Goal: Task Accomplishment & Management: Complete application form

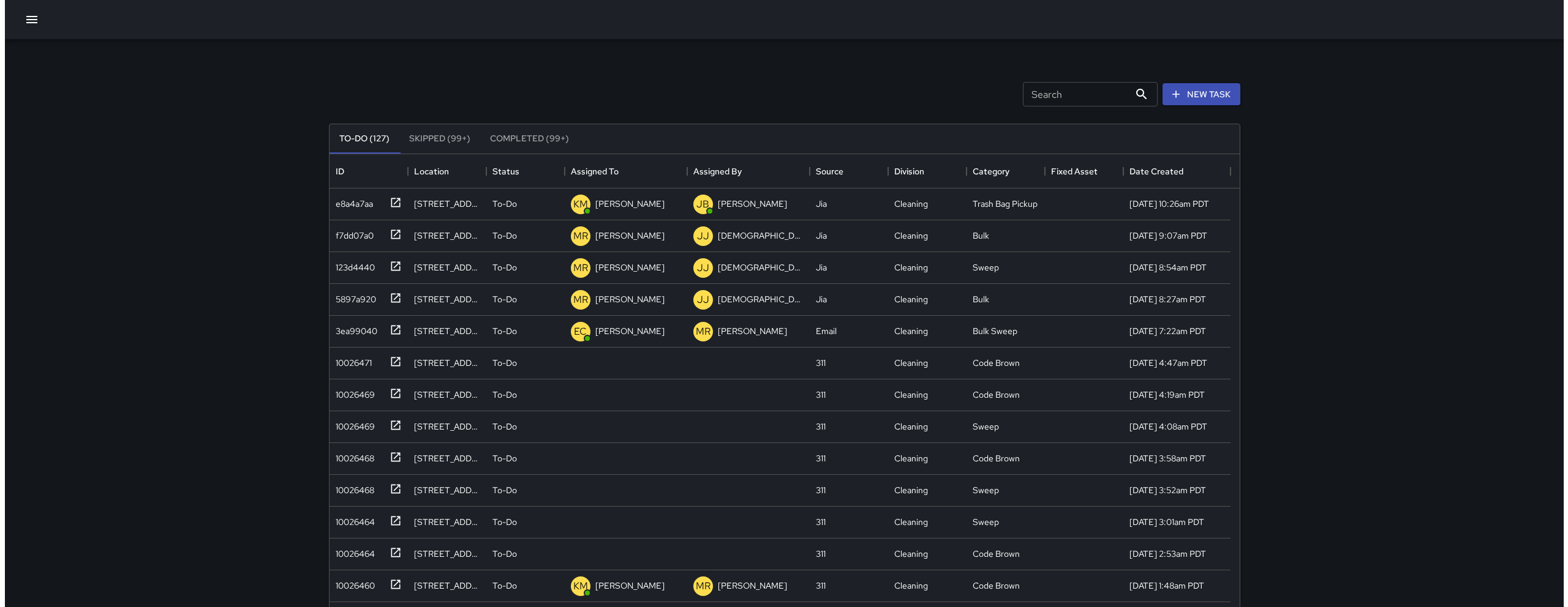
scroll to position [510, 901]
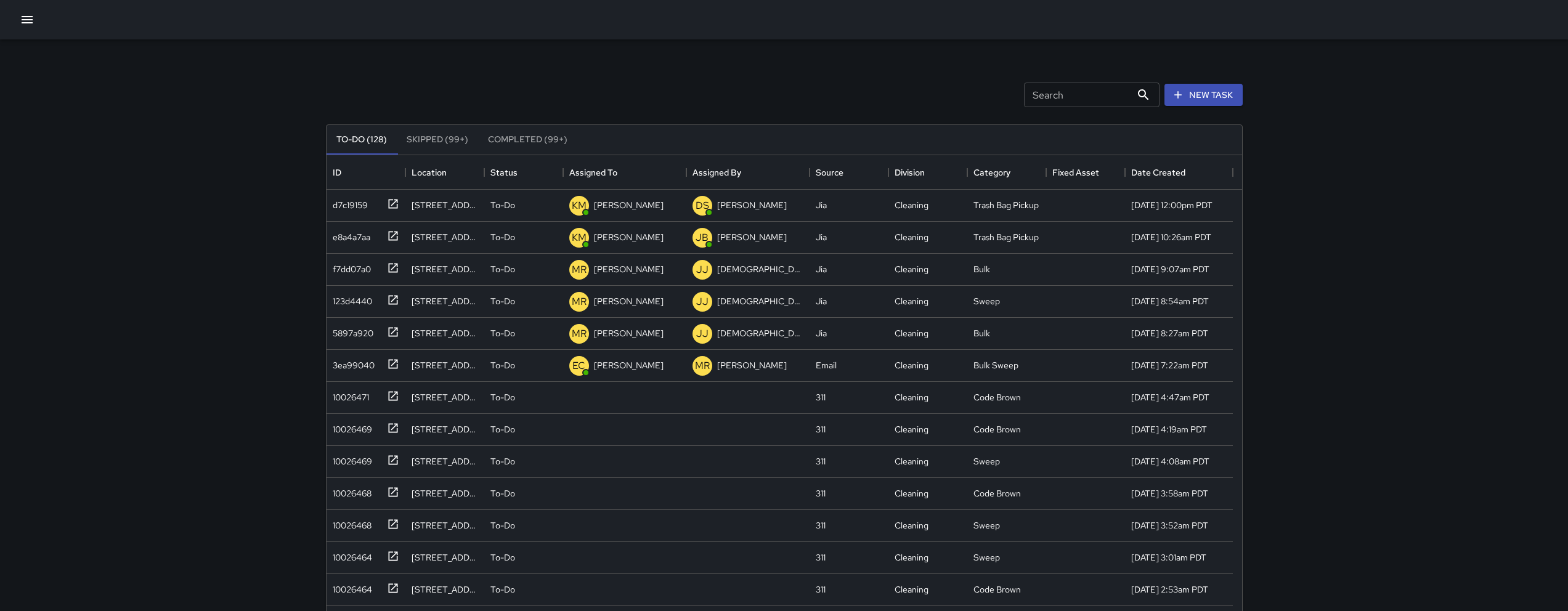
click at [36, 22] on button "button" at bounding box center [27, 19] width 25 height 25
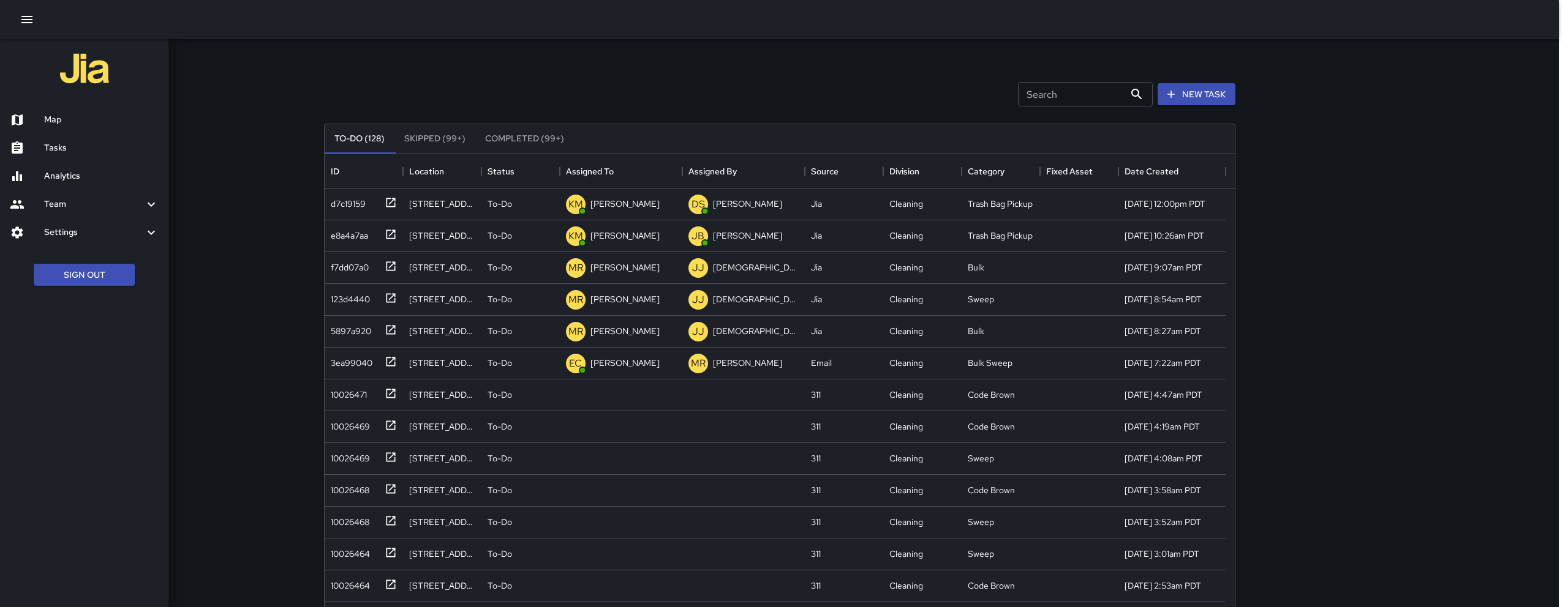
click at [87, 112] on div "Map" at bounding box center [84, 120] width 169 height 28
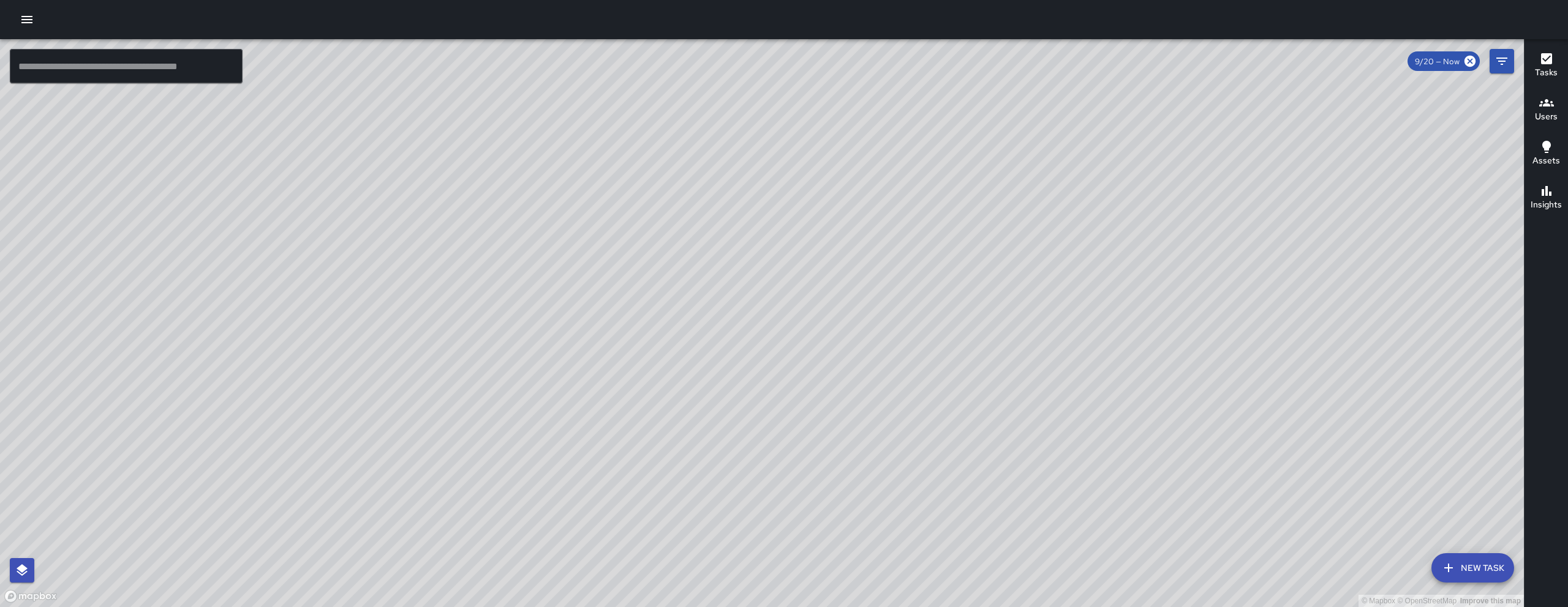
drag, startPoint x: 629, startPoint y: 256, endPoint x: 748, endPoint y: 412, distance: 196.2
click at [750, 414] on div "© Mapbox © OpenStreetMap Improve this map" at bounding box center [762, 324] width 1524 height 568
drag, startPoint x: 618, startPoint y: 370, endPoint x: 622, endPoint y: 379, distance: 9.8
click at [622, 379] on div "© Mapbox © OpenStreetMap Improve this map" at bounding box center [762, 324] width 1524 height 568
drag, startPoint x: 1095, startPoint y: 461, endPoint x: 882, endPoint y: 253, distance: 297.7
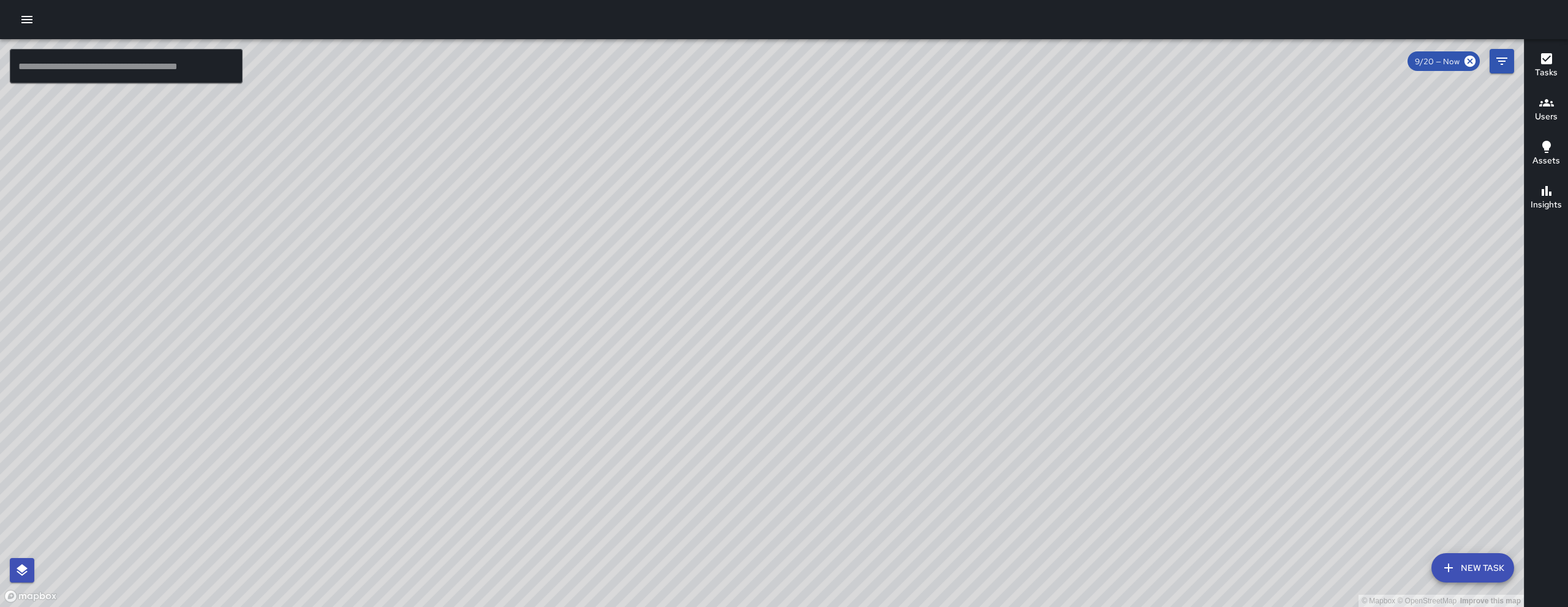
click at [882, 253] on div "© Mapbox © OpenStreetMap Improve this map" at bounding box center [762, 324] width 1524 height 568
drag, startPoint x: 862, startPoint y: 256, endPoint x: 856, endPoint y: 396, distance: 140.1
click at [856, 396] on div "© Mapbox © OpenStreetMap Improve this map" at bounding box center [762, 324] width 1524 height 568
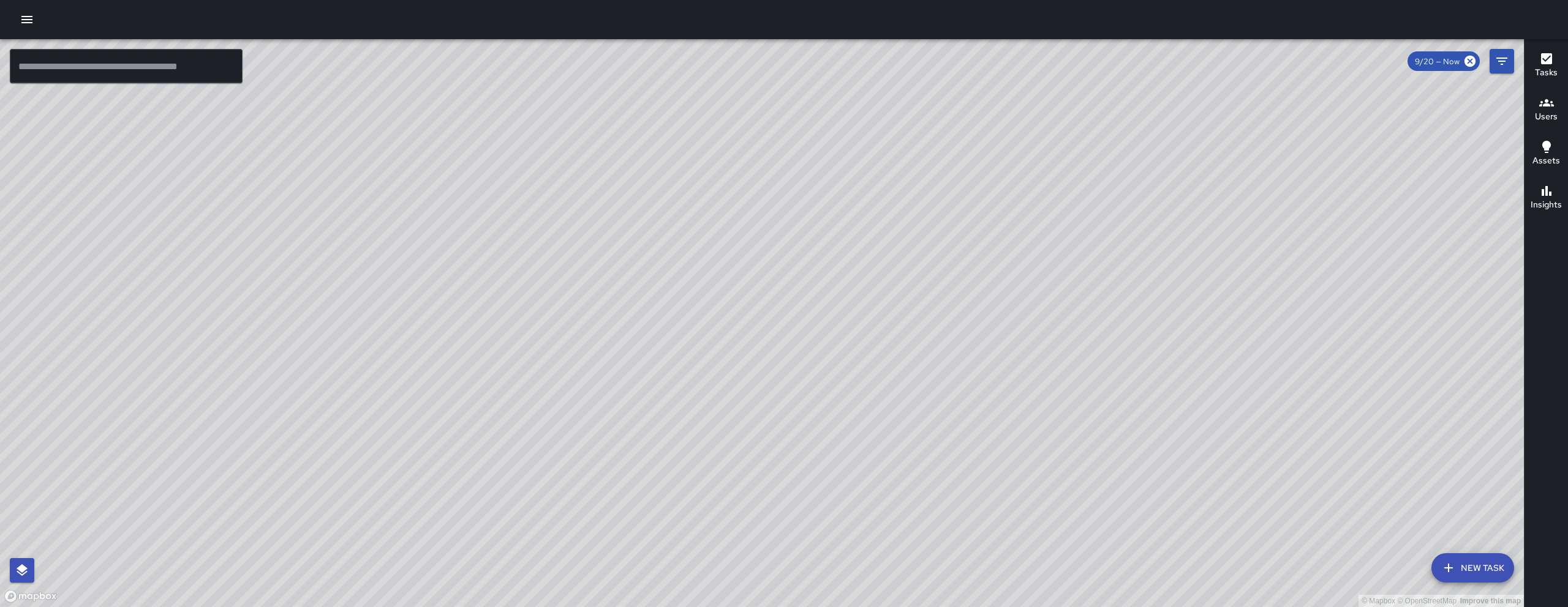
drag, startPoint x: 621, startPoint y: 350, endPoint x: 646, endPoint y: 421, distance: 75.3
click at [668, 503] on div "© Mapbox © OpenStreetMap Improve this map" at bounding box center [762, 324] width 1524 height 568
drag, startPoint x: 542, startPoint y: 291, endPoint x: 808, endPoint y: 118, distance: 317.3
click at [785, 128] on div "© Mapbox © OpenStreetMap Improve this map" at bounding box center [762, 324] width 1524 height 568
drag, startPoint x: 667, startPoint y: 444, endPoint x: 735, endPoint y: 293, distance: 165.6
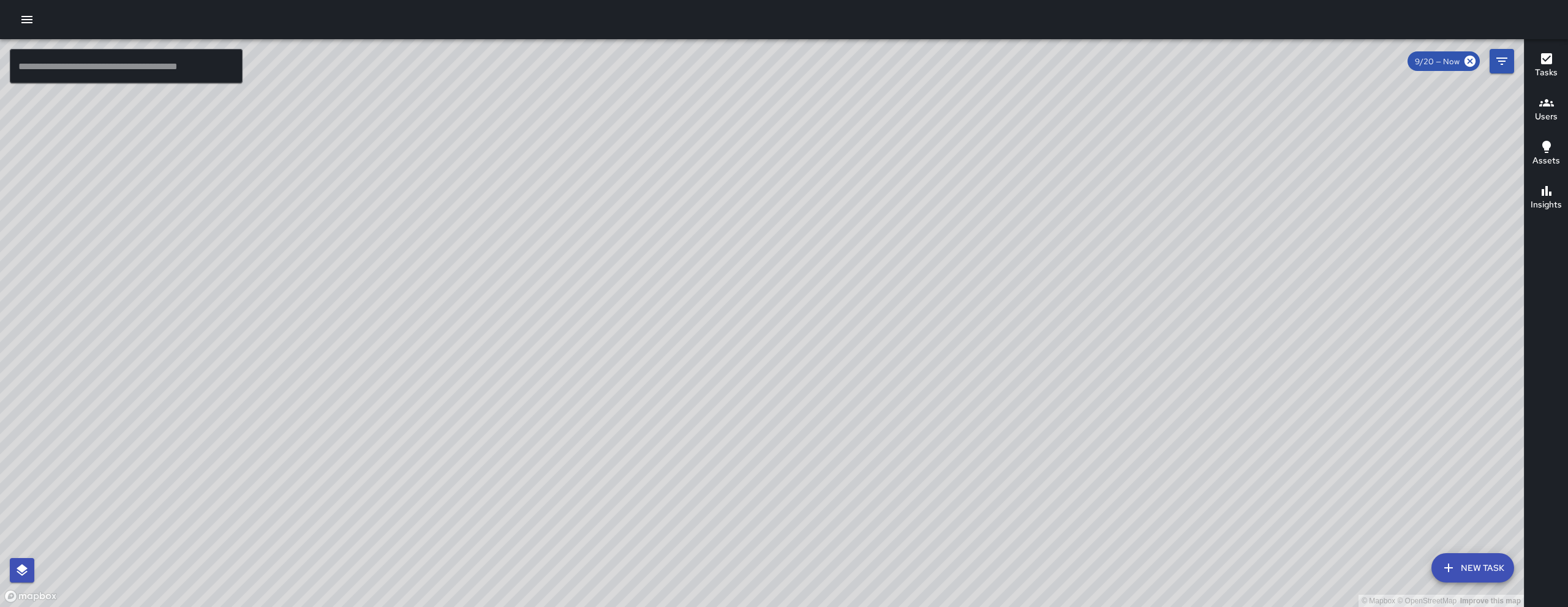
click at [695, 323] on div "© Mapbox © OpenStreetMap Improve this map" at bounding box center [762, 324] width 1524 height 568
click at [729, 296] on div "© Mapbox © OpenStreetMap Improve this map" at bounding box center [762, 324] width 1524 height 568
drag, startPoint x: 584, startPoint y: 522, endPoint x: 599, endPoint y: 329, distance: 193.6
click at [596, 374] on div "© Mapbox © OpenStreetMap Improve this map" at bounding box center [762, 324] width 1524 height 568
drag, startPoint x: 599, startPoint y: 329, endPoint x: 593, endPoint y: 305, distance: 24.7
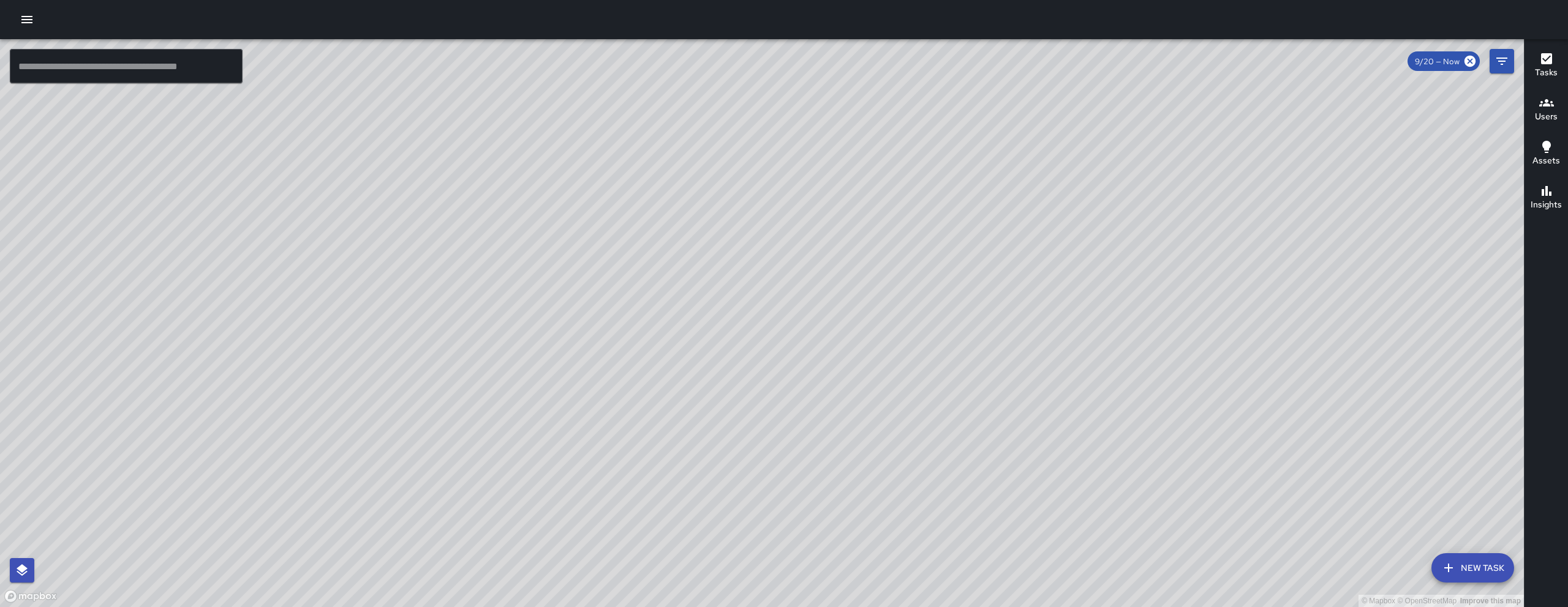
click at [596, 308] on div "© Mapbox © OpenStreetMap Improve this map" at bounding box center [762, 324] width 1524 height 568
drag, startPoint x: 730, startPoint y: 466, endPoint x: 540, endPoint y: 507, distance: 194.4
click at [699, 496] on div "© Mapbox © OpenStreetMap Improve this map" at bounding box center [762, 324] width 1524 height 568
drag, startPoint x: 540, startPoint y: 507, endPoint x: 502, endPoint y: 510, distance: 38.1
click at [510, 509] on div "© Mapbox © OpenStreetMap Improve this map" at bounding box center [762, 324] width 1524 height 568
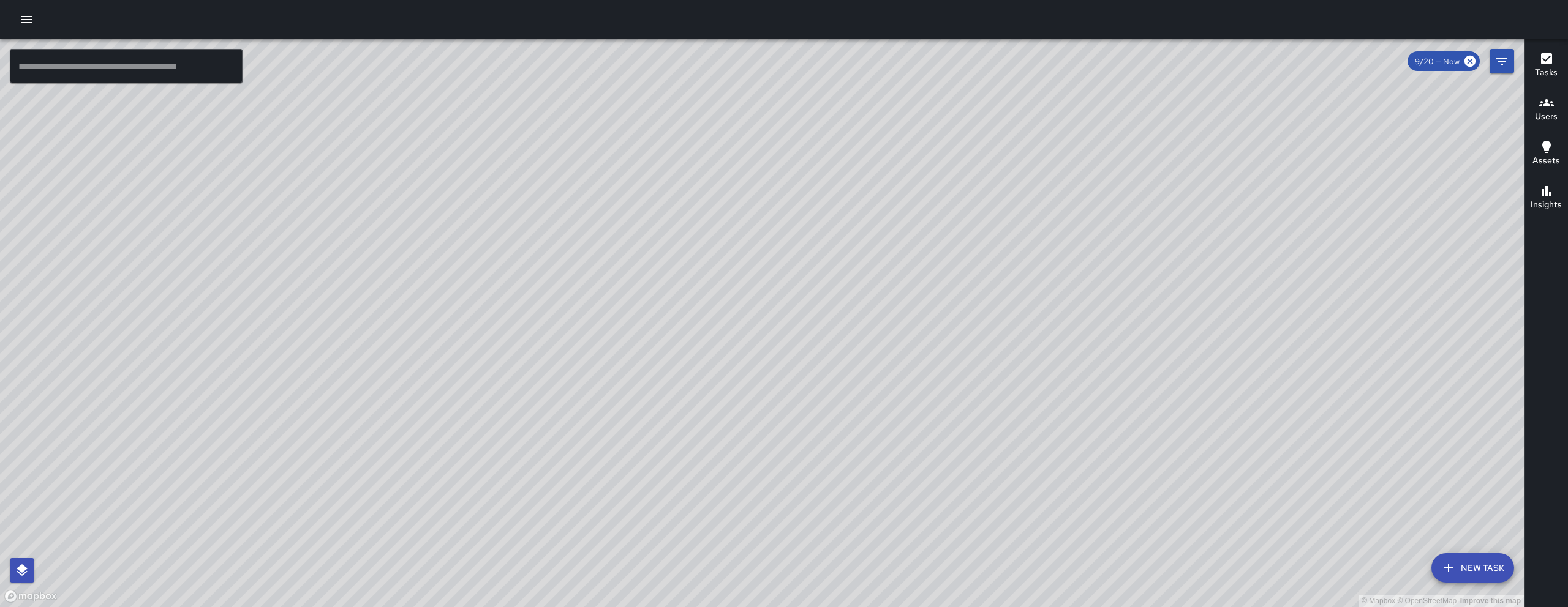
drag, startPoint x: 844, startPoint y: 324, endPoint x: 634, endPoint y: 415, distance: 228.9
click at [634, 415] on div "© Mapbox © OpenStreetMap Improve this map" at bounding box center [762, 324] width 1524 height 568
drag, startPoint x: 588, startPoint y: 178, endPoint x: 651, endPoint y: 246, distance: 92.7
click at [649, 245] on div "© Mapbox © OpenStreetMap Improve this map" at bounding box center [762, 324] width 1524 height 568
drag, startPoint x: 978, startPoint y: 433, endPoint x: 688, endPoint y: 226, distance: 356.3
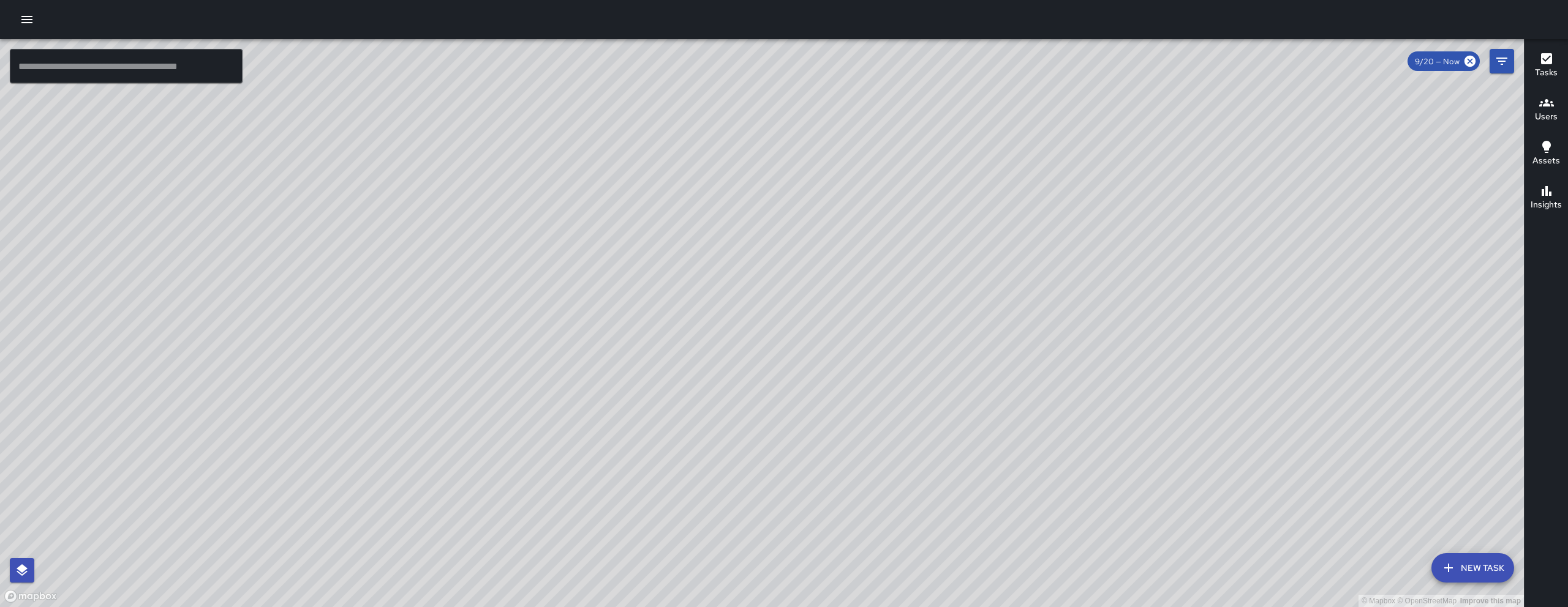
click at [849, 328] on div "© Mapbox © OpenStreetMap Improve this map" at bounding box center [762, 324] width 1524 height 568
drag, startPoint x: 1014, startPoint y: 433, endPoint x: 902, endPoint y: 359, distance: 134.2
click at [958, 399] on div "© Mapbox © OpenStreetMap Improve this map" at bounding box center [762, 324] width 1524 height 568
click at [874, 333] on div "© Mapbox © OpenStreetMap Improve this map" at bounding box center [762, 324] width 1524 height 568
drag, startPoint x: 646, startPoint y: 492, endPoint x: 588, endPoint y: 198, distance: 299.7
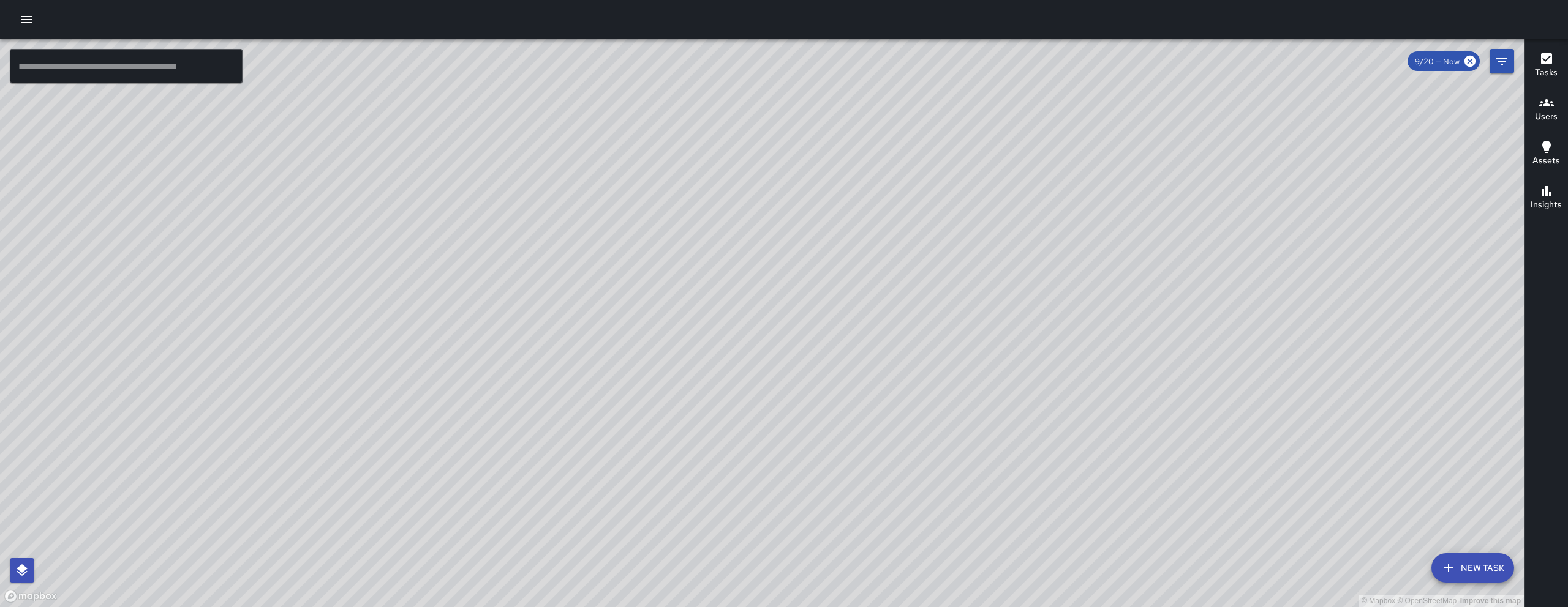
click at [588, 199] on div "© Mapbox © OpenStreetMap Improve this map" at bounding box center [762, 324] width 1524 height 568
click at [588, 197] on div "© Mapbox © OpenStreetMap Improve this map" at bounding box center [762, 324] width 1524 height 568
click at [446, 465] on div "© Mapbox © OpenStreetMap Improve this map" at bounding box center [762, 324] width 1524 height 568
drag, startPoint x: 576, startPoint y: 431, endPoint x: 759, endPoint y: 455, distance: 184.6
click at [609, 437] on div "© Mapbox © OpenStreetMap Improve this map" at bounding box center [762, 324] width 1524 height 568
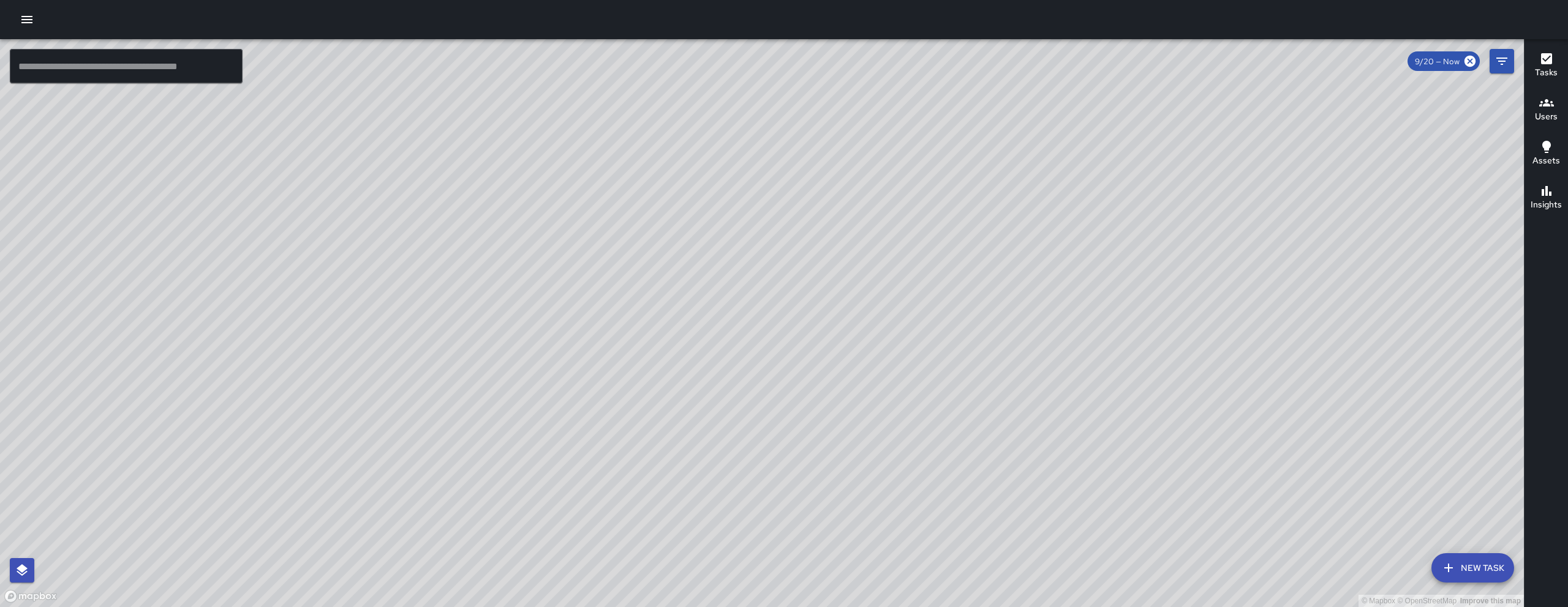
drag, startPoint x: 225, startPoint y: 315, endPoint x: 339, endPoint y: 338, distance: 116.3
click at [339, 338] on div "© Mapbox © OpenStreetMap Improve this map" at bounding box center [762, 324] width 1524 height 568
drag, startPoint x: 539, startPoint y: 393, endPoint x: 696, endPoint y: 275, distance: 196.4
click at [696, 275] on div "© Mapbox © OpenStreetMap Improve this map" at bounding box center [762, 324] width 1524 height 568
drag, startPoint x: 1037, startPoint y: 169, endPoint x: 878, endPoint y: 391, distance: 273.1
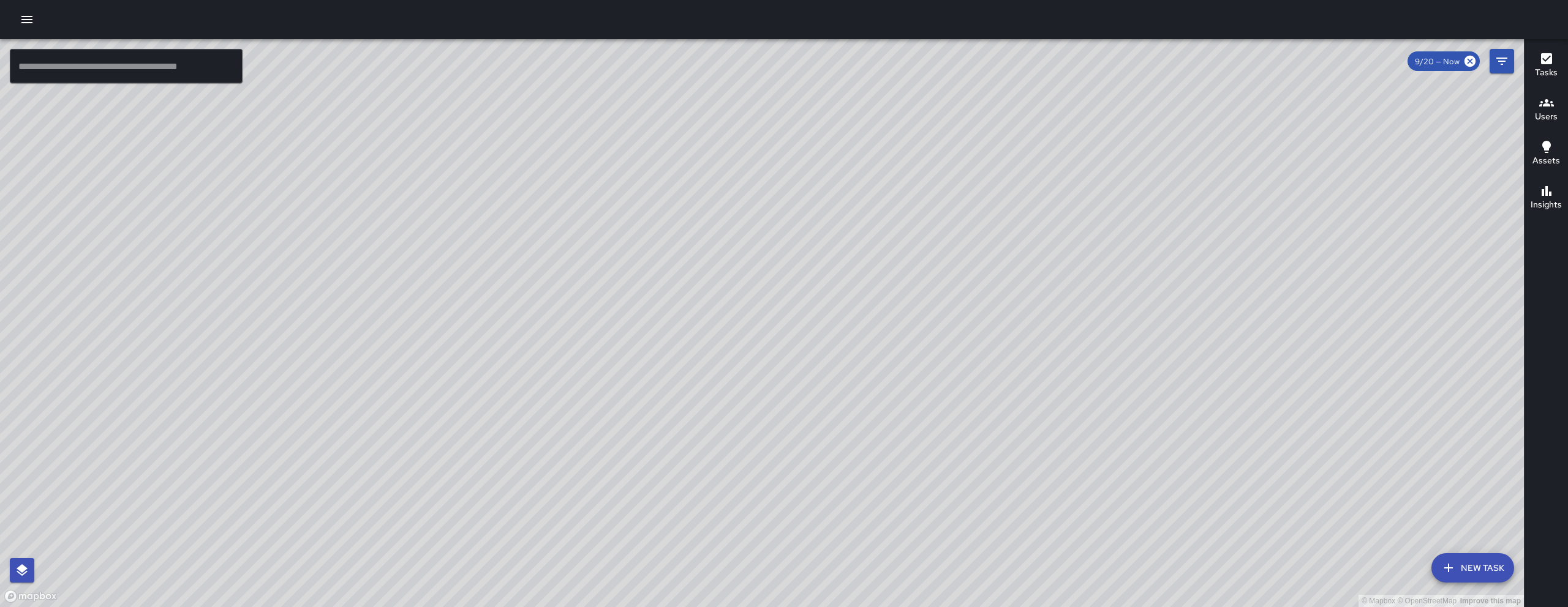
click at [878, 391] on div "© Mapbox © OpenStreetMap Improve this map" at bounding box center [762, 324] width 1524 height 568
drag, startPoint x: 839, startPoint y: 445, endPoint x: 905, endPoint y: 257, distance: 199.2
click at [905, 257] on div "© Mapbox © OpenStreetMap Improve this map" at bounding box center [762, 324] width 1524 height 568
drag, startPoint x: 950, startPoint y: 247, endPoint x: 881, endPoint y: 280, distance: 76.5
click at [881, 283] on div "© Mapbox © OpenStreetMap Improve this map" at bounding box center [762, 324] width 1524 height 568
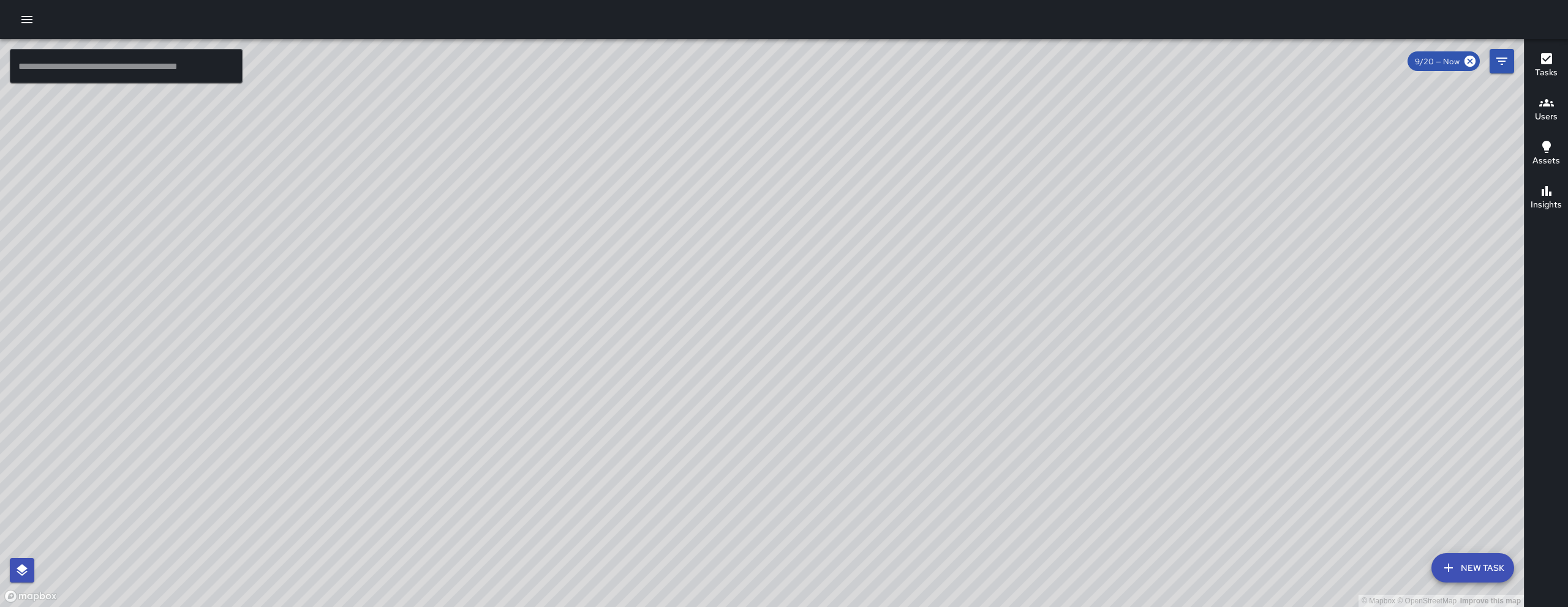
drag, startPoint x: 443, startPoint y: 350, endPoint x: 523, endPoint y: 374, distance: 83.5
click at [523, 374] on div "© Mapbox © OpenStreetMap Improve this map" at bounding box center [762, 324] width 1524 height 568
drag, startPoint x: 548, startPoint y: 205, endPoint x: 485, endPoint y: 465, distance: 267.5
click at [485, 465] on div "© Mapbox © OpenStreetMap Improve this map" at bounding box center [762, 324] width 1524 height 568
drag, startPoint x: 828, startPoint y: 509, endPoint x: 609, endPoint y: 370, distance: 259.4
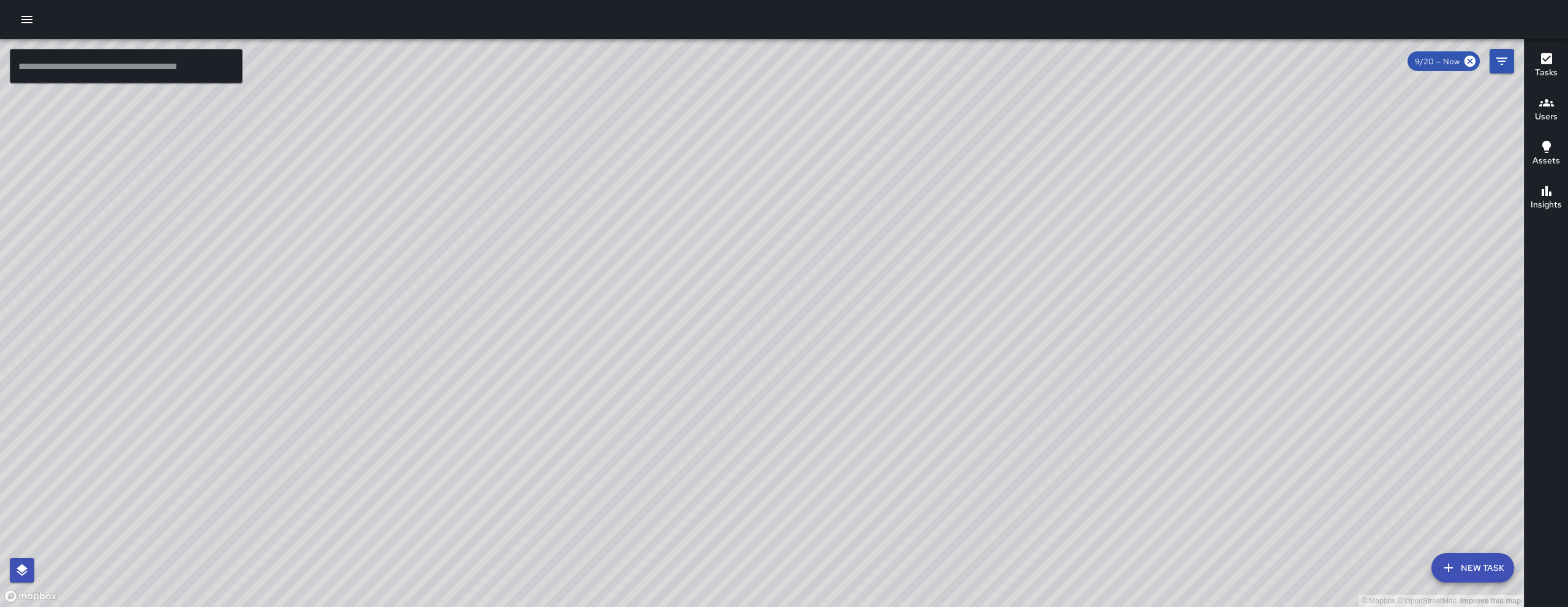
click at [693, 434] on div "© Mapbox © OpenStreetMap Improve this map" at bounding box center [762, 324] width 1524 height 568
click at [611, 371] on div "© Mapbox © OpenStreetMap Improve this map" at bounding box center [762, 324] width 1524 height 568
drag, startPoint x: 945, startPoint y: 530, endPoint x: 723, endPoint y: 406, distance: 254.3
click at [805, 464] on div "© Mapbox © OpenStreetMap Improve this map" at bounding box center [762, 324] width 1524 height 568
drag, startPoint x: 617, startPoint y: 400, endPoint x: 709, endPoint y: 372, distance: 96.2
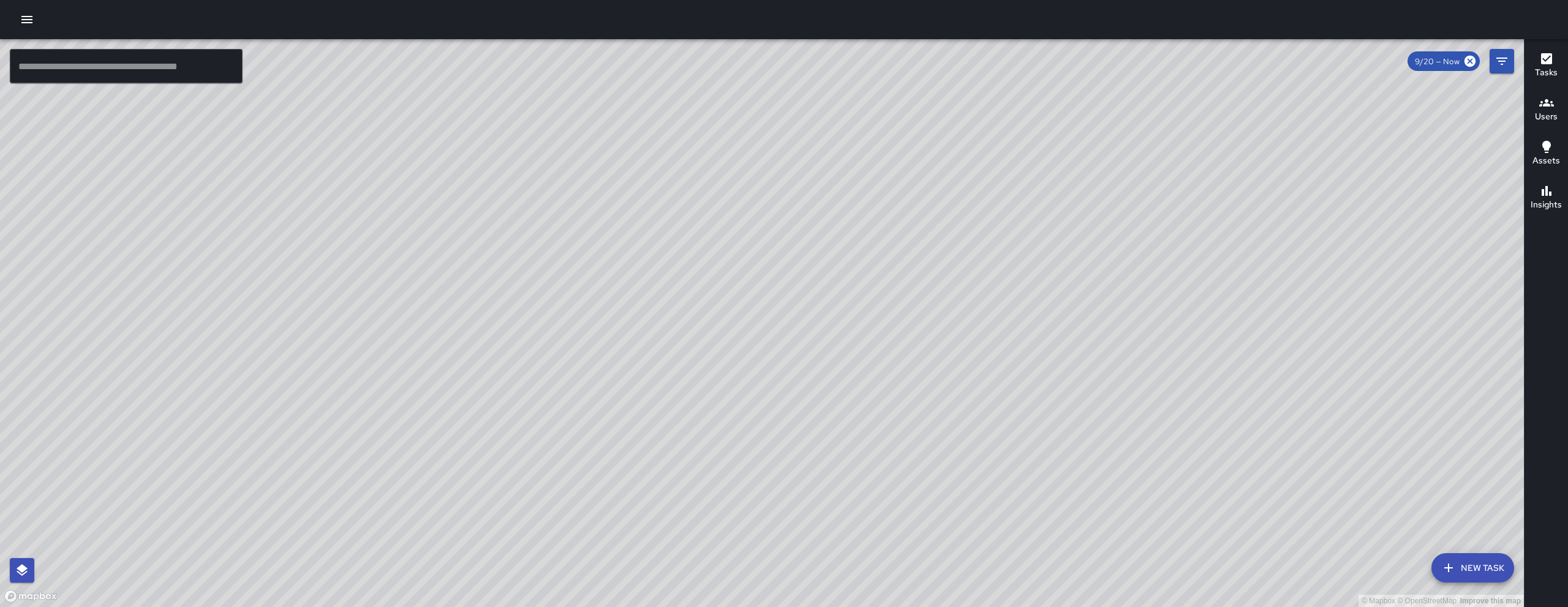
click at [707, 372] on div "© Mapbox © OpenStreetMap Improve this map" at bounding box center [762, 324] width 1524 height 568
click at [731, 357] on div "© Mapbox © OpenStreetMap Improve this map" at bounding box center [762, 324] width 1524 height 568
drag, startPoint x: 733, startPoint y: 415, endPoint x: 737, endPoint y: 366, distance: 49.2
click at [737, 366] on div "© Mapbox © OpenStreetMap Improve this map" at bounding box center [762, 324] width 1524 height 568
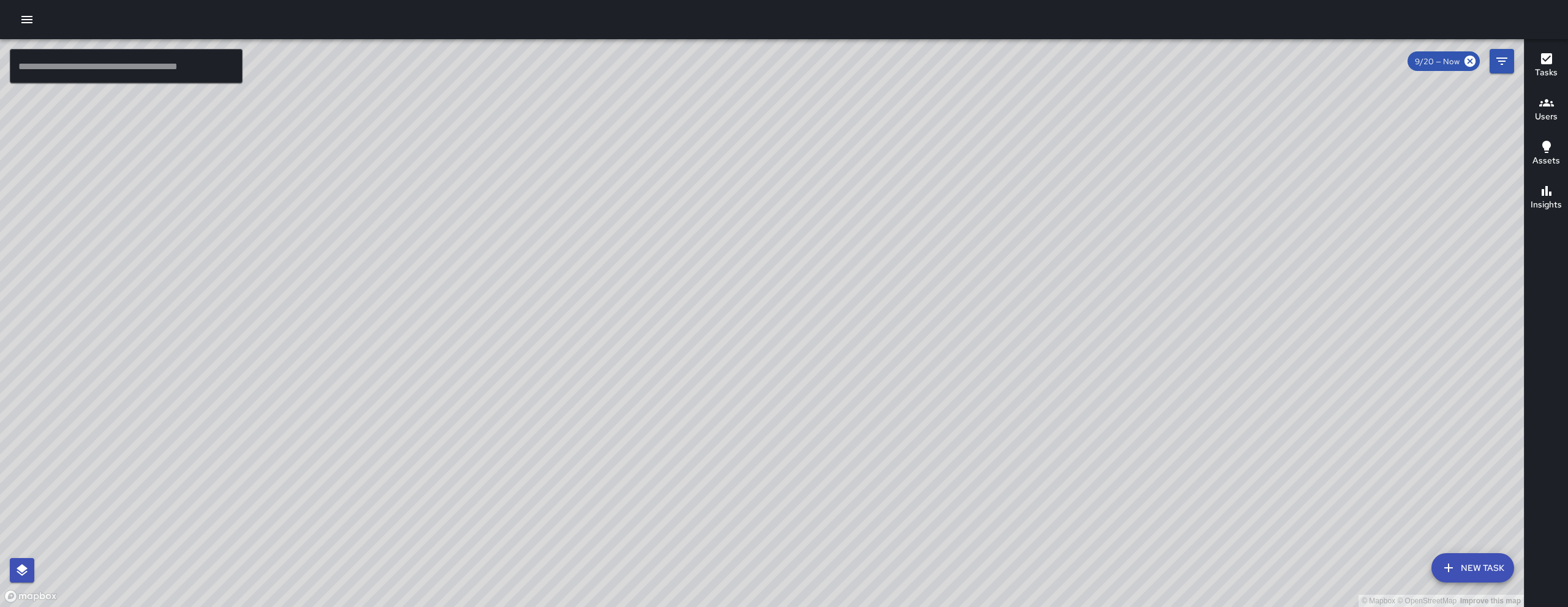
drag, startPoint x: 436, startPoint y: 216, endPoint x: 491, endPoint y: 352, distance: 146.7
click at [490, 350] on div "© Mapbox © OpenStreetMap Improve this map" at bounding box center [762, 324] width 1524 height 568
drag, startPoint x: 793, startPoint y: 444, endPoint x: 613, endPoint y: 275, distance: 246.9
click at [613, 275] on div "© Mapbox © OpenStreetMap Improve this map" at bounding box center [762, 324] width 1524 height 568
drag, startPoint x: 1206, startPoint y: 466, endPoint x: 736, endPoint y: 450, distance: 470.3
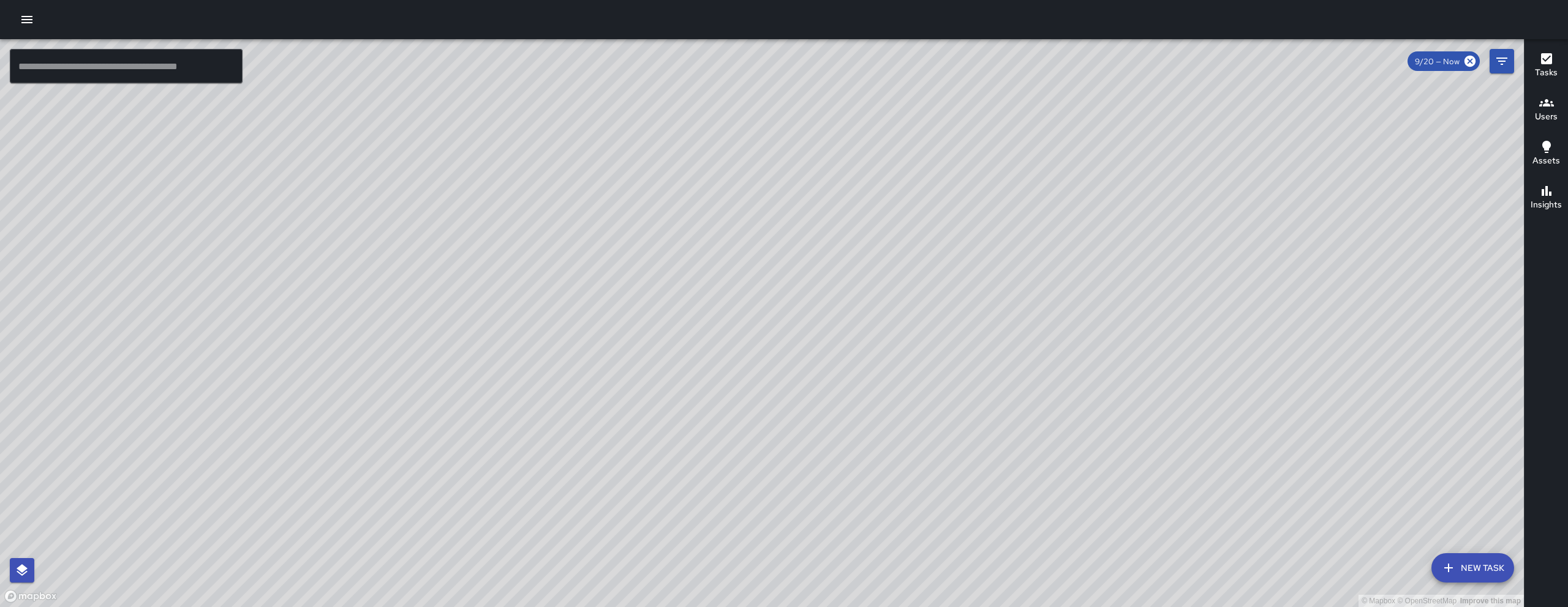
click at [737, 452] on div "© Mapbox © OpenStreetMap Improve this map" at bounding box center [762, 324] width 1524 height 568
drag, startPoint x: 791, startPoint y: 455, endPoint x: 902, endPoint y: 427, distance: 114.5
click at [902, 427] on div "© Mapbox © OpenStreetMap Improve this map" at bounding box center [762, 324] width 1524 height 568
drag, startPoint x: 573, startPoint y: 373, endPoint x: 601, endPoint y: 403, distance: 41.0
click at [601, 403] on div "© Mapbox © OpenStreetMap Improve this map" at bounding box center [762, 324] width 1524 height 568
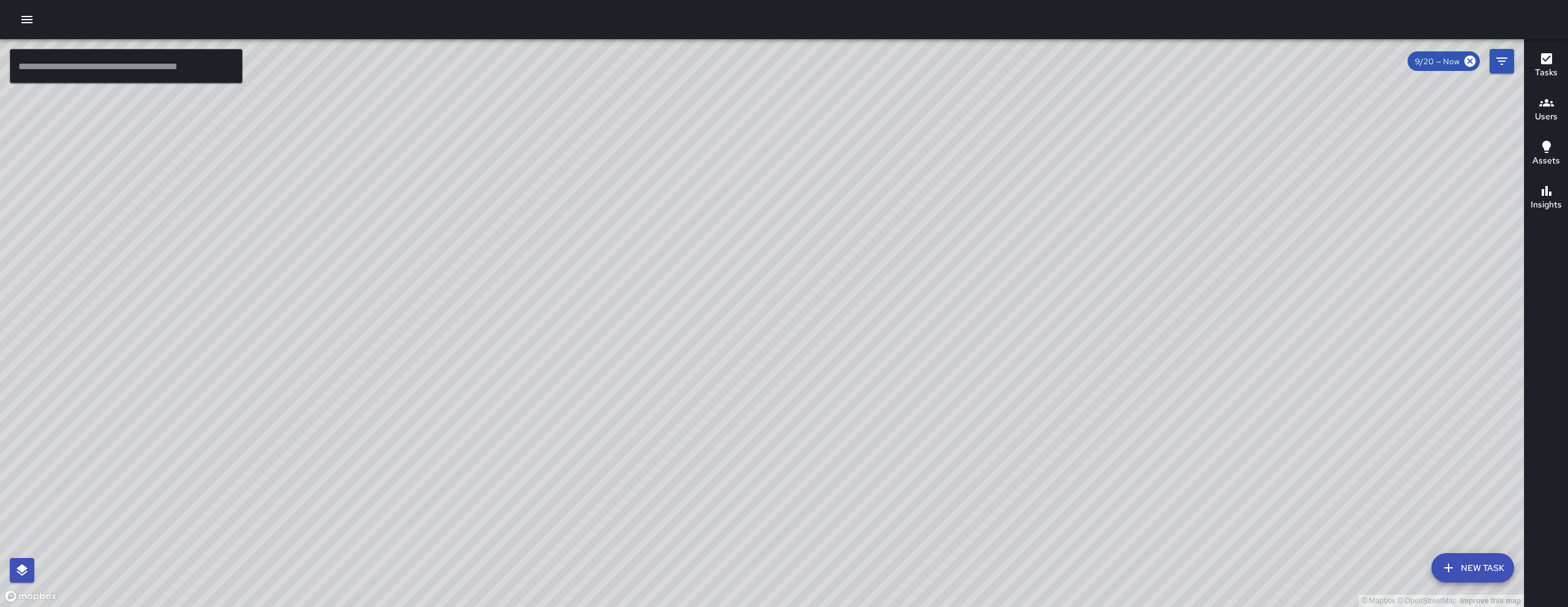
click at [601, 403] on div "© Mapbox © OpenStreetMap Improve this map" at bounding box center [762, 324] width 1524 height 568
drag, startPoint x: 821, startPoint y: 299, endPoint x: 615, endPoint y: 450, distance: 255.4
click at [612, 469] on div "© Mapbox © OpenStreetMap Improve this map KM Ken McCarter Supervisor Tasks 43 /…" at bounding box center [762, 324] width 1524 height 568
click at [703, 447] on div "© Mapbox © OpenStreetMap Improve this map" at bounding box center [762, 324] width 1524 height 568
drag, startPoint x: 658, startPoint y: 565, endPoint x: 749, endPoint y: 408, distance: 181.5
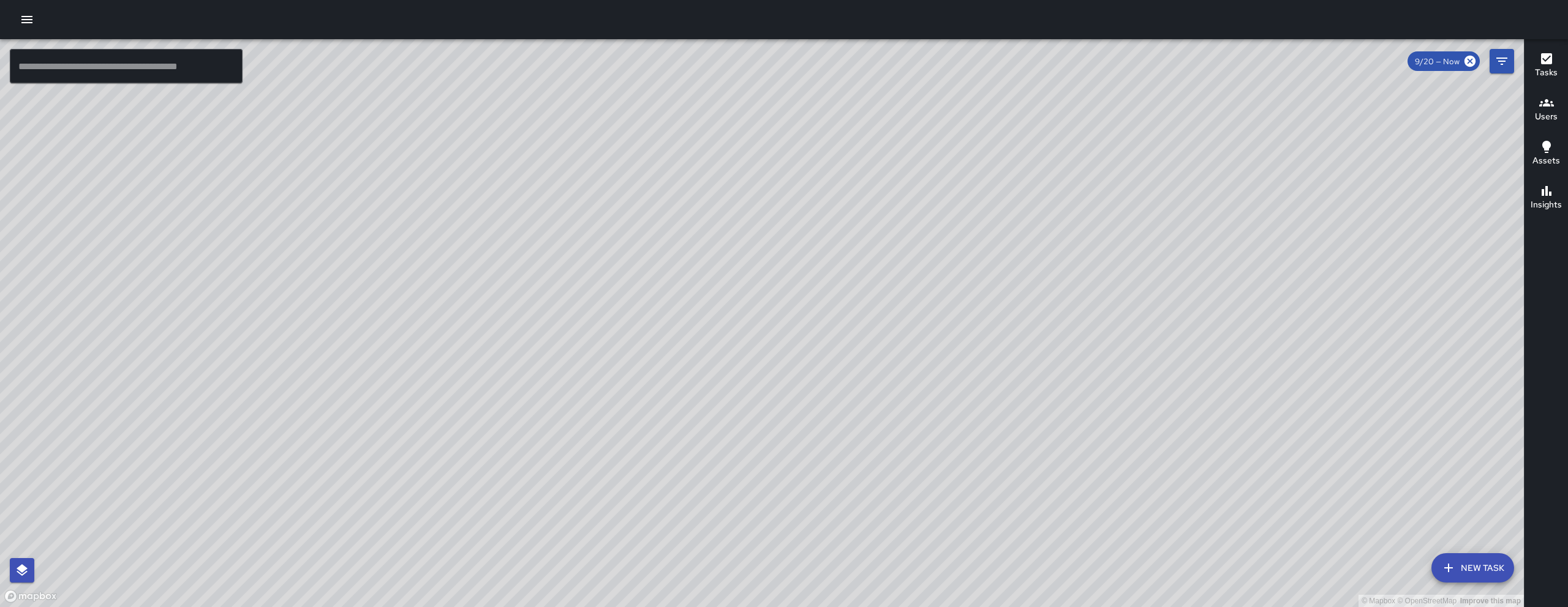
click at [748, 408] on div "© Mapbox © OpenStreetMap Improve this map" at bounding box center [762, 324] width 1524 height 568
drag, startPoint x: 710, startPoint y: 234, endPoint x: 745, endPoint y: 371, distance: 141.4
click at [745, 370] on div "© Mapbox © OpenStreetMap Improve this map" at bounding box center [762, 324] width 1524 height 568
drag, startPoint x: 706, startPoint y: 415, endPoint x: 695, endPoint y: 423, distance: 13.6
click at [695, 423] on div "© Mapbox © OpenStreetMap Improve this map" at bounding box center [762, 324] width 1524 height 568
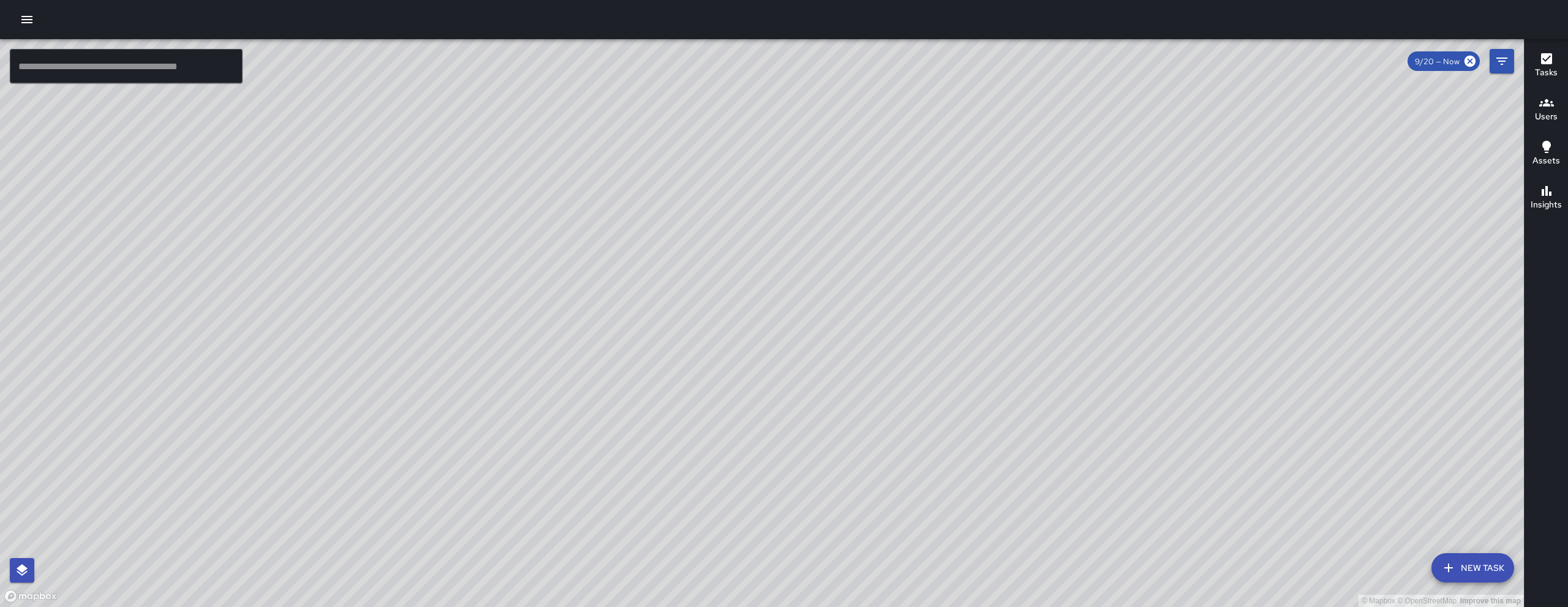
drag, startPoint x: 1022, startPoint y: 380, endPoint x: 1137, endPoint y: 302, distance: 139.0
click at [1128, 307] on div "© Mapbox © OpenStreetMap Improve this map" at bounding box center [762, 324] width 1524 height 568
drag, startPoint x: 649, startPoint y: 116, endPoint x: 584, endPoint y: 220, distance: 122.6
click at [592, 207] on div "© Mapbox © OpenStreetMap Improve this map" at bounding box center [762, 324] width 1524 height 568
click at [584, 218] on div "© Mapbox © OpenStreetMap Improve this map" at bounding box center [762, 324] width 1524 height 568
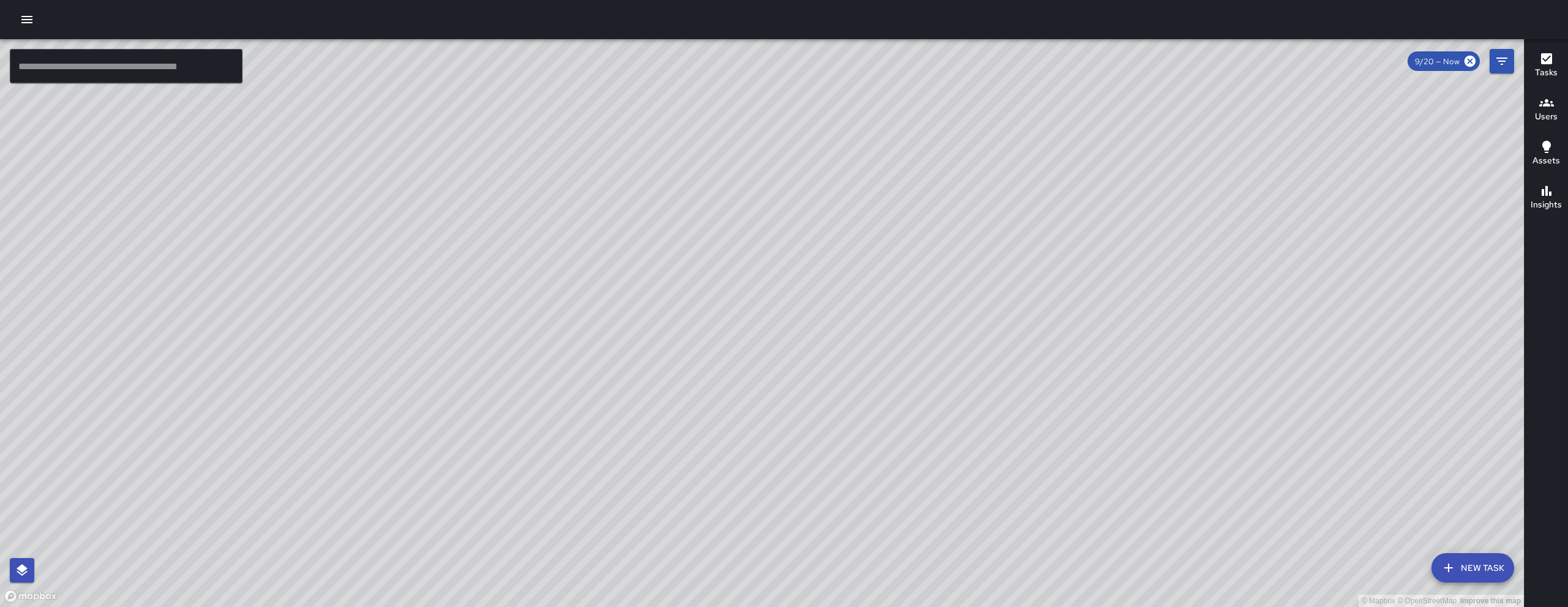
drag, startPoint x: 664, startPoint y: 202, endPoint x: 606, endPoint y: 291, distance: 106.2
click at [606, 291] on div "© Mapbox © OpenStreetMap Improve this map" at bounding box center [762, 324] width 1524 height 568
click at [1489, 586] on div "© Mapbox © OpenStreetMap Improve this map" at bounding box center [762, 324] width 1524 height 568
click at [1480, 567] on button "New Task" at bounding box center [1473, 567] width 82 height 29
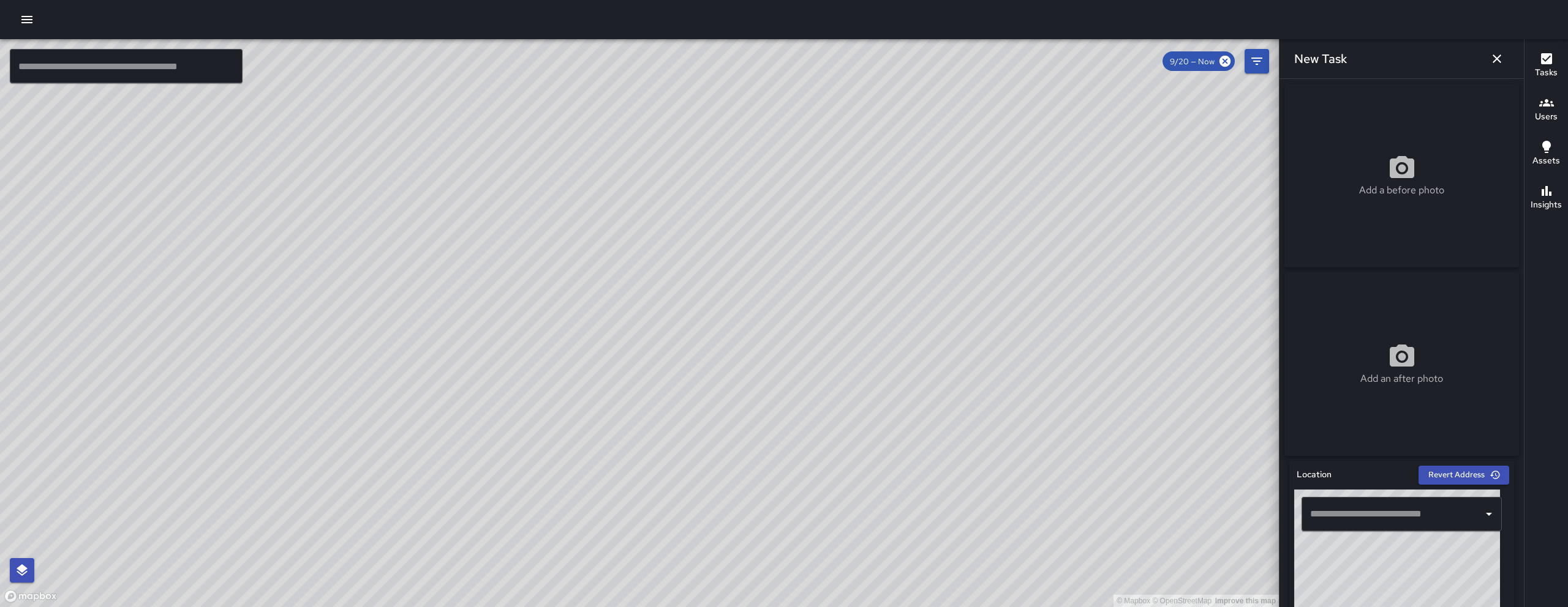
click at [1343, 521] on input "text" at bounding box center [1393, 514] width 171 height 23
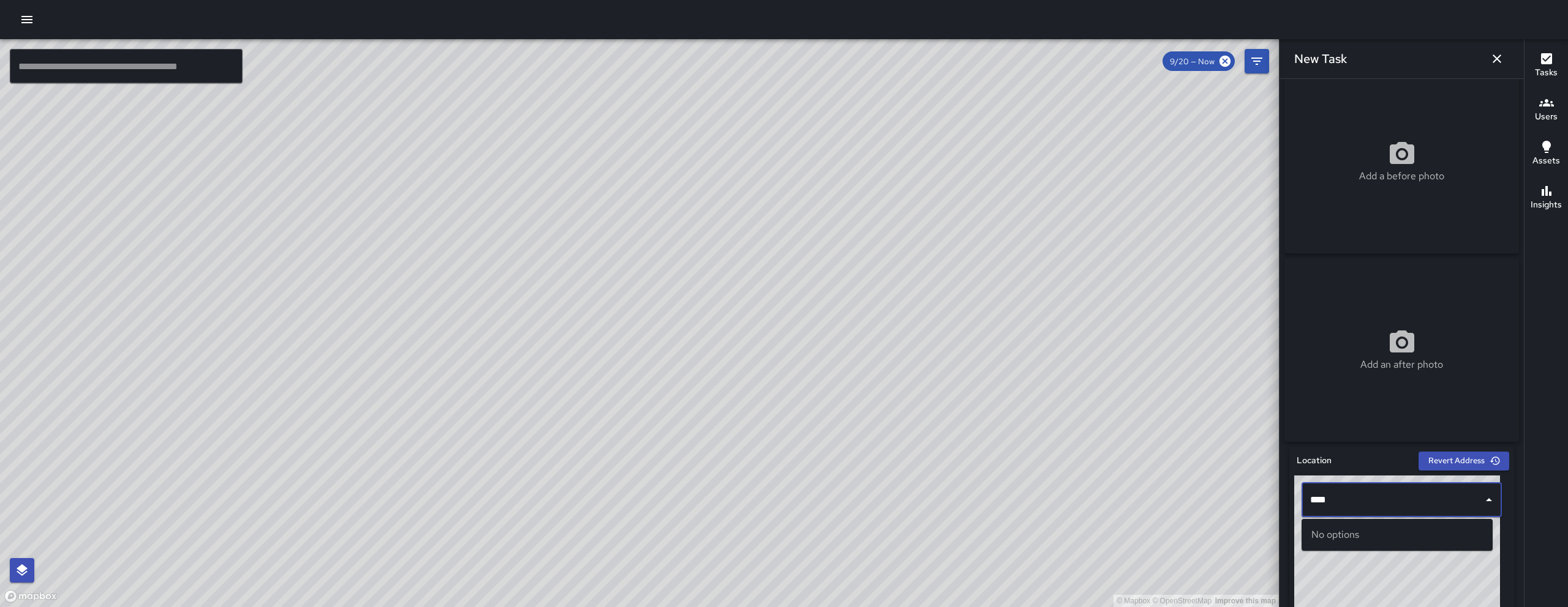
scroll to position [17, 0]
type input "*"
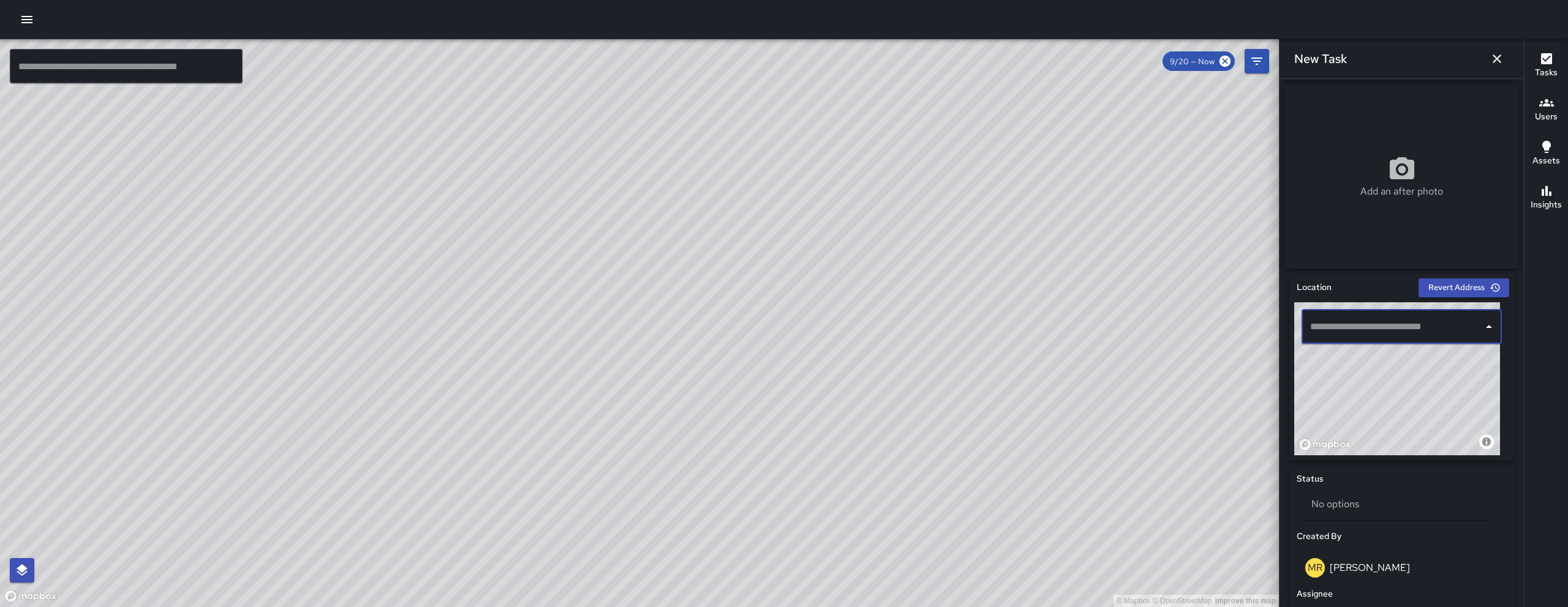
scroll to position [213, 0]
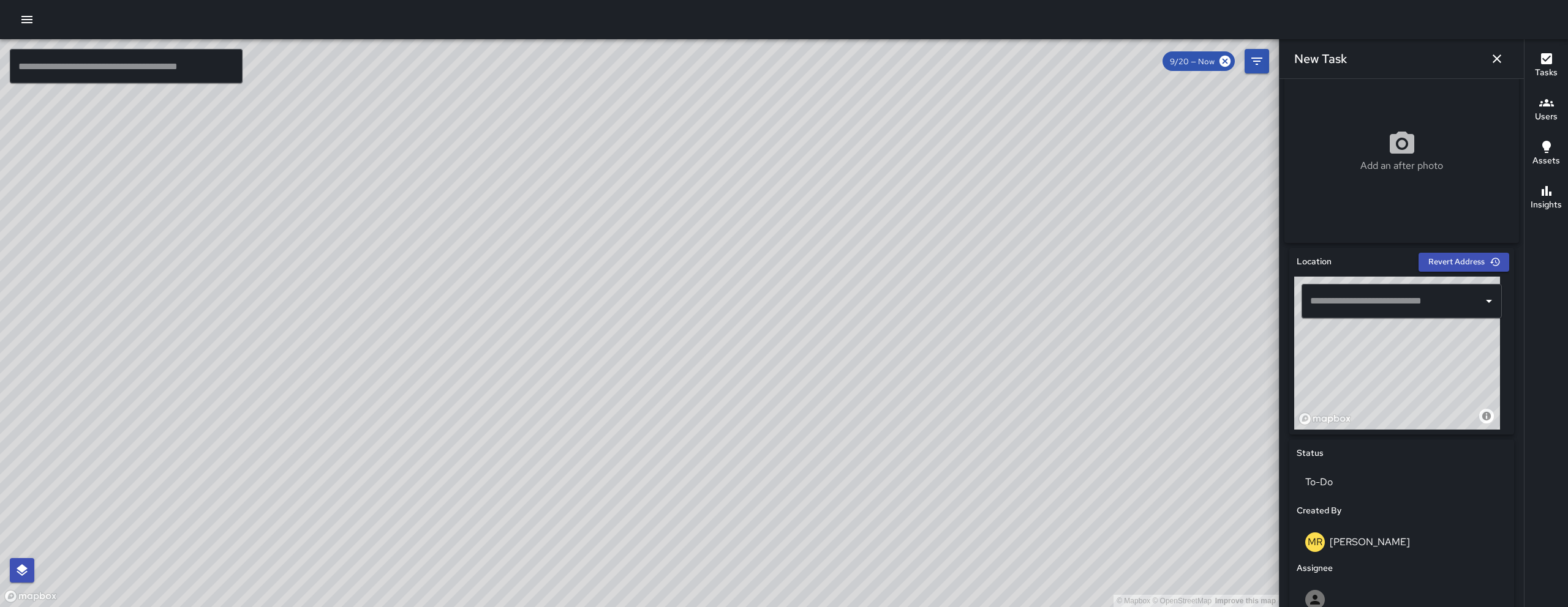
drag, startPoint x: 1406, startPoint y: 412, endPoint x: 1478, endPoint y: 394, distance: 74.2
click at [1480, 445] on div "Location Revert Address © Mapbox © OpenStreetMap Improve this map ​ Status To-D…" at bounding box center [1402, 539] width 225 height 583
drag, startPoint x: 1424, startPoint y: 374, endPoint x: 1446, endPoint y: 363, distance: 24.6
click at [1446, 363] on div "© Mapbox © OpenStreetMap Improve this map" at bounding box center [1398, 353] width 206 height 153
drag, startPoint x: 1440, startPoint y: 366, endPoint x: 1362, endPoint y: 431, distance: 101.5
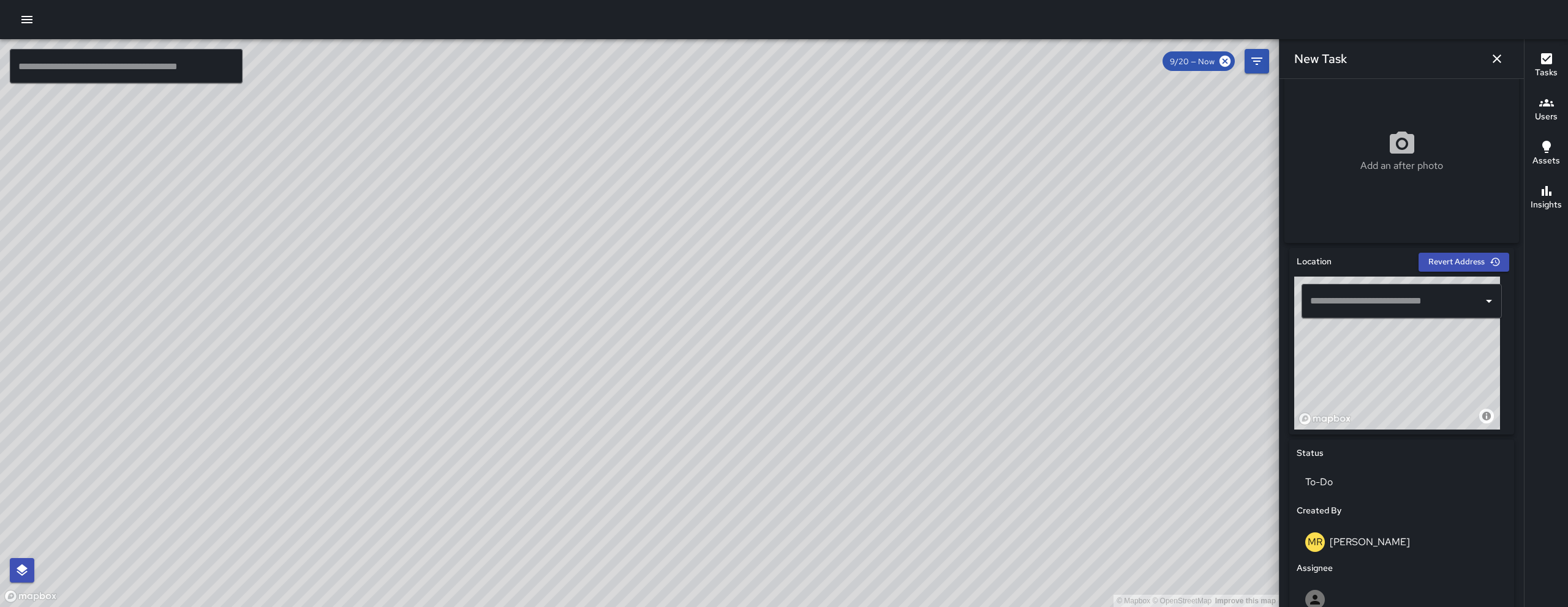
click at [1362, 430] on div "© Mapbox © OpenStreetMap Improve this map" at bounding box center [1398, 353] width 206 height 153
drag, startPoint x: 1373, startPoint y: 385, endPoint x: 1456, endPoint y: 377, distance: 83.4
click at [1456, 377] on div "© Mapbox © OpenStreetMap Improve this map" at bounding box center [1398, 353] width 206 height 153
click at [1448, 415] on div "© Mapbox © OpenStreetMap Improve this map" at bounding box center [1398, 353] width 206 height 153
drag, startPoint x: 1384, startPoint y: 372, endPoint x: 1392, endPoint y: 381, distance: 12.0
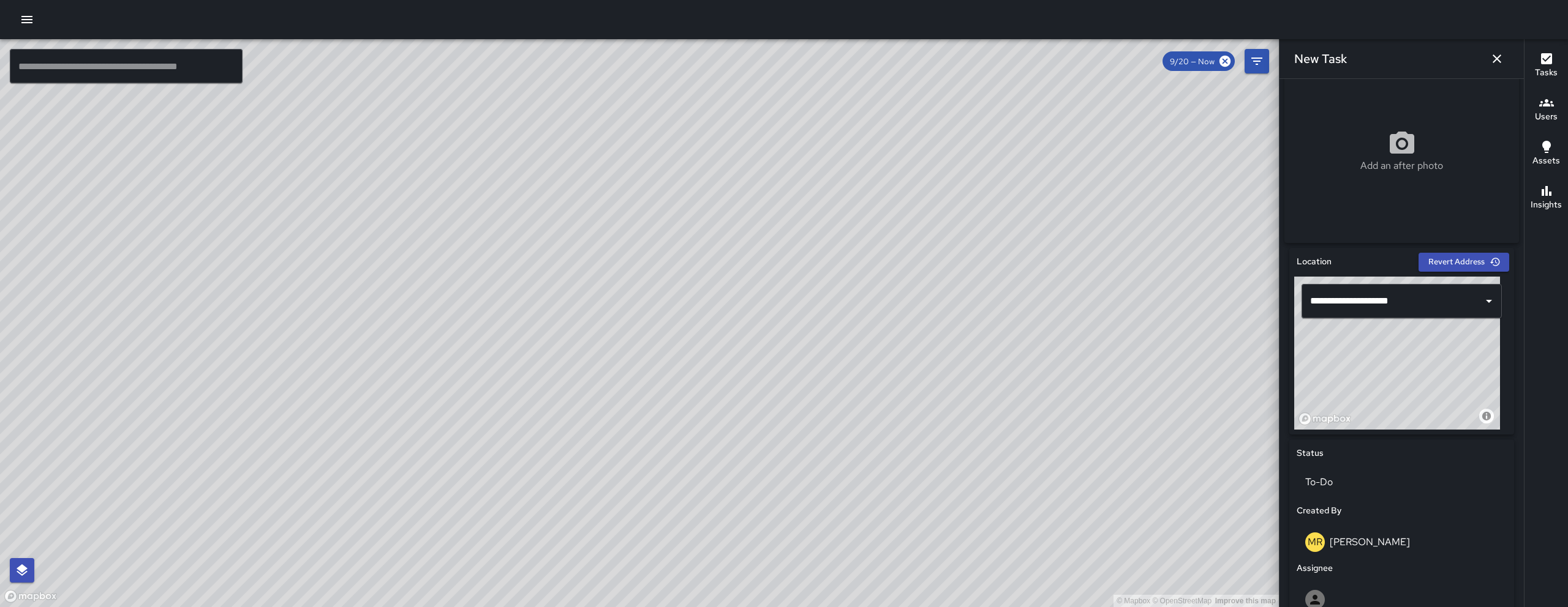
click at [1392, 381] on div "© Mapbox © OpenStreetMap Improve this map" at bounding box center [1398, 353] width 206 height 153
type input "**********"
click at [1398, 383] on div "© Mapbox © OpenStreetMap Improve this map" at bounding box center [1398, 353] width 206 height 153
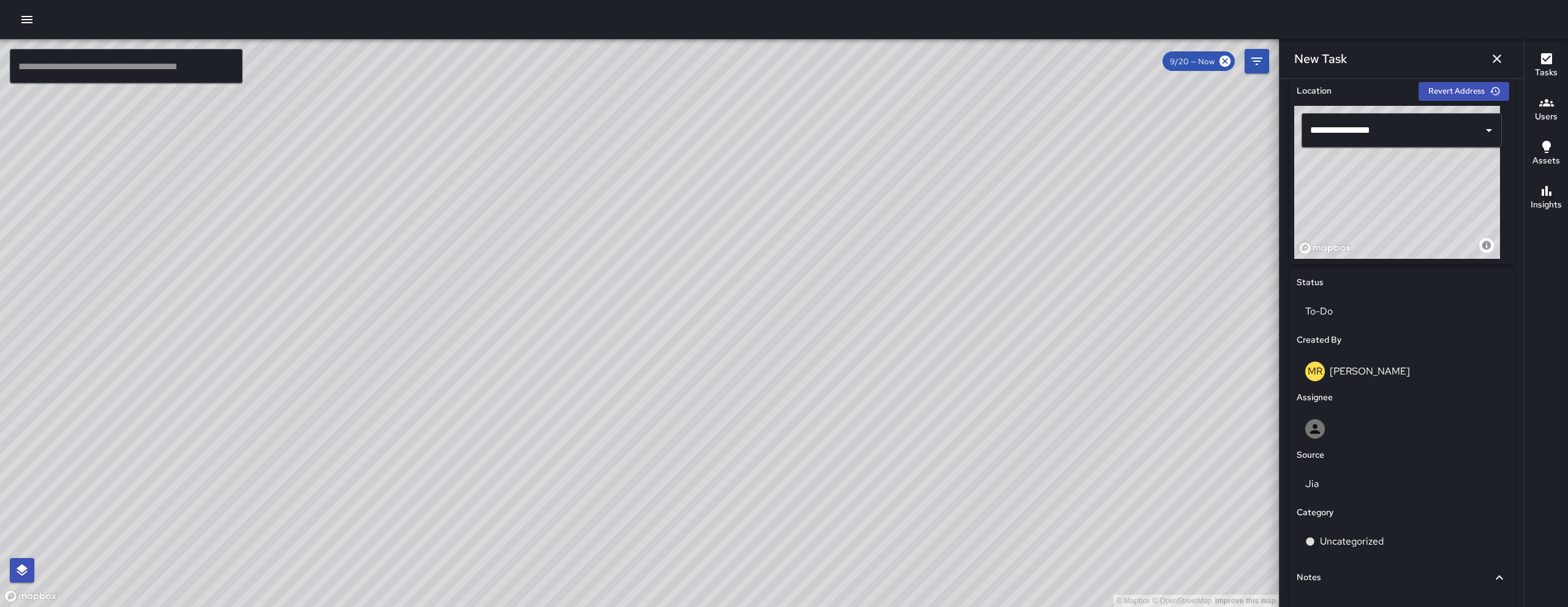
scroll to position [484, 0]
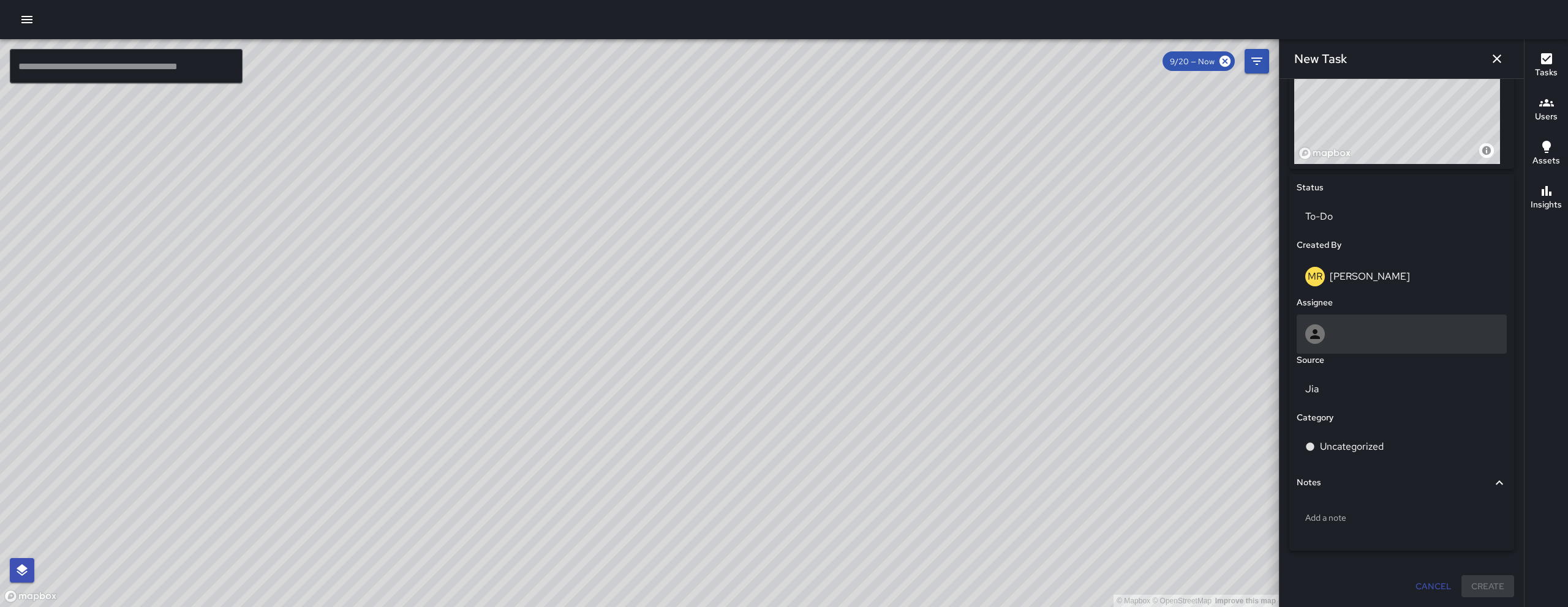
click at [1387, 350] on div at bounding box center [1402, 335] width 210 height 40
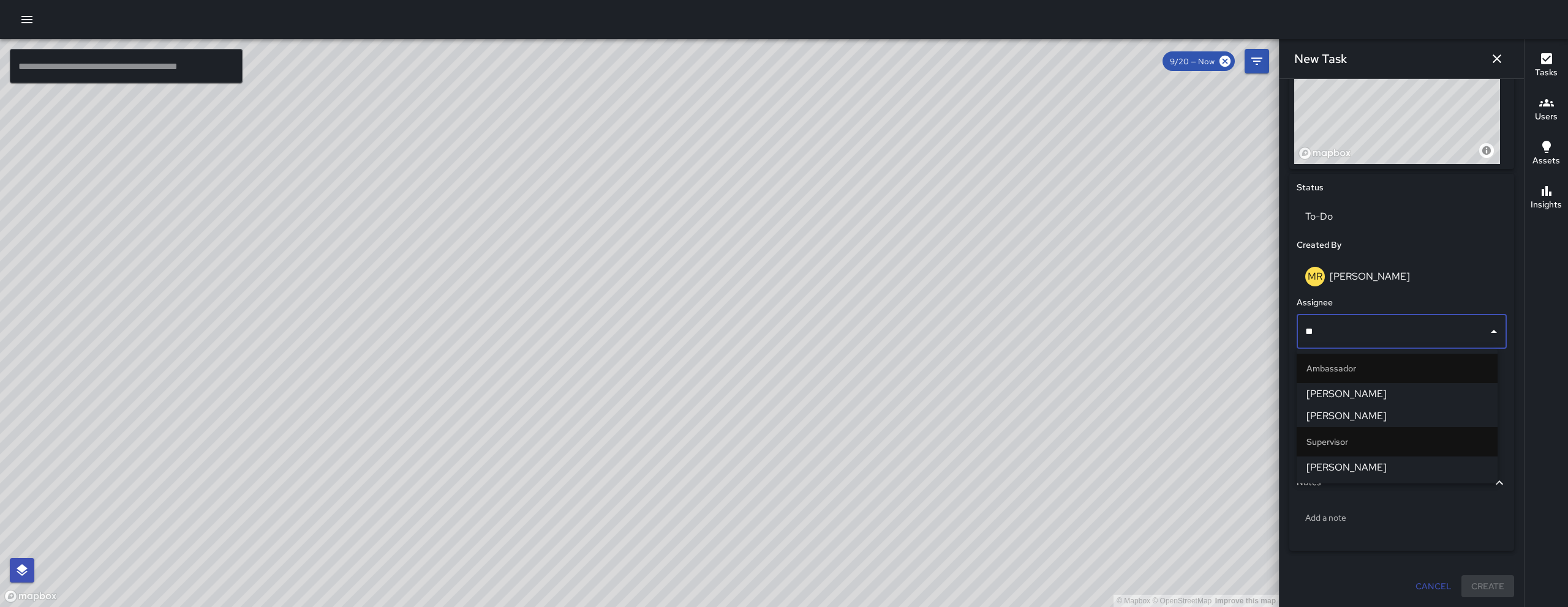
type input "***"
click at [1392, 388] on span "[PERSON_NAME]" at bounding box center [1397, 394] width 181 height 15
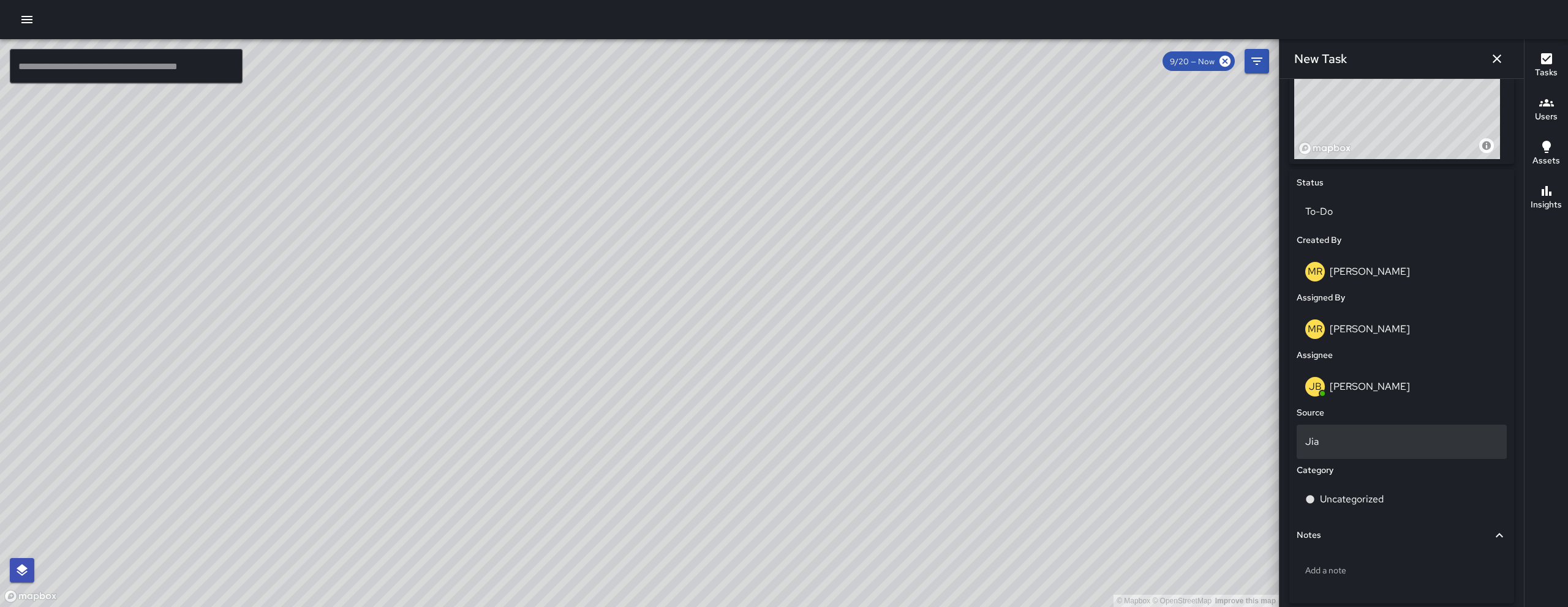
click at [1356, 437] on div "Jia" at bounding box center [1402, 442] width 210 height 34
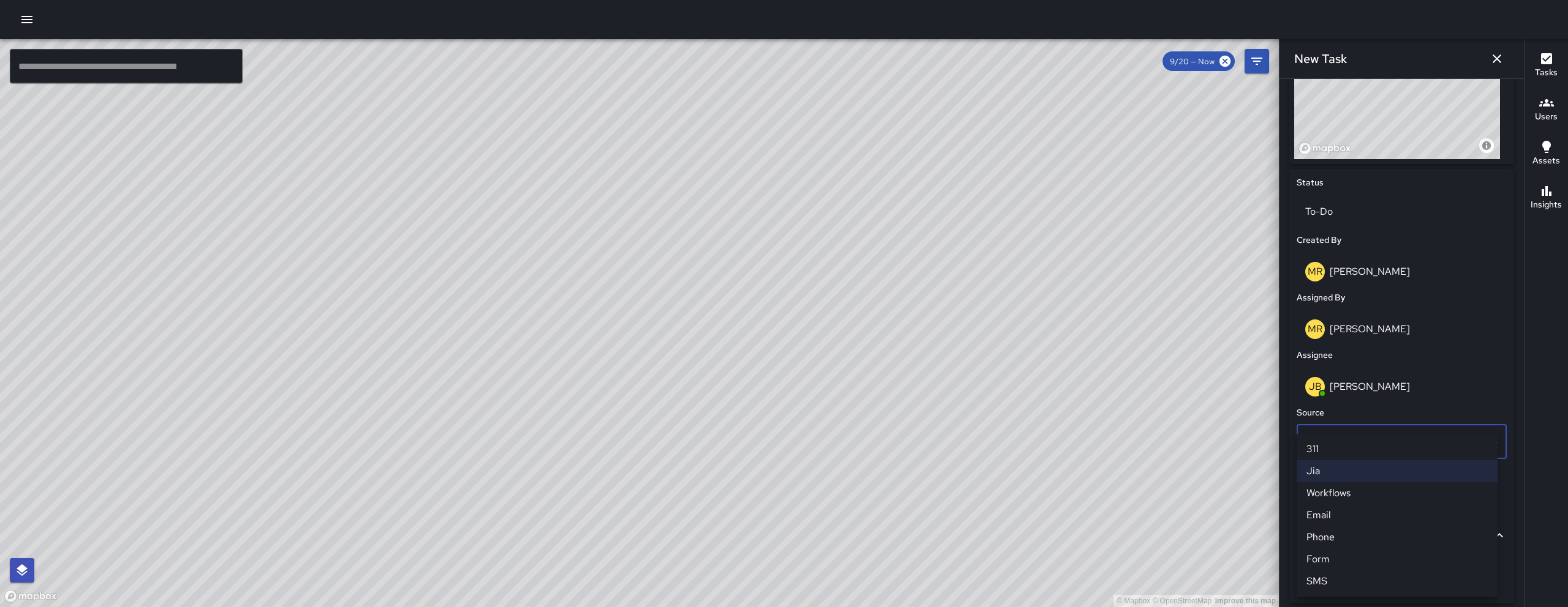
click at [1353, 474] on li "Jia" at bounding box center [1398, 472] width 201 height 22
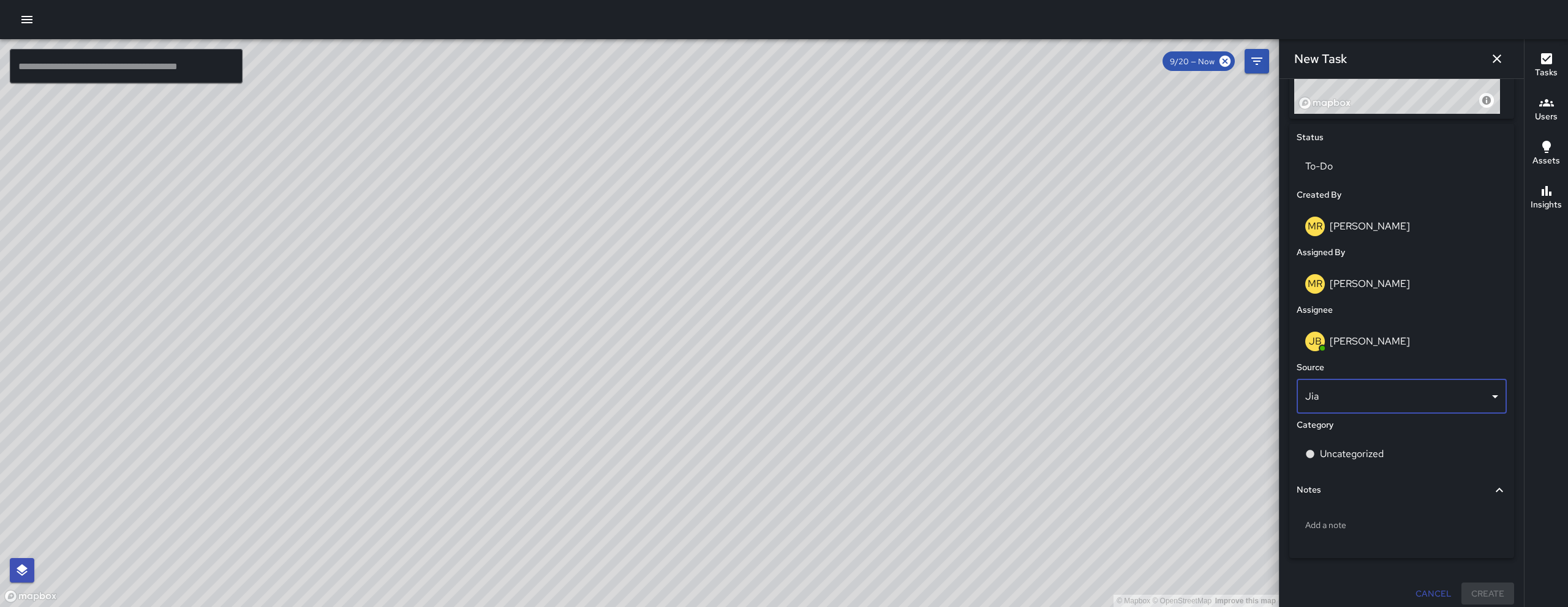
scroll to position [541, 0]
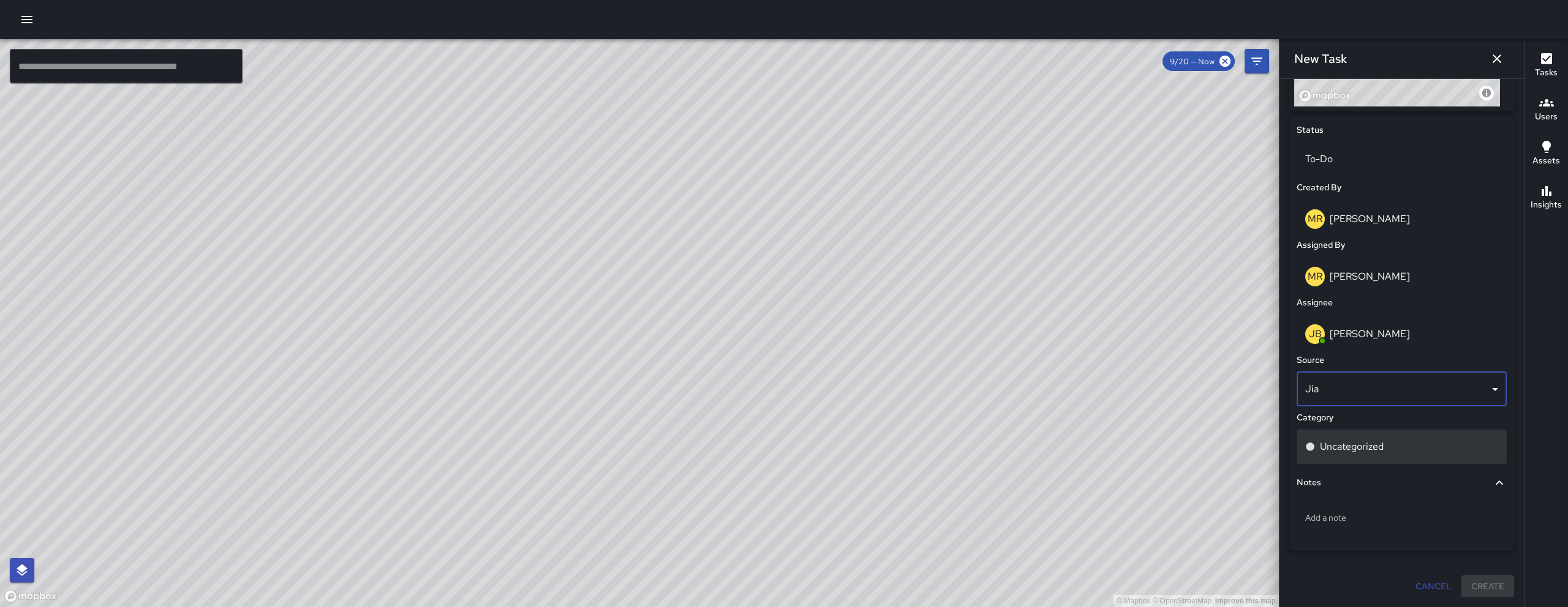
click at [1361, 438] on div "Uncategorized" at bounding box center [1402, 446] width 210 height 34
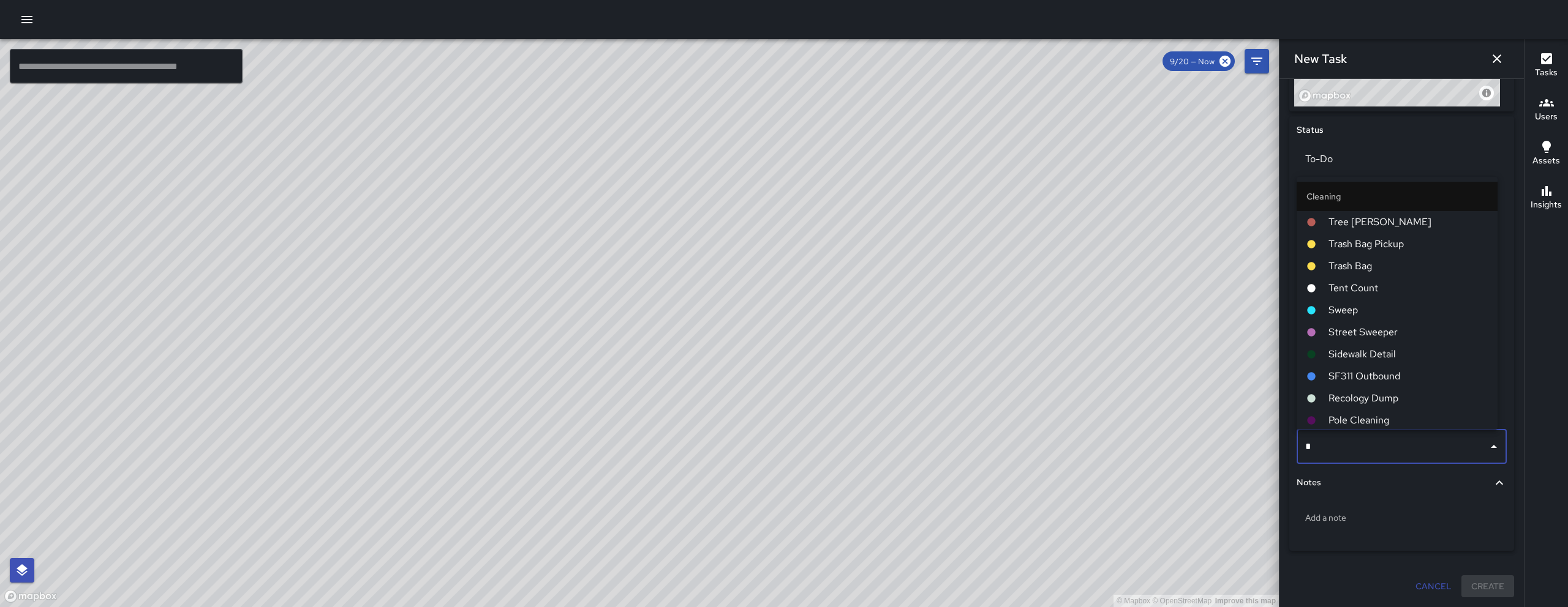
type input "**"
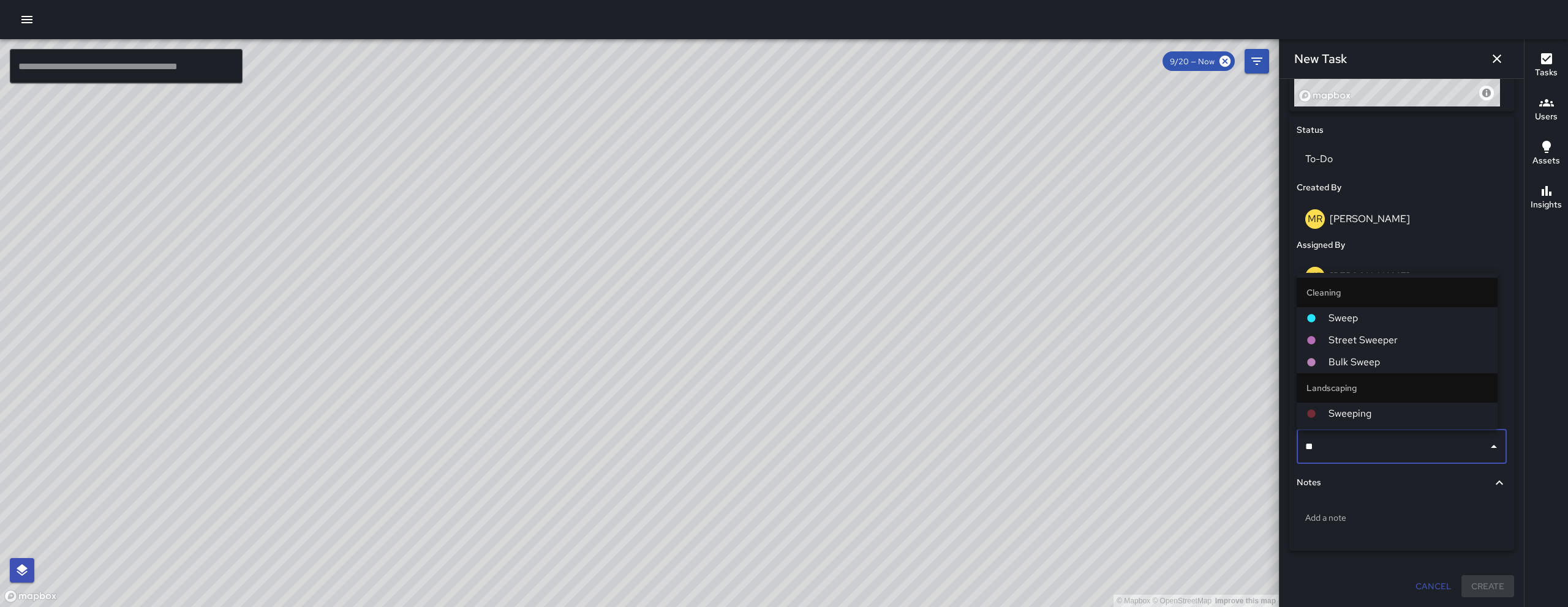
click at [1342, 321] on span "Sweep" at bounding box center [1408, 318] width 159 height 15
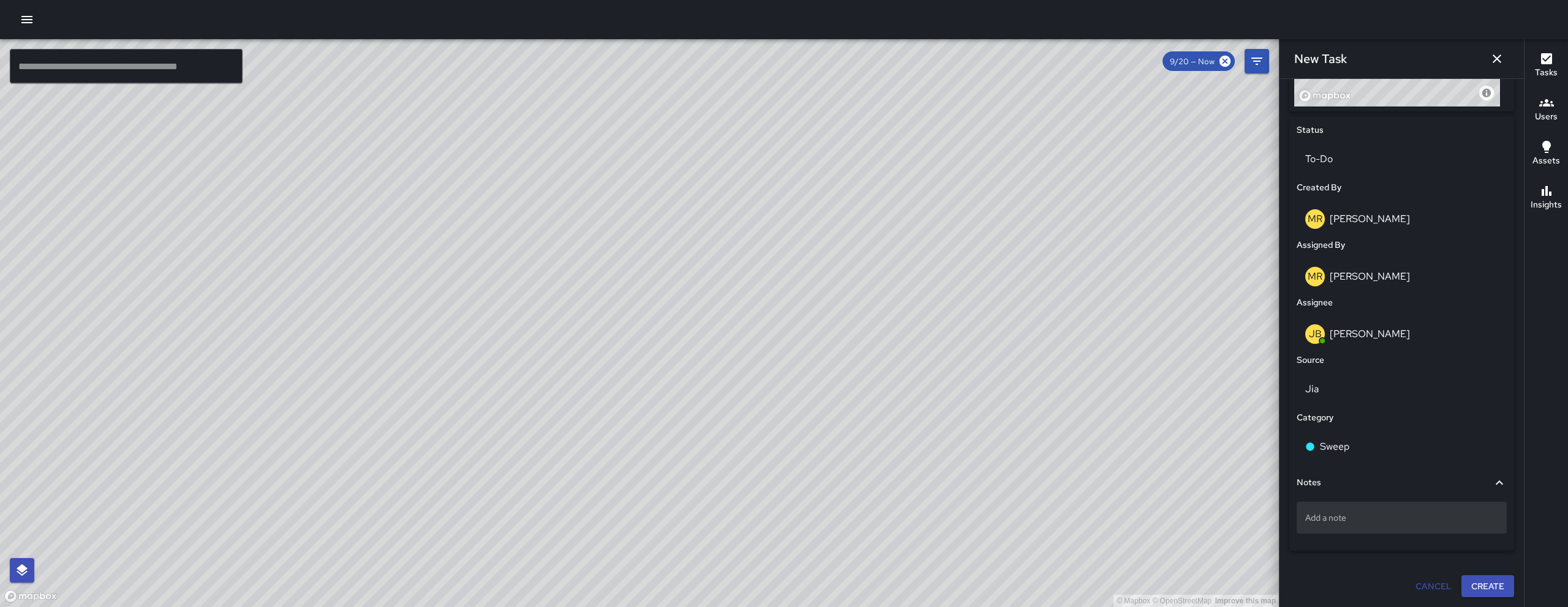
click at [1360, 518] on p "Add a note" at bounding box center [1402, 518] width 193 height 12
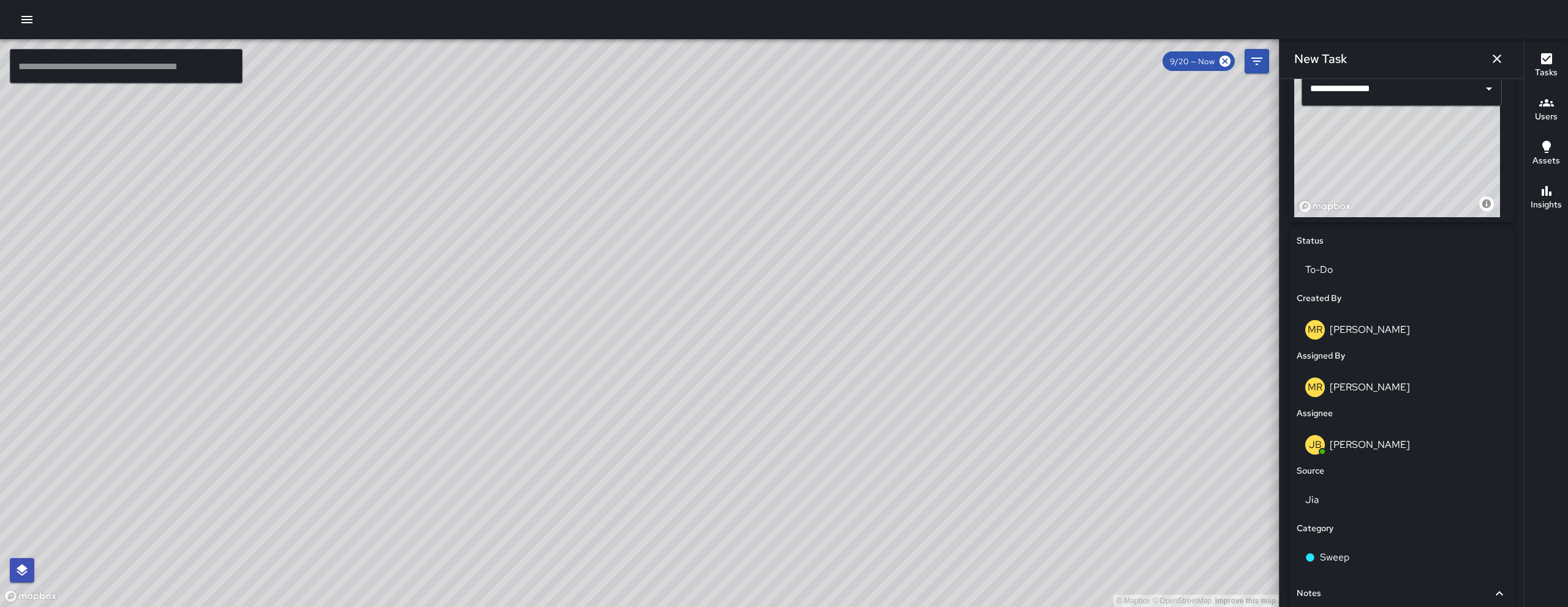
scroll to position [542, 0]
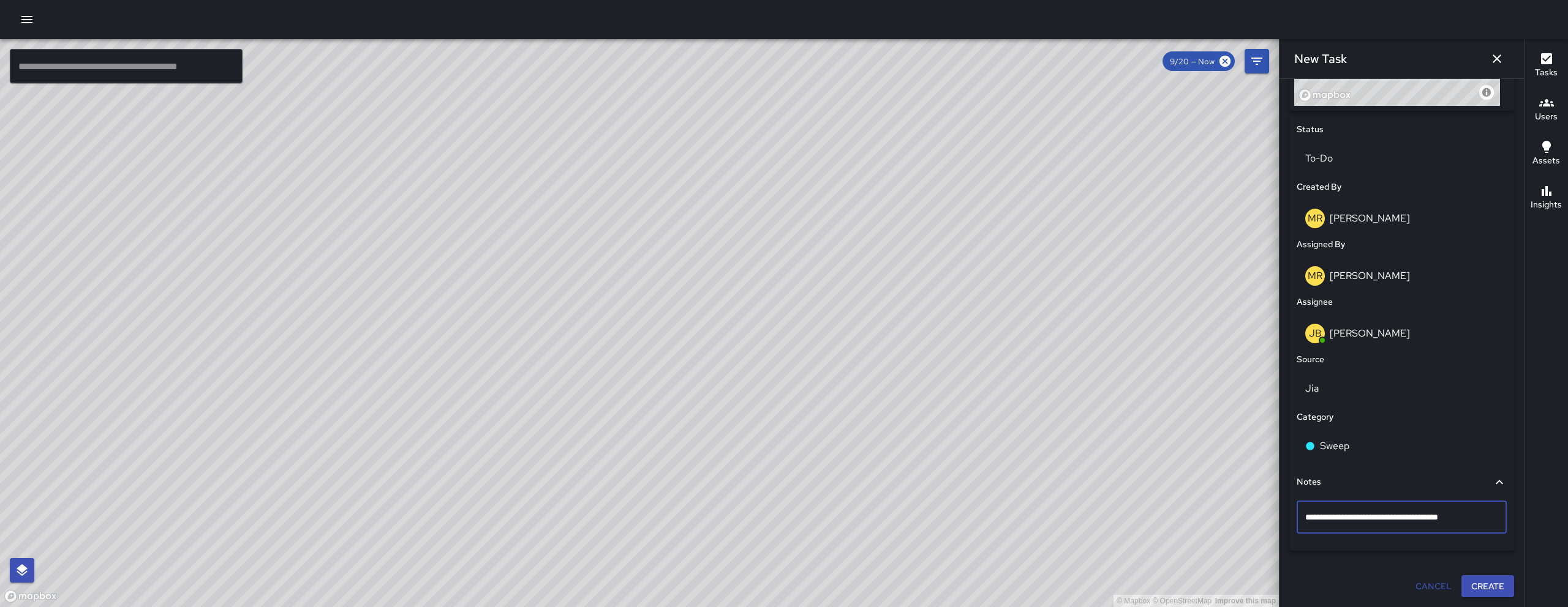
click at [1427, 516] on textarea "**********" at bounding box center [1397, 517] width 184 height 12
type textarea "**********"
click at [1475, 523] on textarea "**********" at bounding box center [1397, 517] width 184 height 12
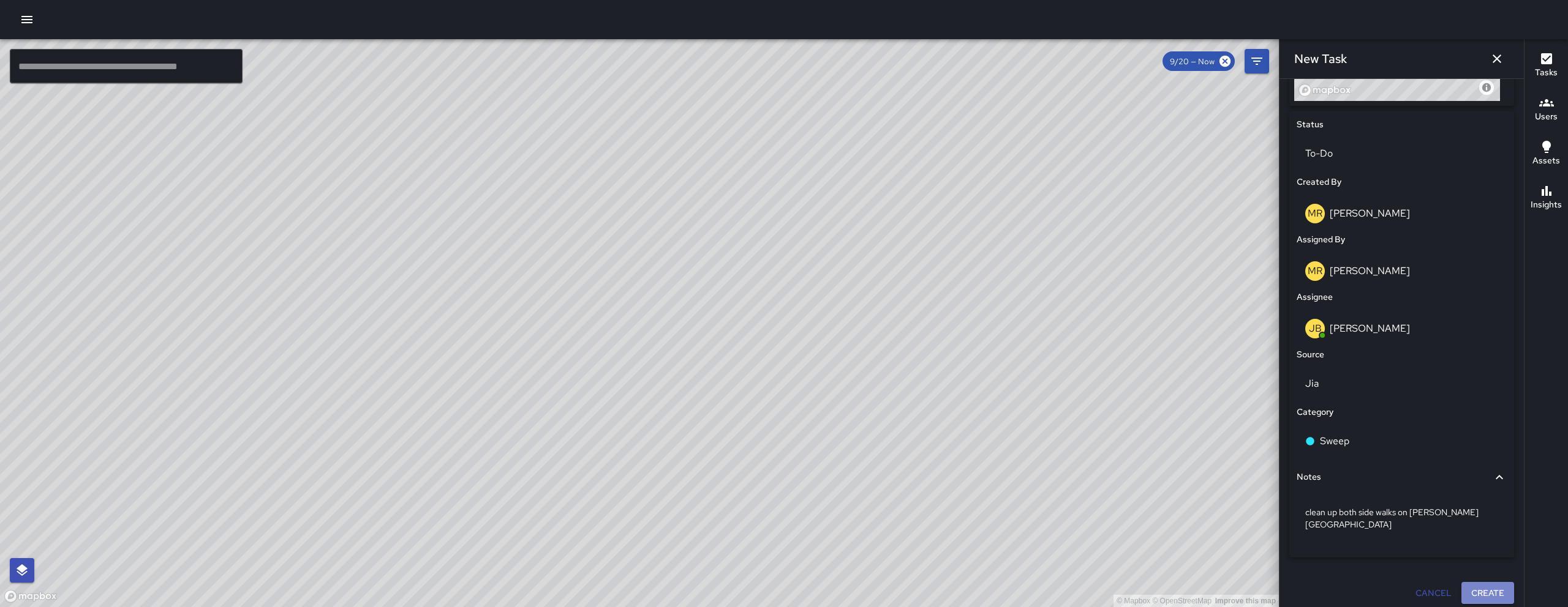
click at [1493, 590] on button "Create" at bounding box center [1488, 594] width 53 height 23
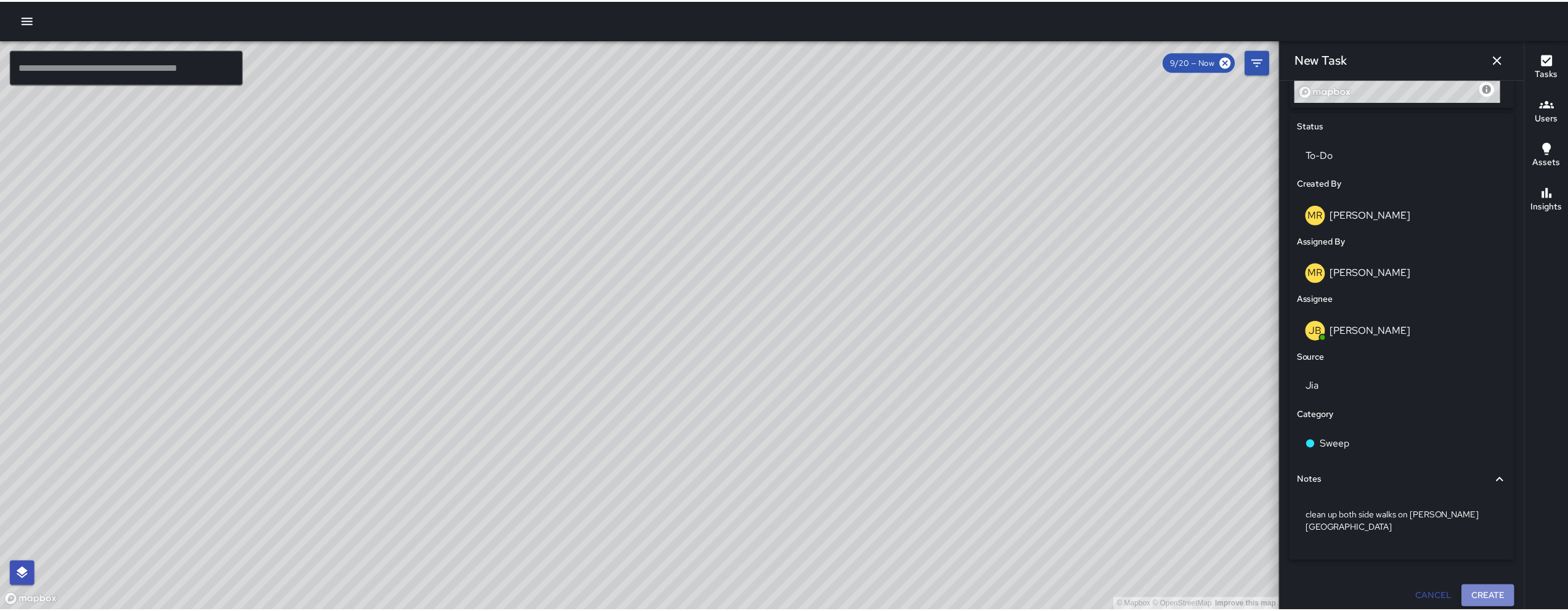
scroll to position [545, 0]
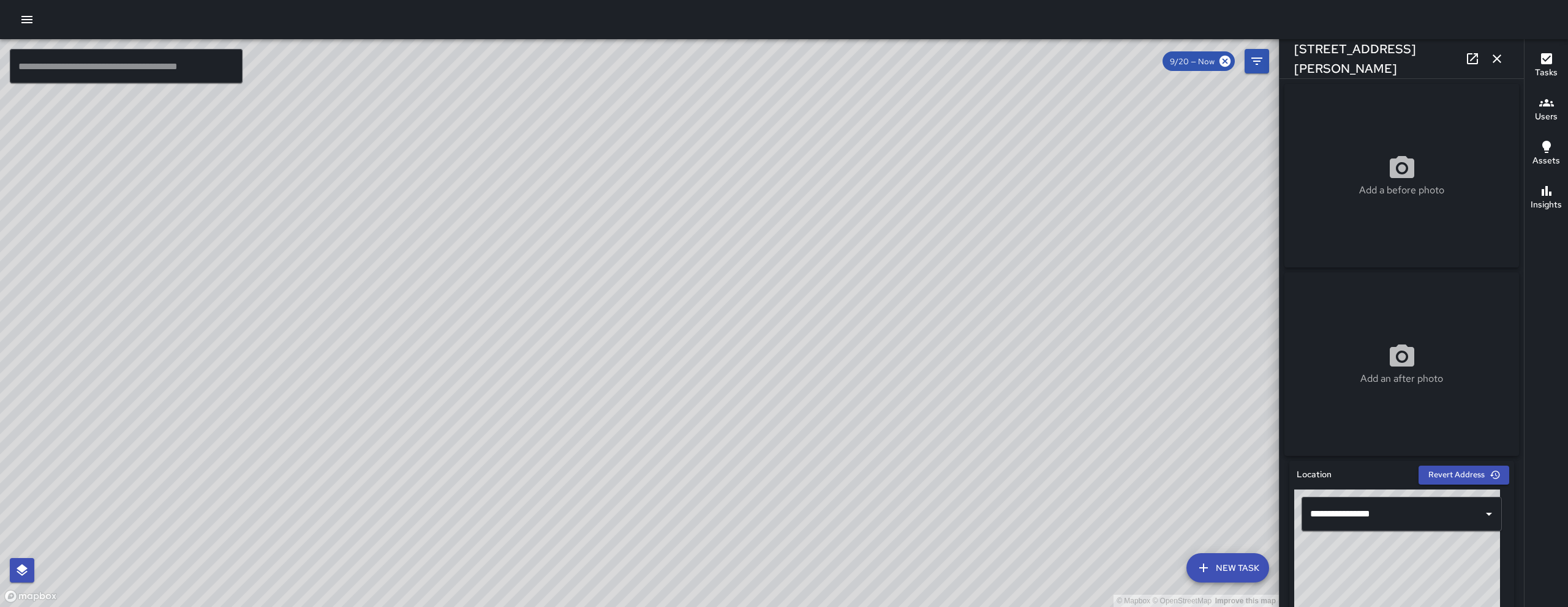
click at [1498, 56] on icon "button" at bounding box center [1497, 59] width 9 height 9
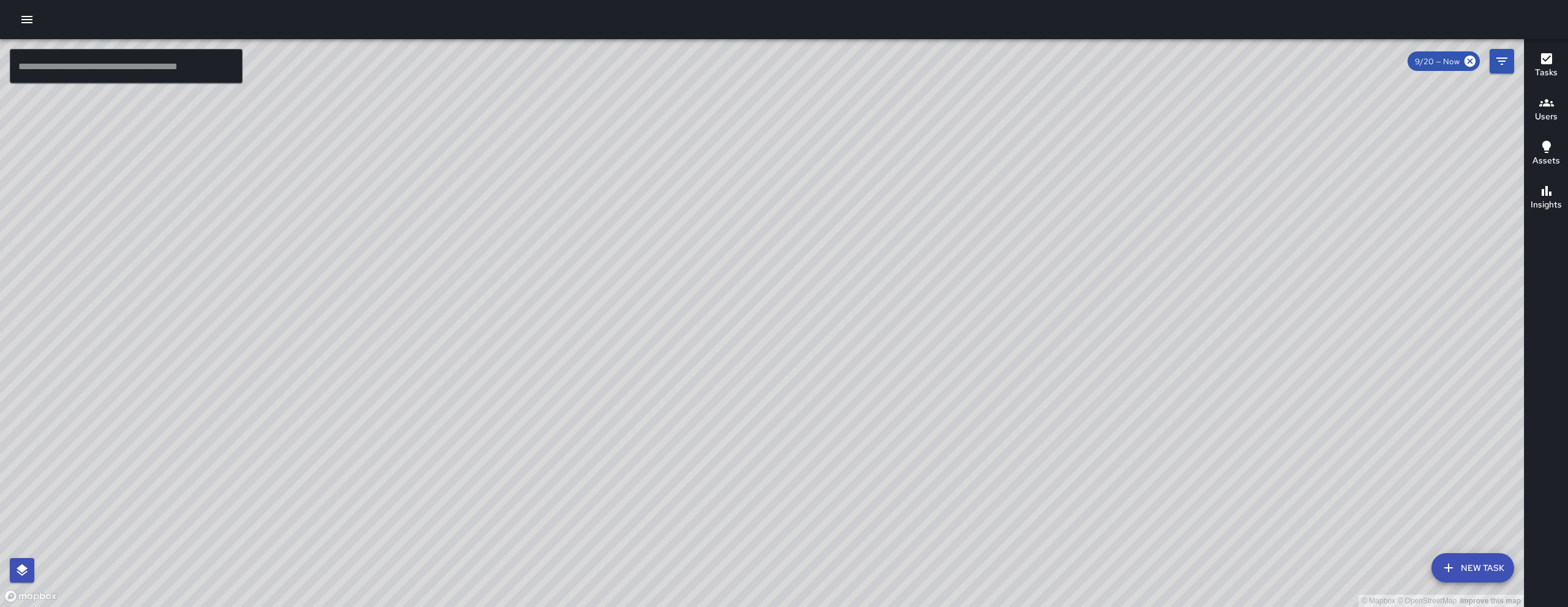
click at [23, 21] on icon "button" at bounding box center [27, 19] width 15 height 15
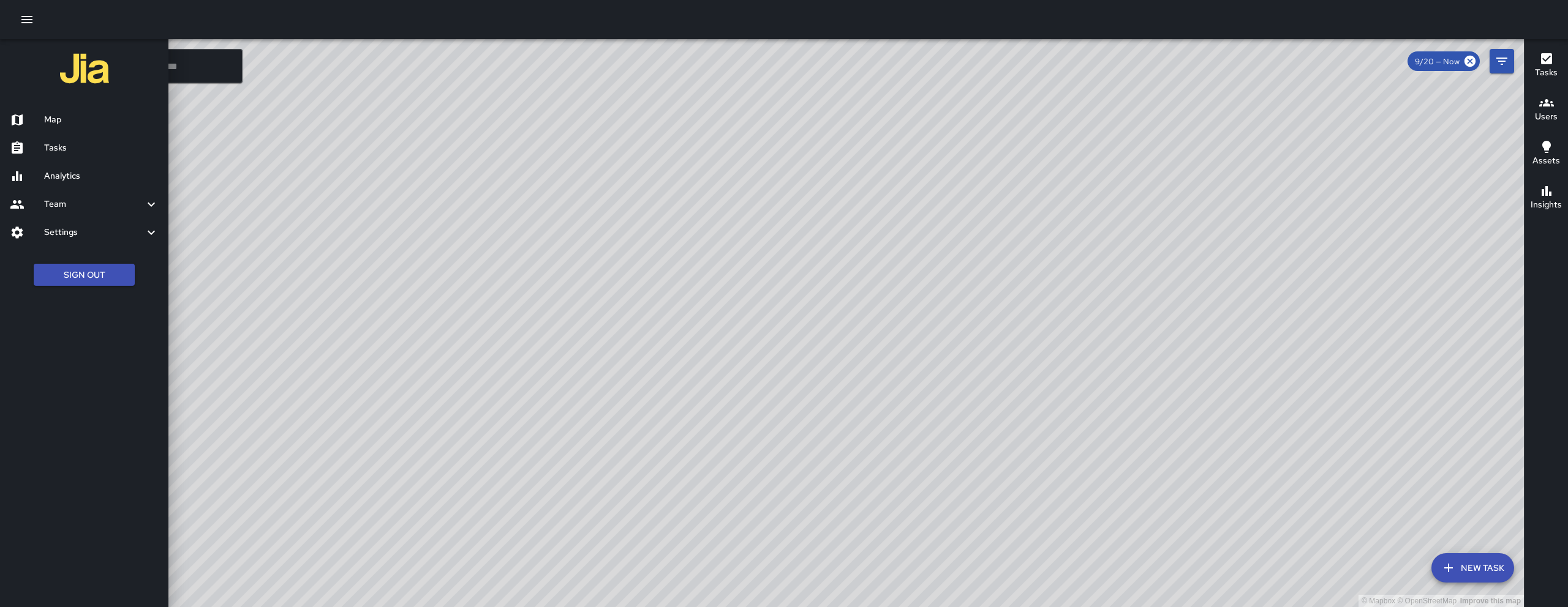
click at [100, 173] on h6 "Analytics" at bounding box center [101, 176] width 115 height 13
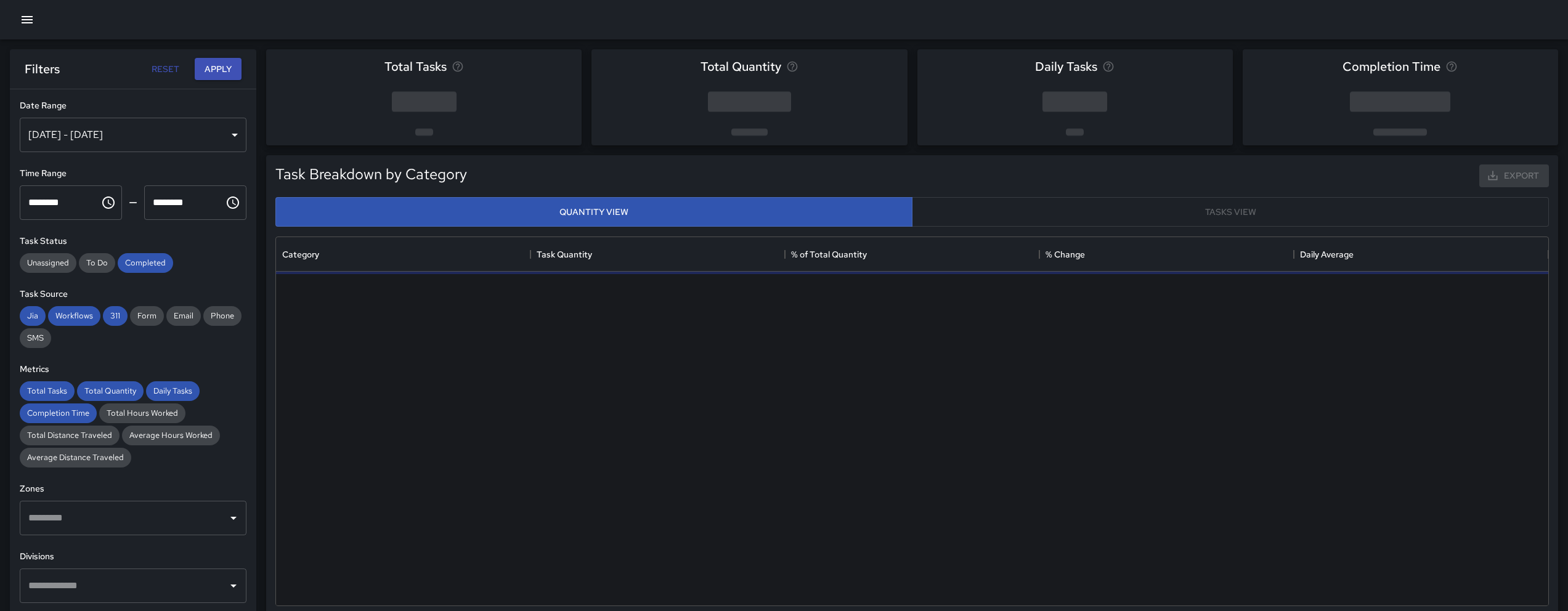
scroll to position [359, 1263]
click at [31, 2] on div at bounding box center [784, 20] width 1568 height 40
click at [31, 14] on icon "button" at bounding box center [27, 19] width 15 height 15
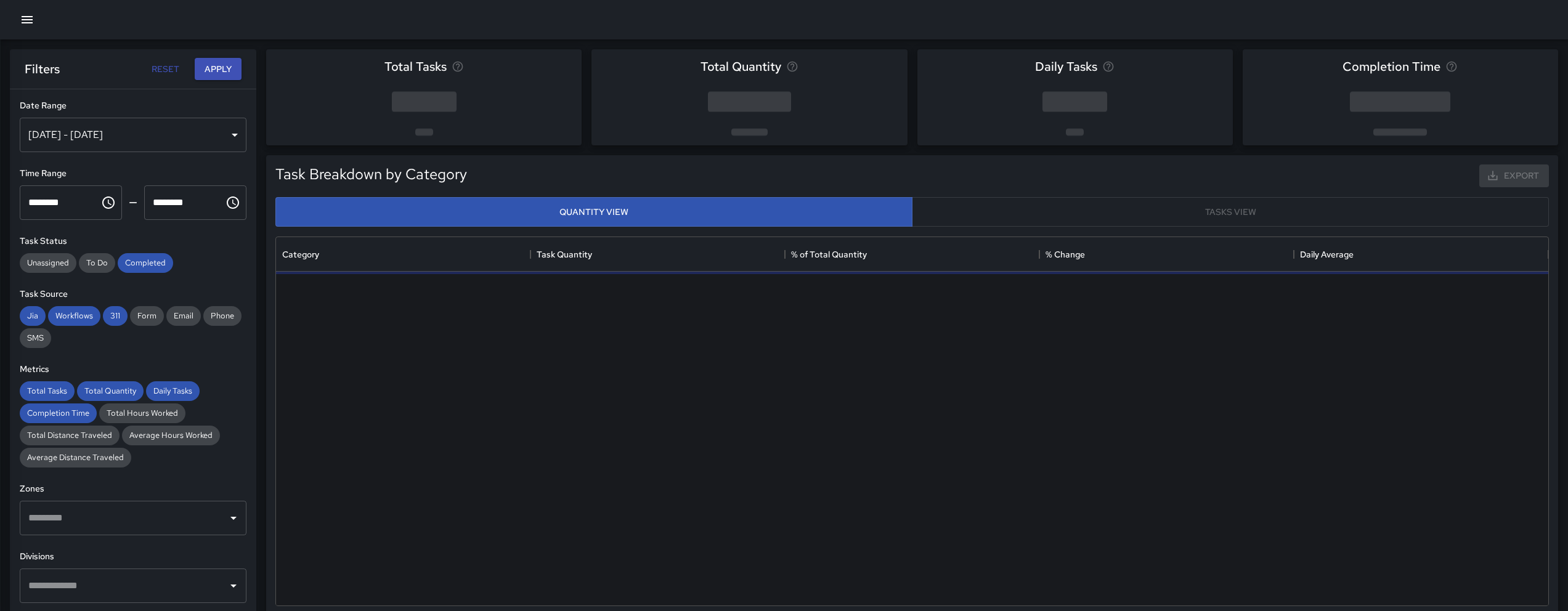
scroll to position [10, 10]
click at [32, 25] on icon "button" at bounding box center [27, 19] width 15 height 15
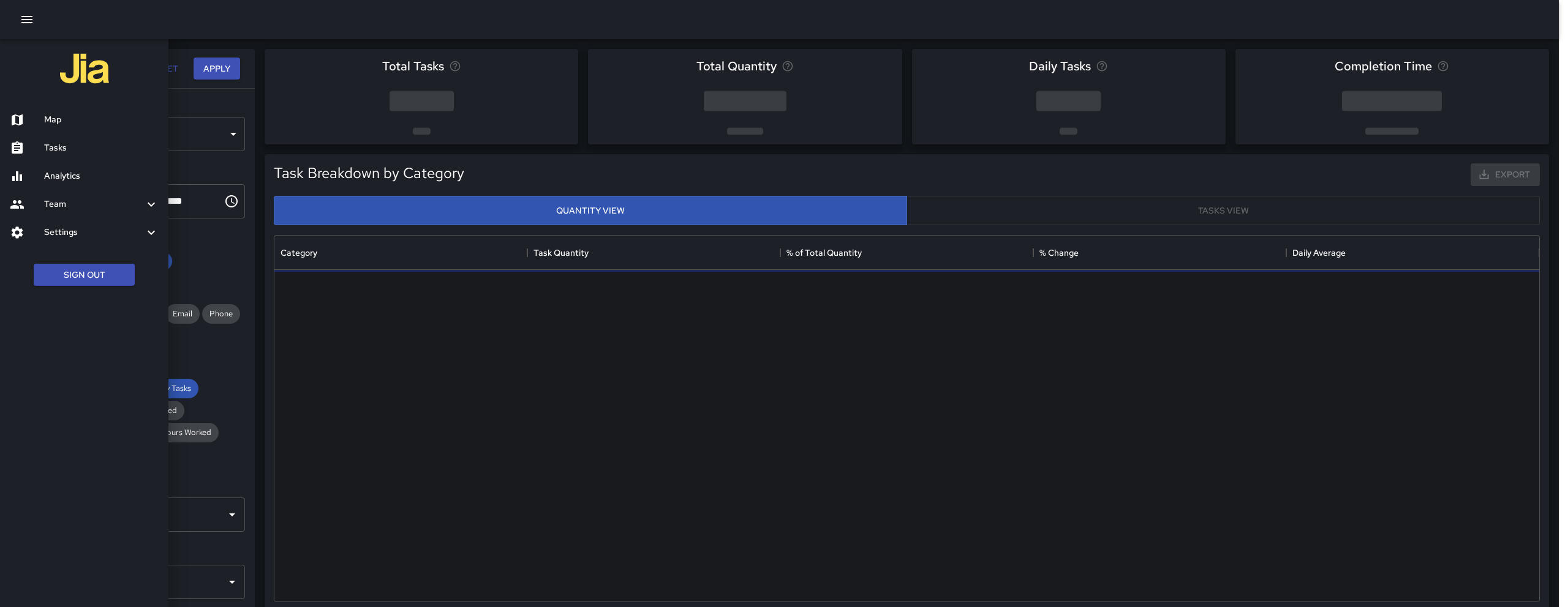
click at [71, 147] on h6 "Tasks" at bounding box center [101, 148] width 115 height 13
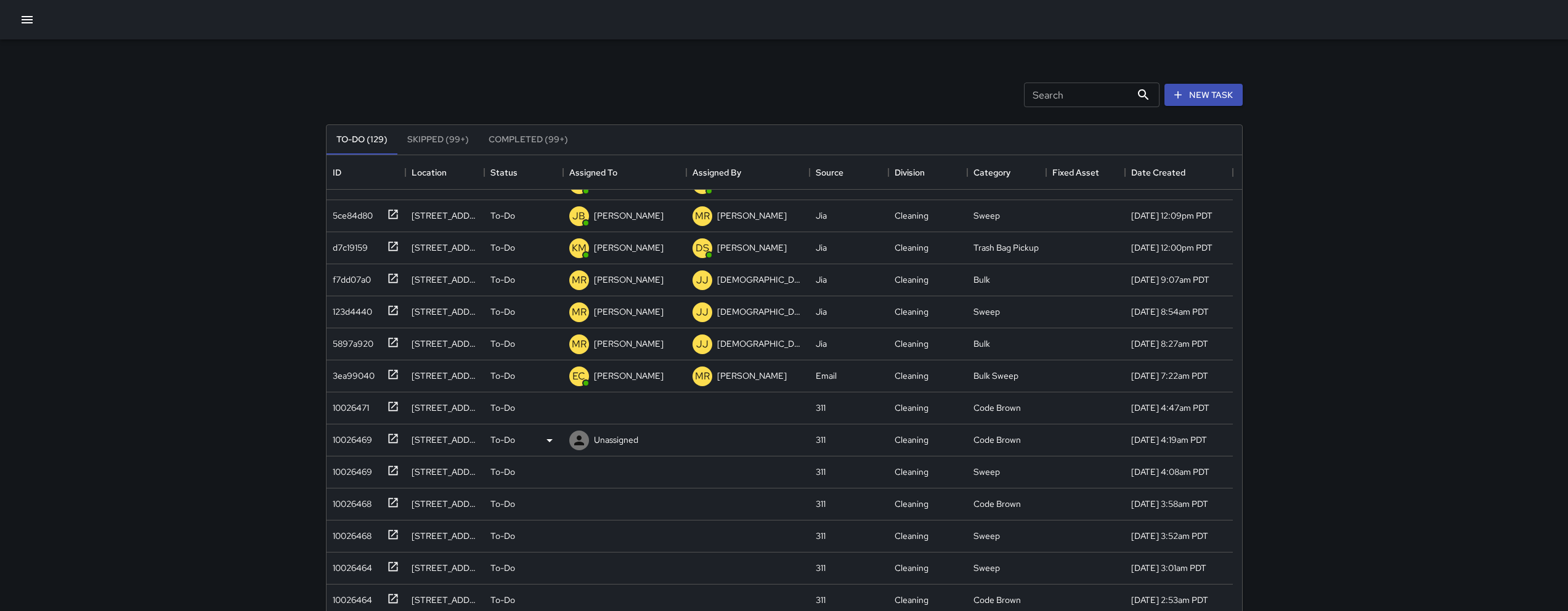
scroll to position [53, 0]
click at [339, 369] on div "10026471" at bounding box center [349, 374] width 41 height 18
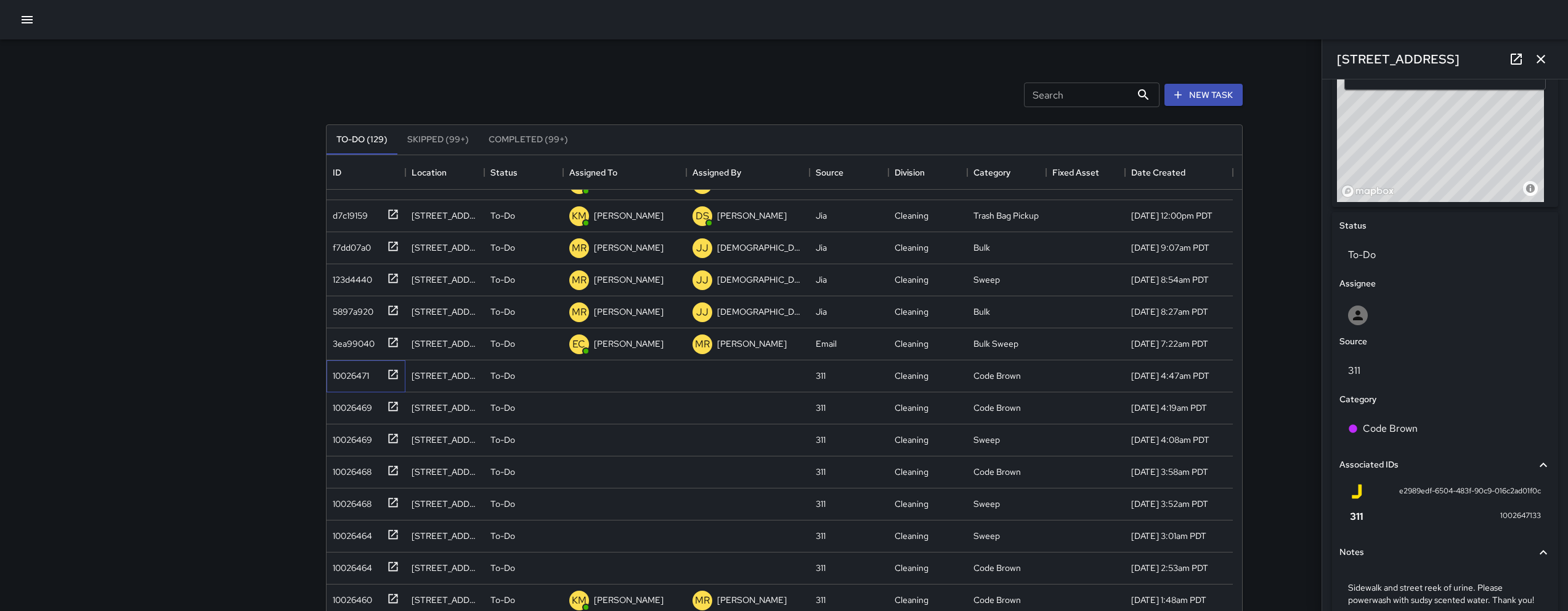
scroll to position [433, 0]
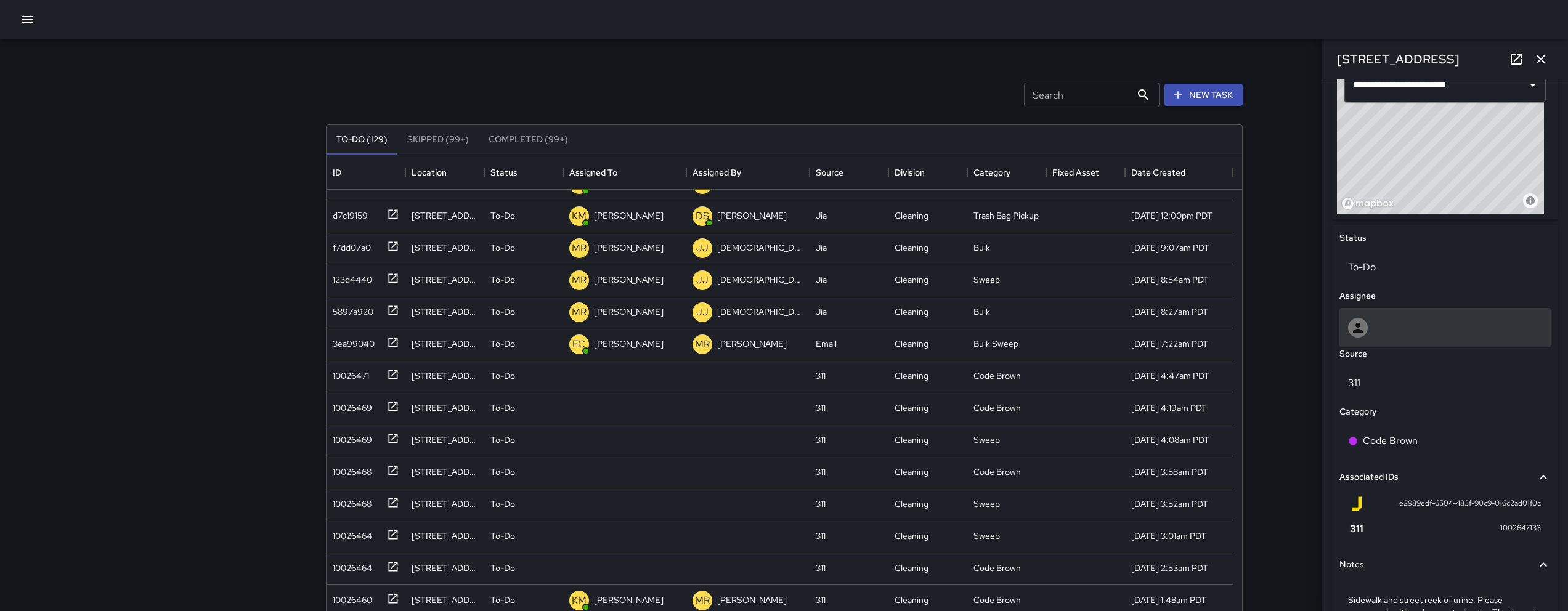
click at [1411, 323] on div at bounding box center [1445, 327] width 194 height 20
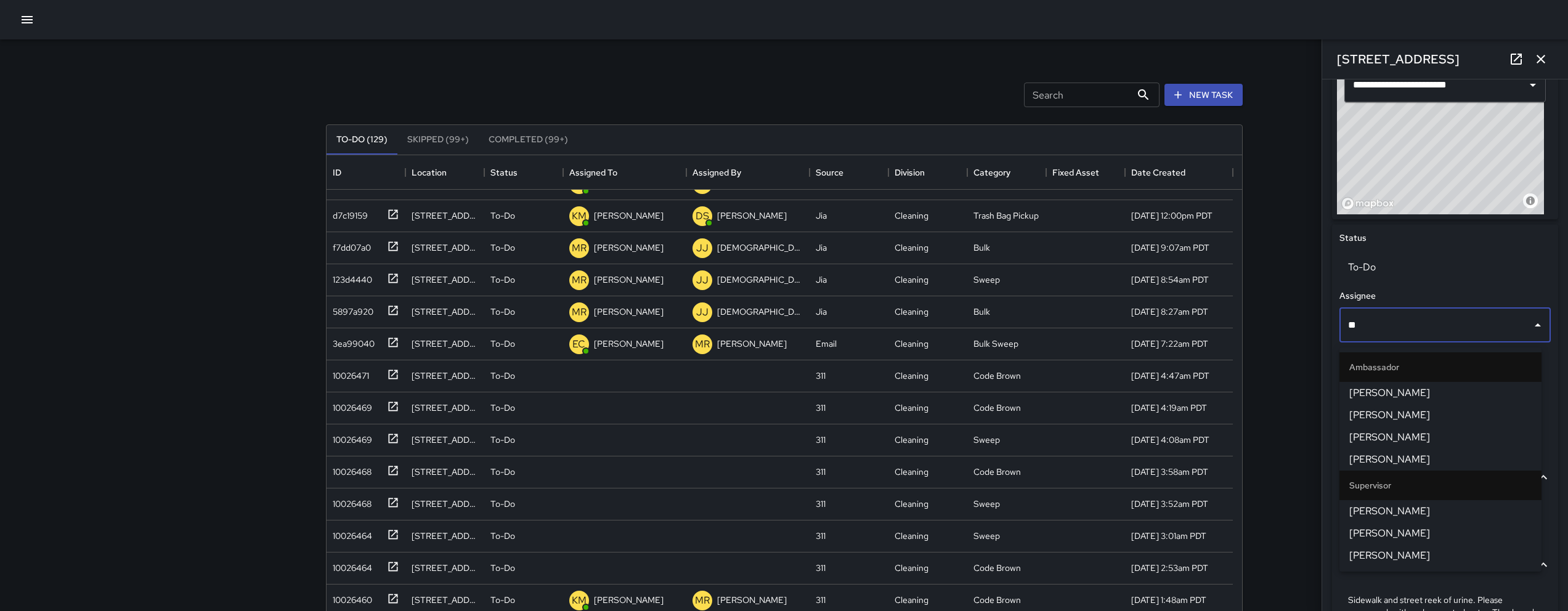
type input "***"
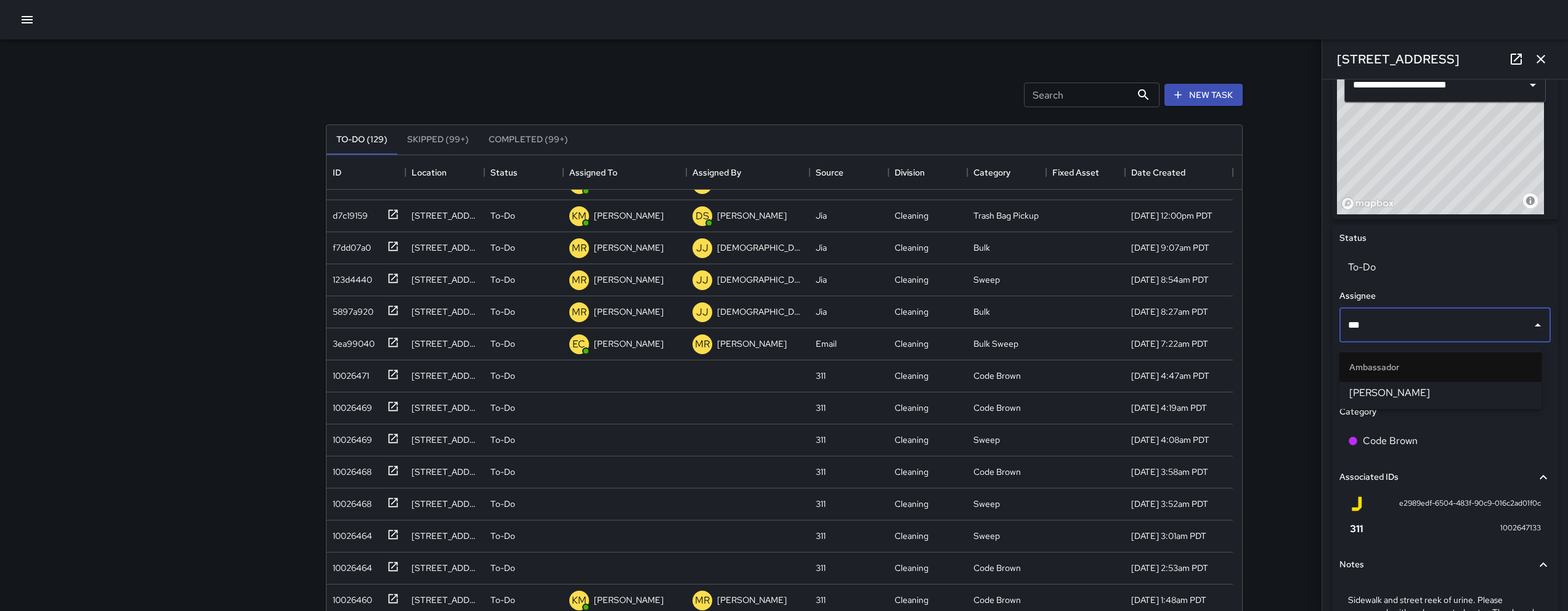
click at [1425, 382] on li "Ambassador" at bounding box center [1441, 366] width 202 height 29
click at [1427, 383] on li "[PERSON_NAME]" at bounding box center [1441, 394] width 202 height 22
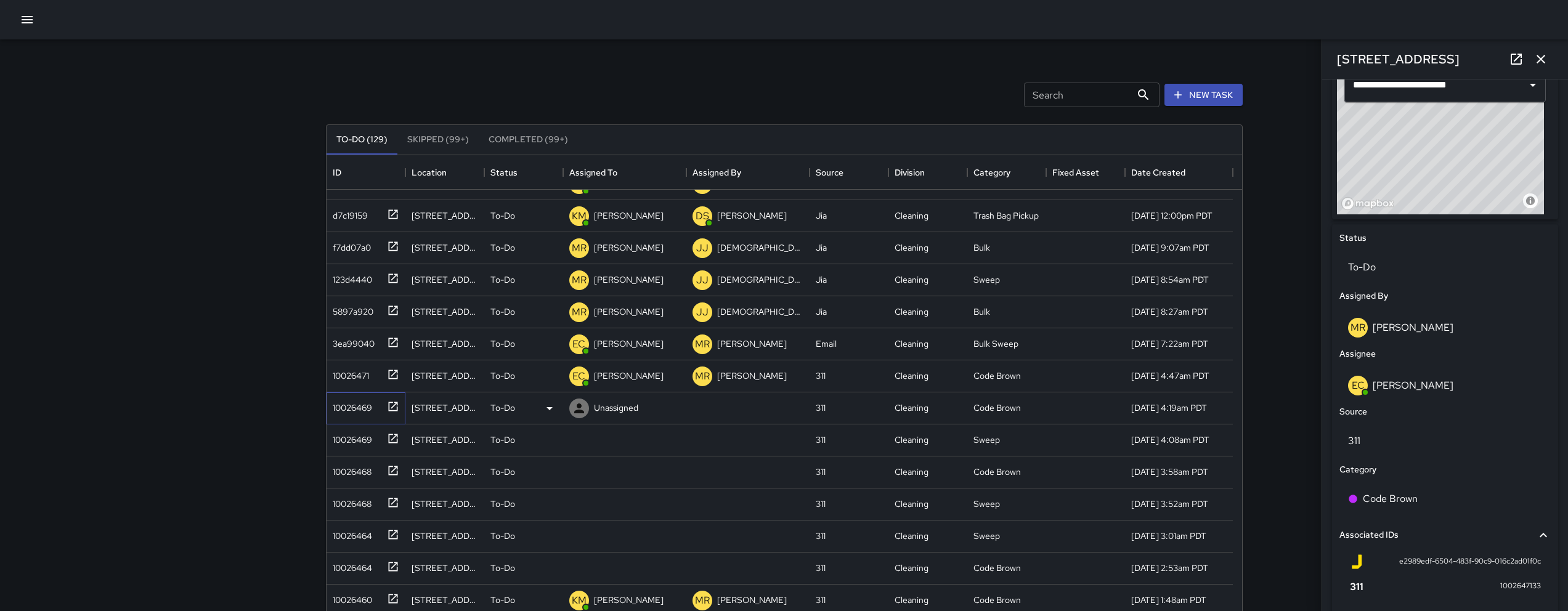
click at [372, 404] on div "10026469" at bounding box center [364, 406] width 72 height 21
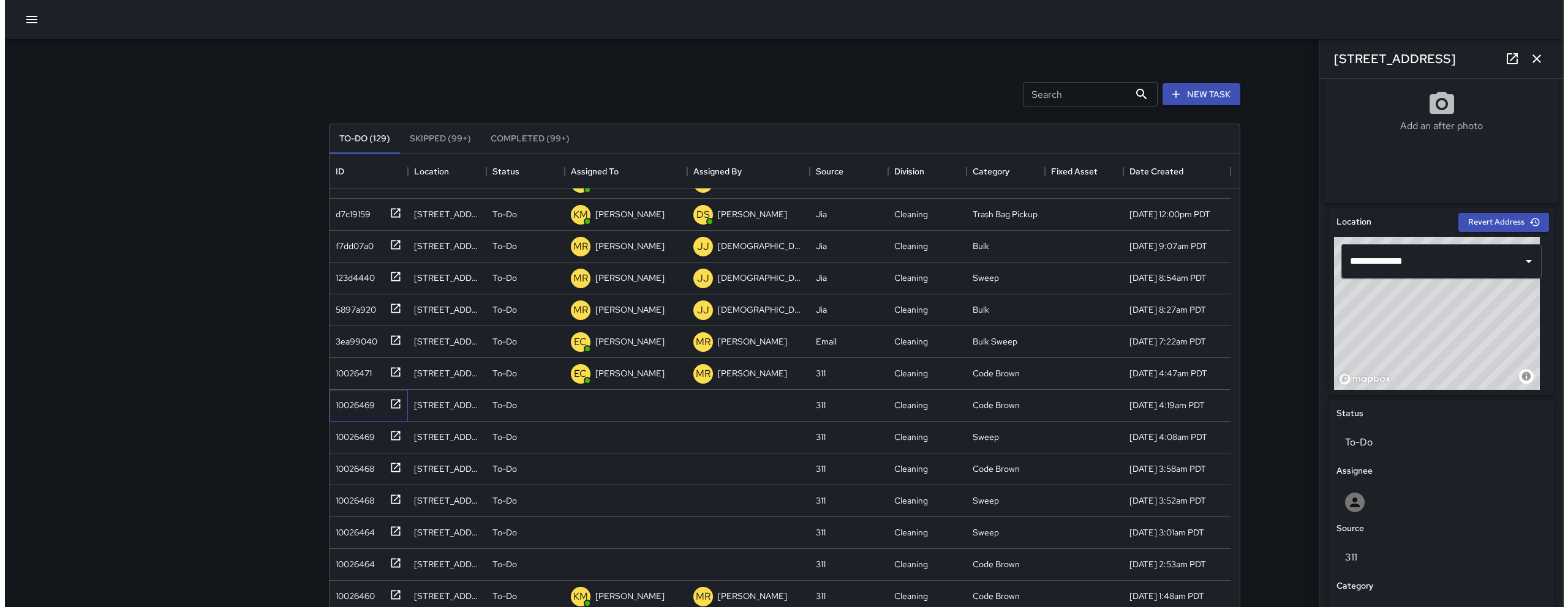
scroll to position [407, 0]
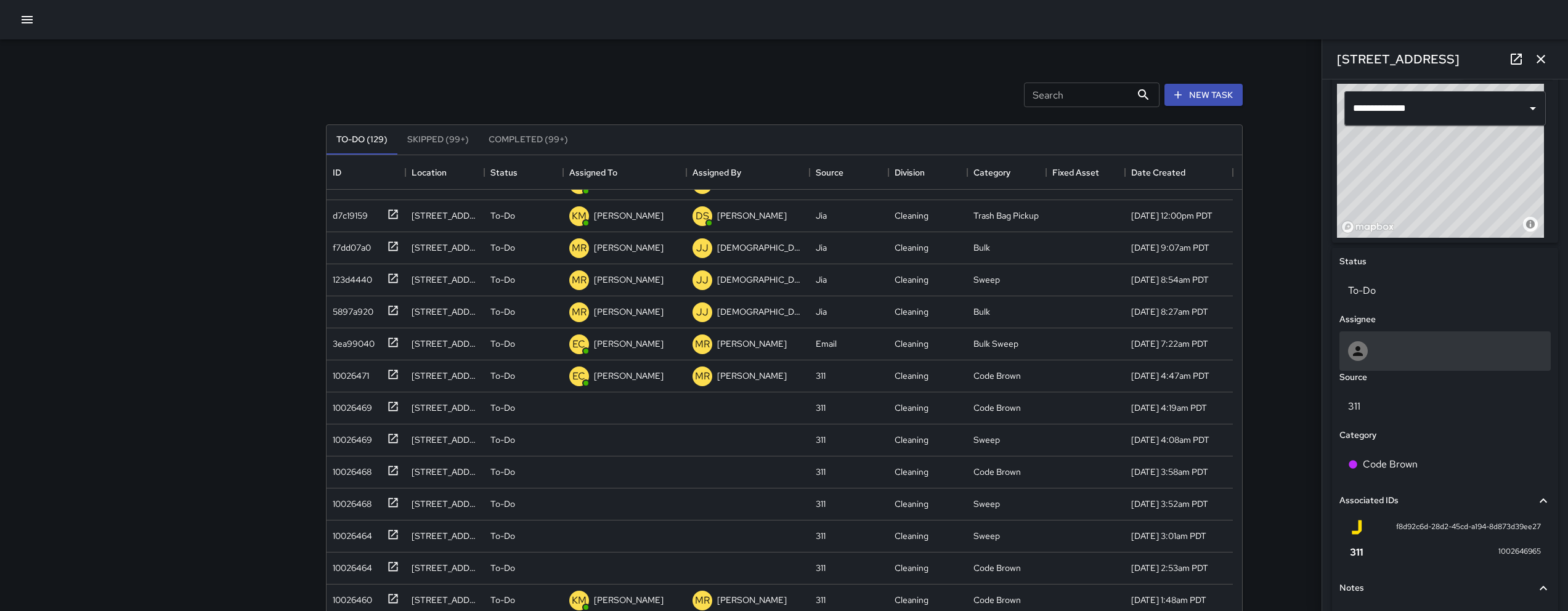
click at [1414, 346] on div at bounding box center [1445, 351] width 194 height 20
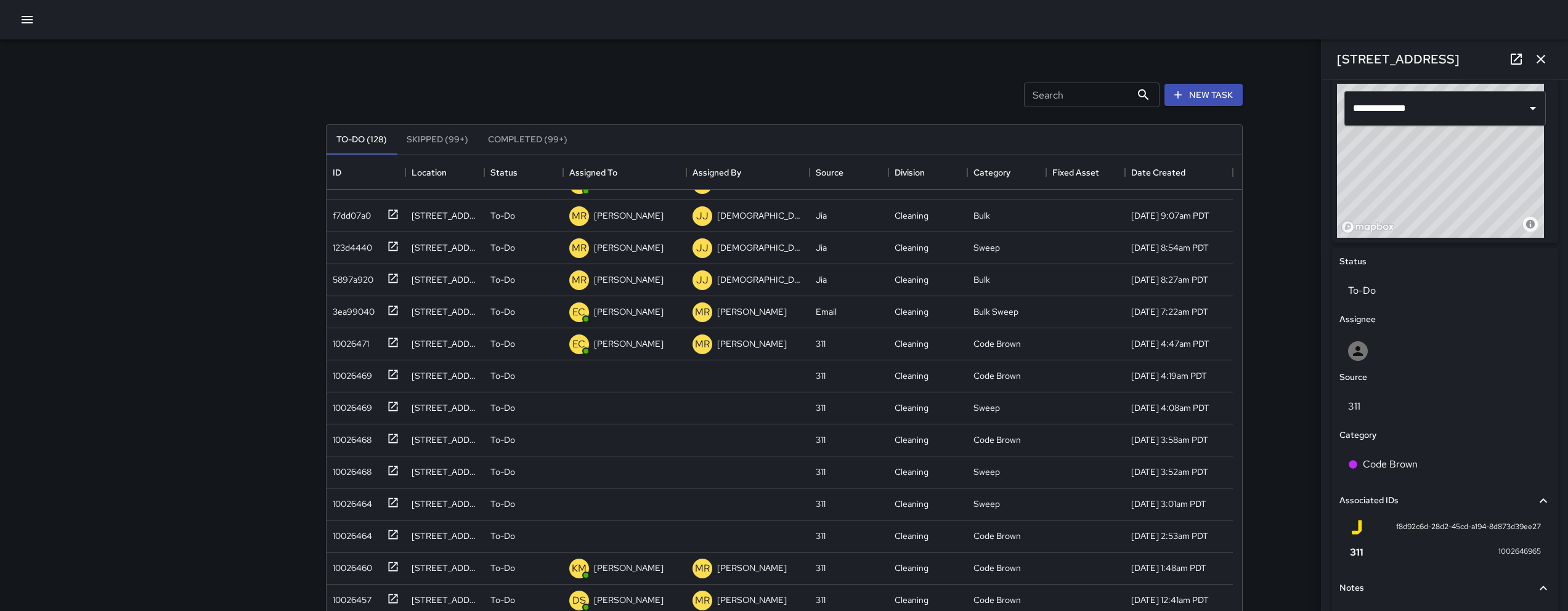
click at [20, 22] on icon "button" at bounding box center [27, 19] width 15 height 15
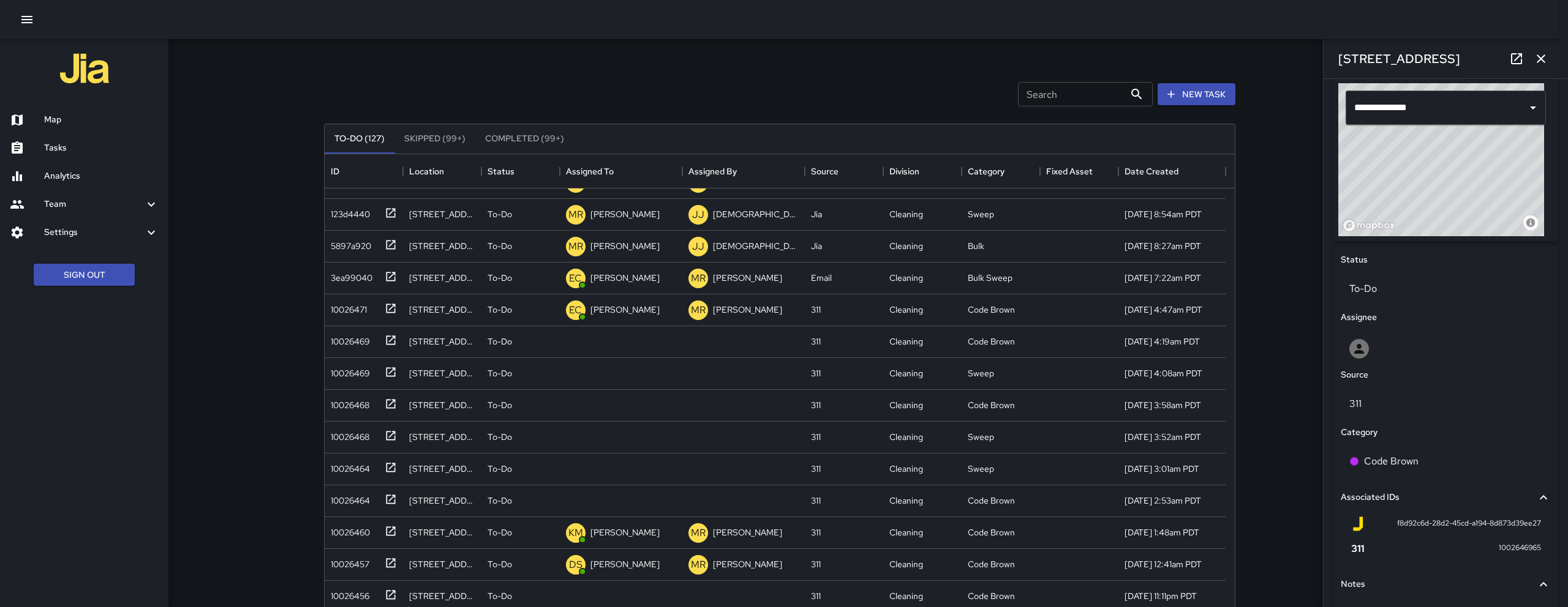
scroll to position [21, 0]
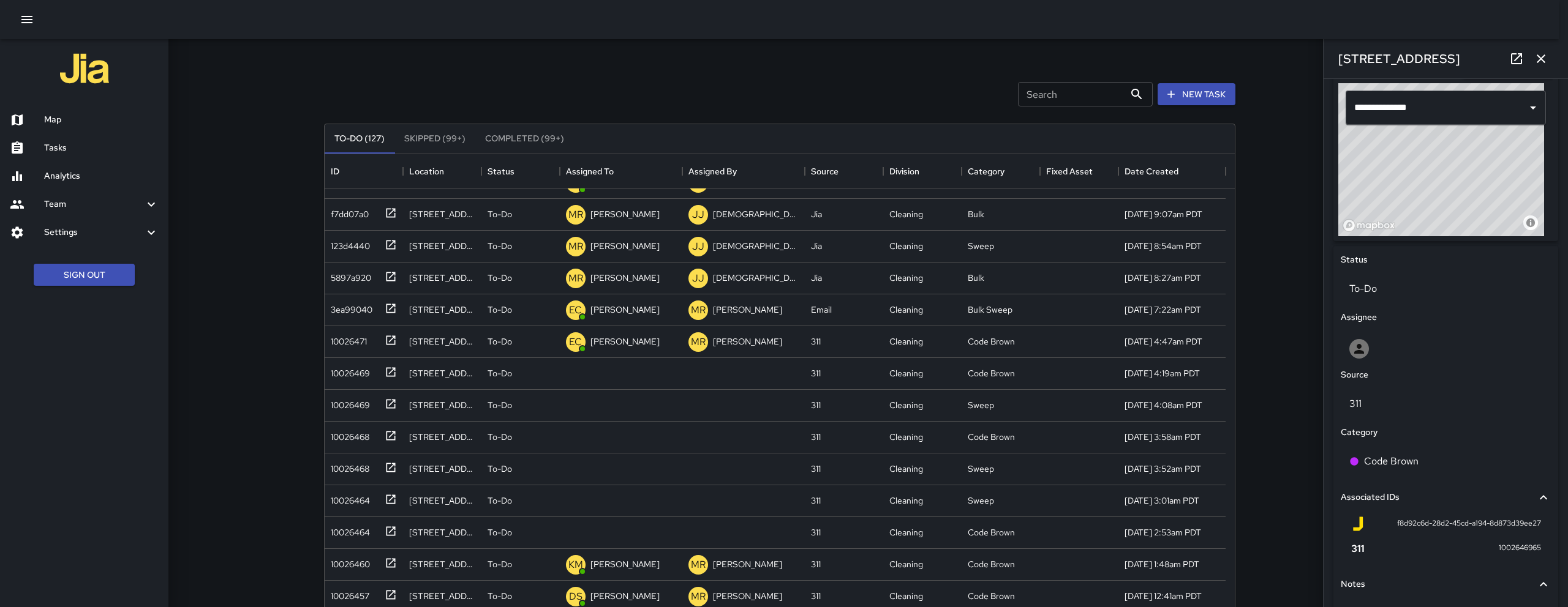
click at [192, 90] on div at bounding box center [784, 303] width 1568 height 607
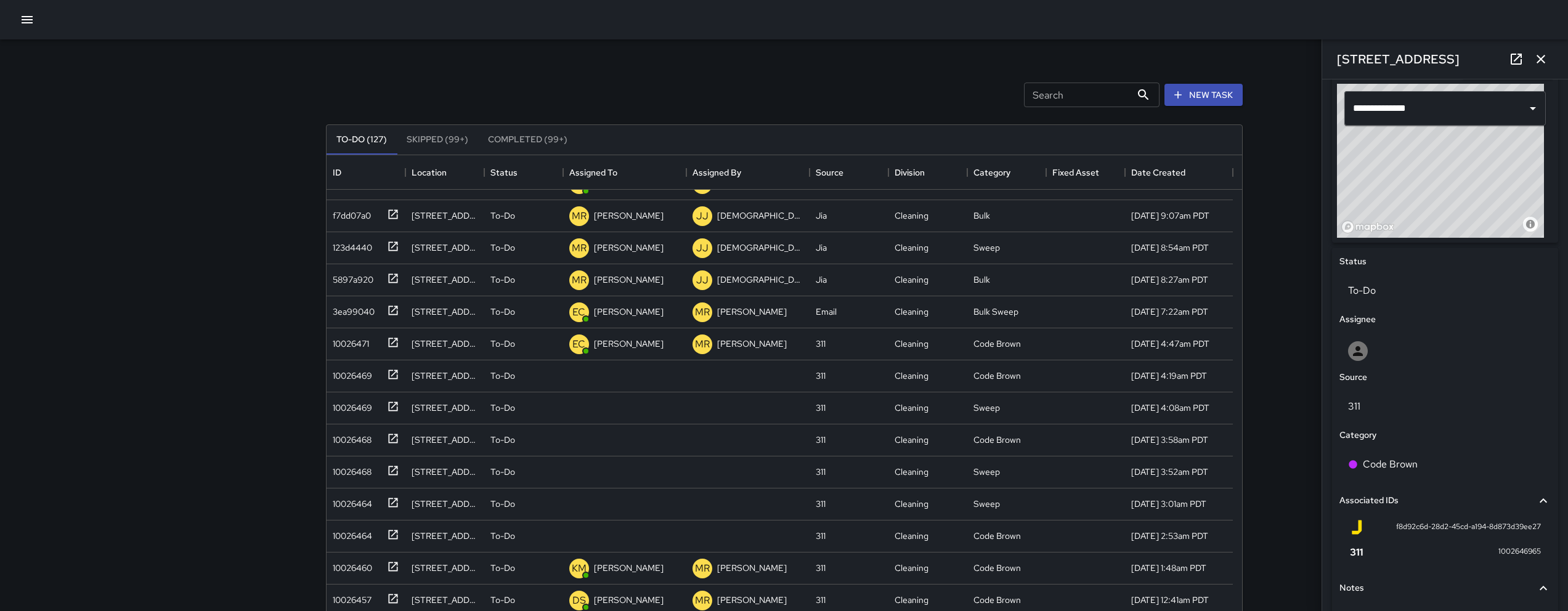
click at [29, 22] on icon "button" at bounding box center [27, 19] width 15 height 15
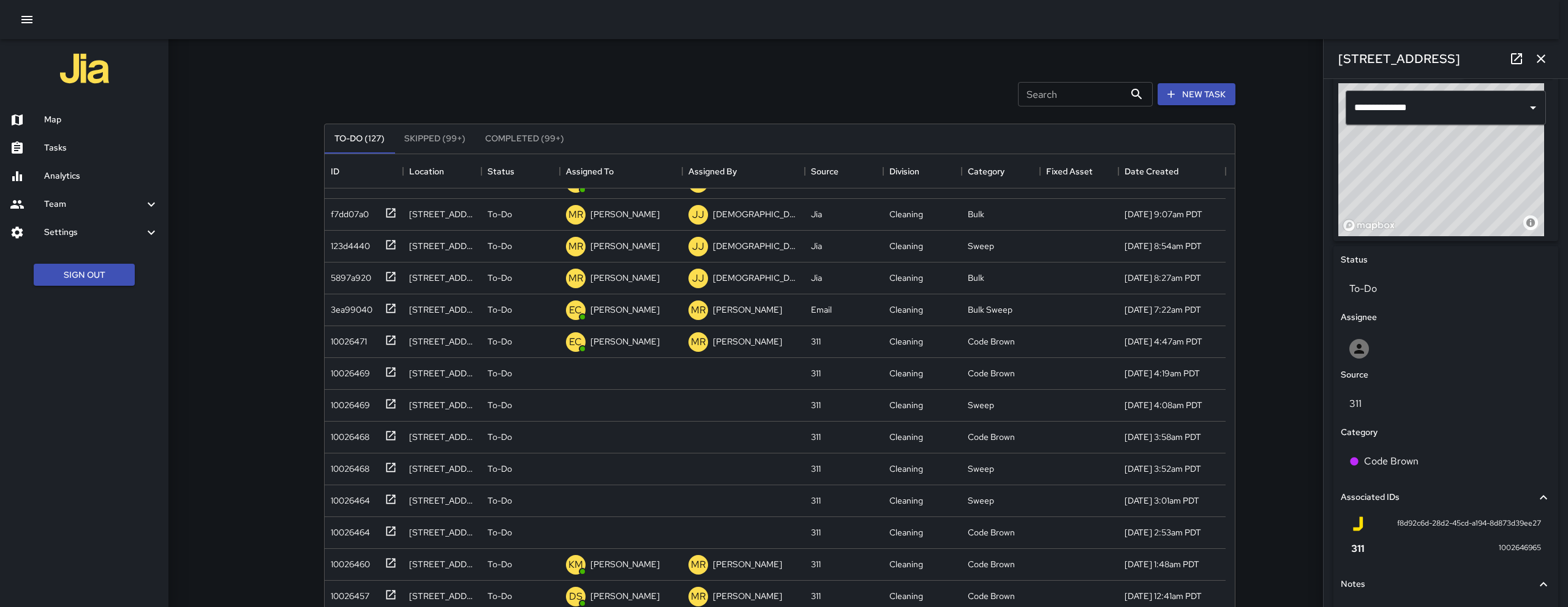
click at [84, 61] on img at bounding box center [85, 69] width 49 height 49
click at [83, 65] on img at bounding box center [85, 69] width 49 height 49
click at [82, 87] on img at bounding box center [85, 69] width 49 height 49
click at [1546, 58] on icon "button" at bounding box center [1541, 59] width 15 height 15
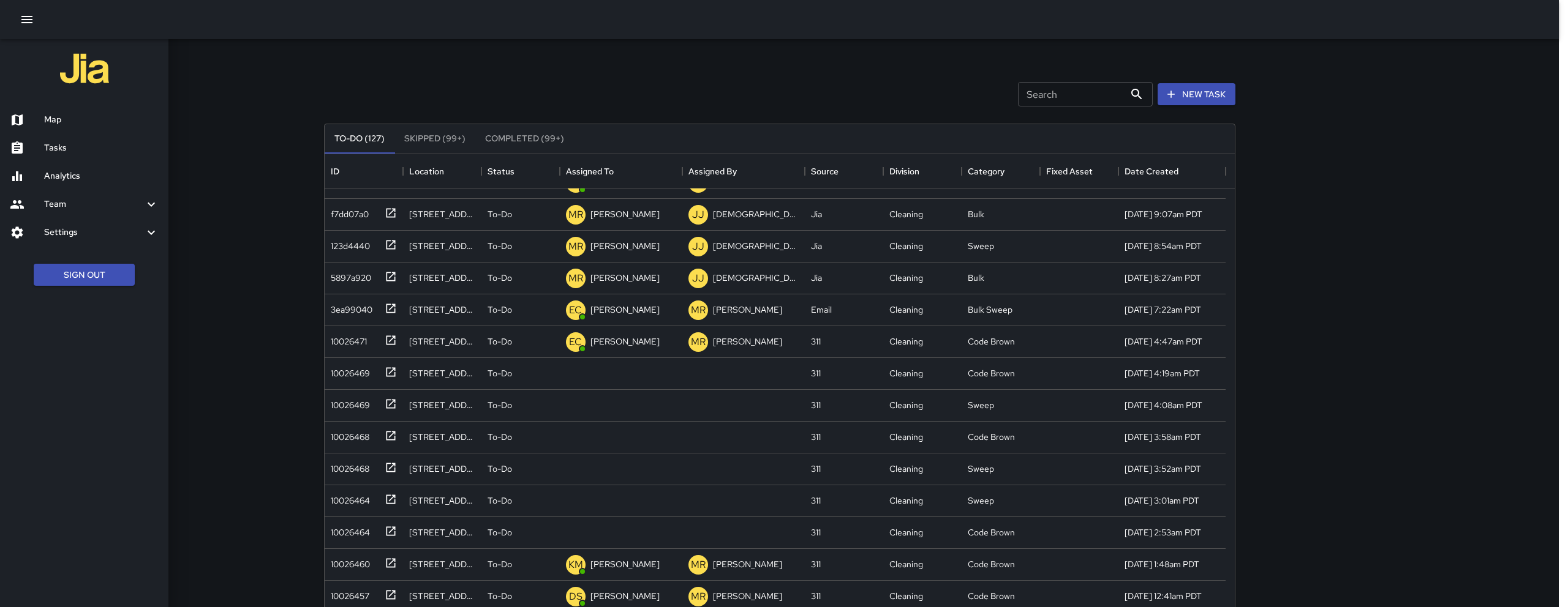
click at [53, 135] on div "Tasks" at bounding box center [84, 148] width 169 height 28
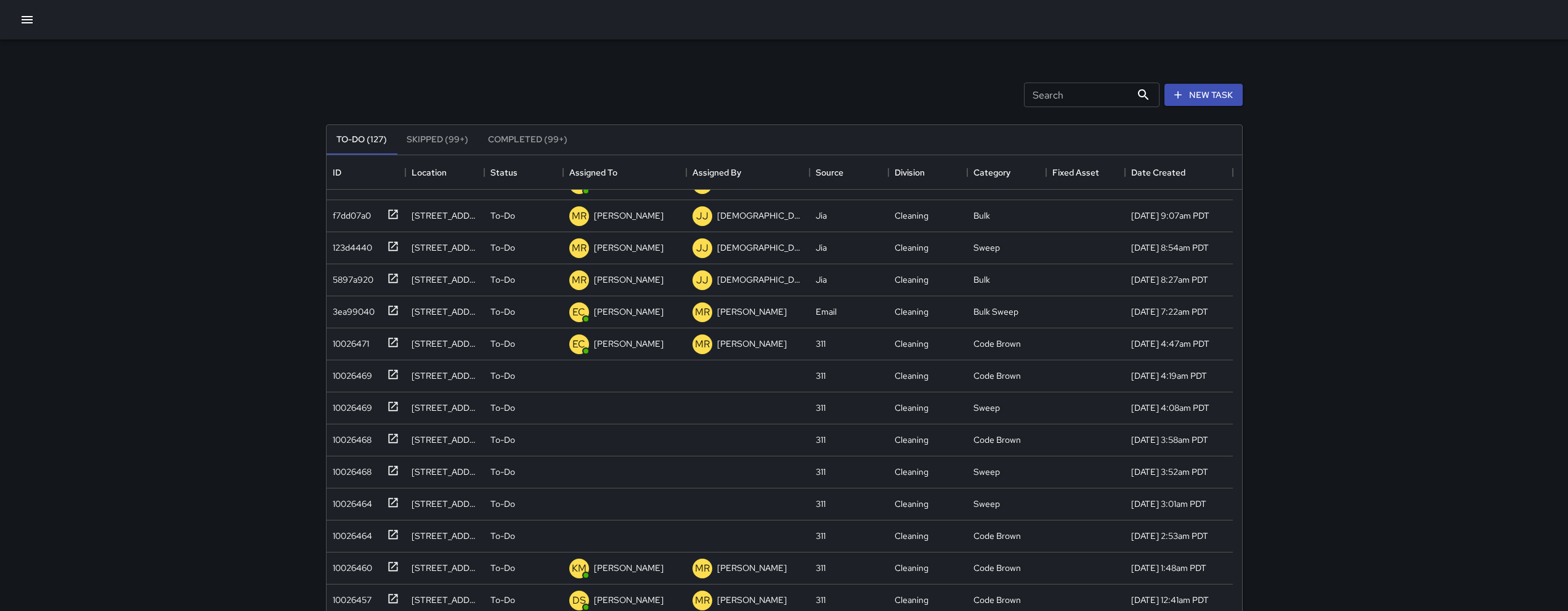
click at [42, 14] on div at bounding box center [784, 20] width 1568 height 40
click at [18, 12] on button "button" at bounding box center [27, 19] width 25 height 25
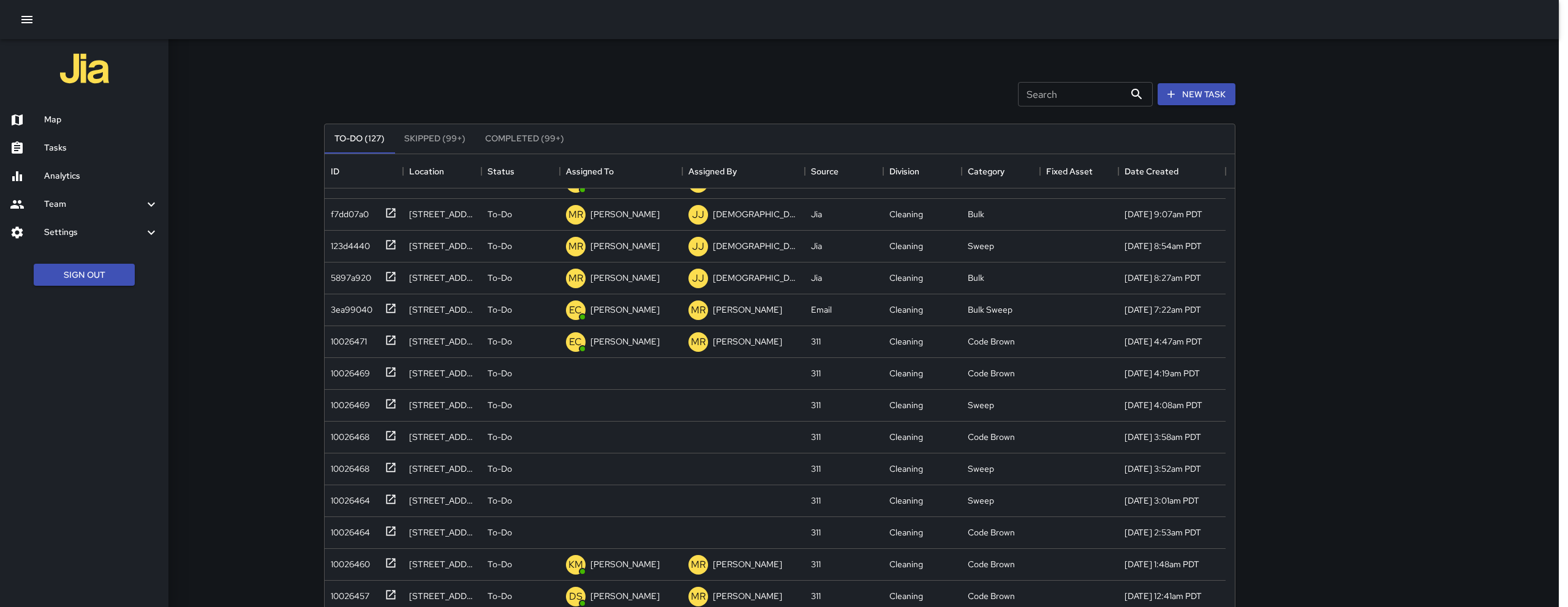
click at [48, 115] on h6 "Map" at bounding box center [101, 120] width 115 height 13
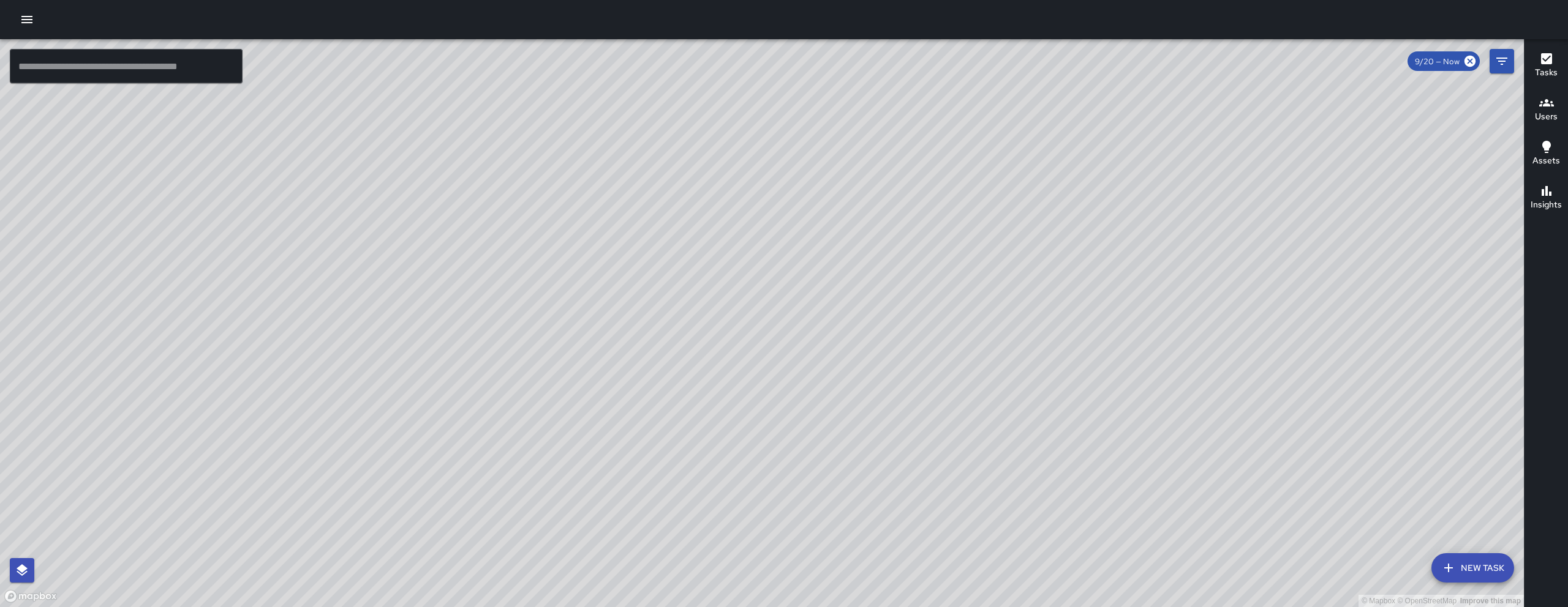
click at [331, 163] on div "© Mapbox © OpenStreetMap Improve this map" at bounding box center [762, 324] width 1524 height 568
drag, startPoint x: 978, startPoint y: 315, endPoint x: 818, endPoint y: 332, distance: 160.9
click at [877, 331] on div "© Mapbox © OpenStreetMap Improve this map" at bounding box center [762, 324] width 1524 height 568
click at [874, 331] on div "© Mapbox © OpenStreetMap Improve this map" at bounding box center [762, 324] width 1524 height 568
drag, startPoint x: 1058, startPoint y: 399, endPoint x: 965, endPoint y: 376, distance: 95.8
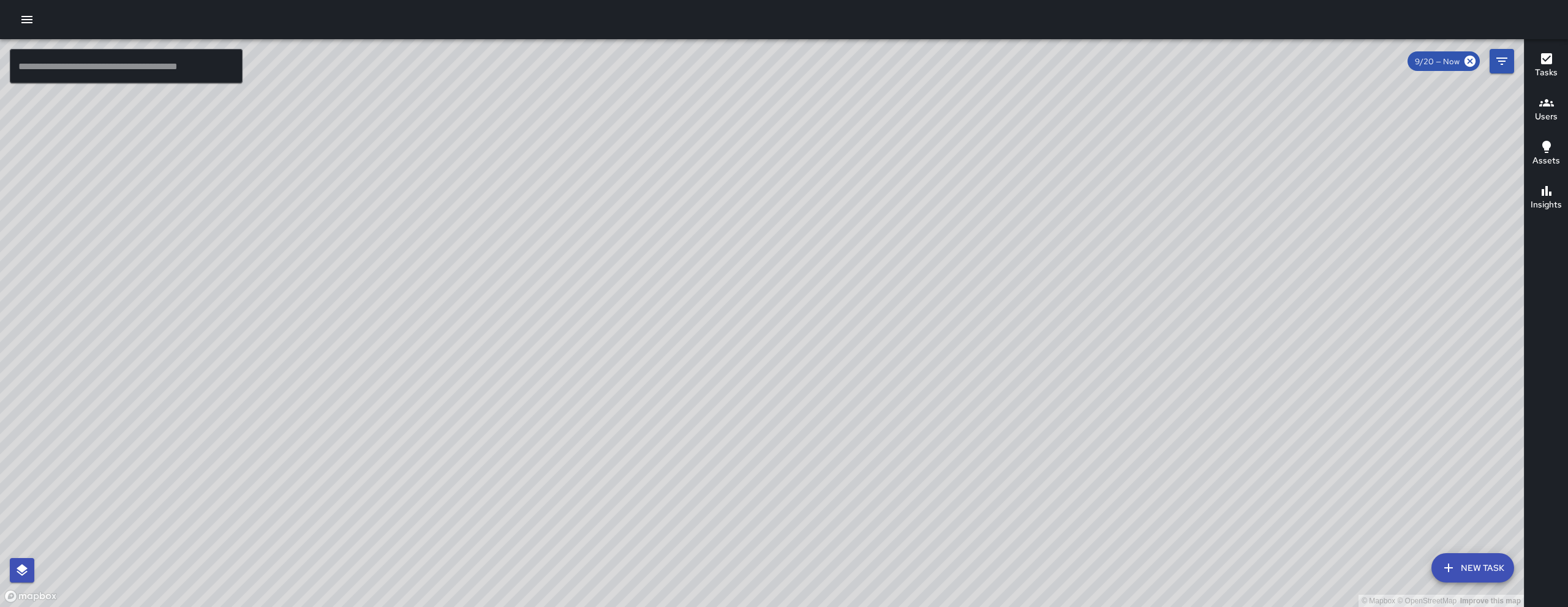
click at [1018, 390] on div "© Mapbox © OpenStreetMap Improve this map" at bounding box center [762, 324] width 1524 height 568
drag, startPoint x: 1141, startPoint y: 418, endPoint x: 970, endPoint y: 340, distance: 187.9
click at [976, 338] on div "© Mapbox © OpenStreetMap Improve this map" at bounding box center [762, 324] width 1524 height 568
click at [572, 238] on div "© Mapbox © OpenStreetMap Improve this map" at bounding box center [762, 324] width 1524 height 568
click at [36, 16] on button "button" at bounding box center [27, 19] width 25 height 25
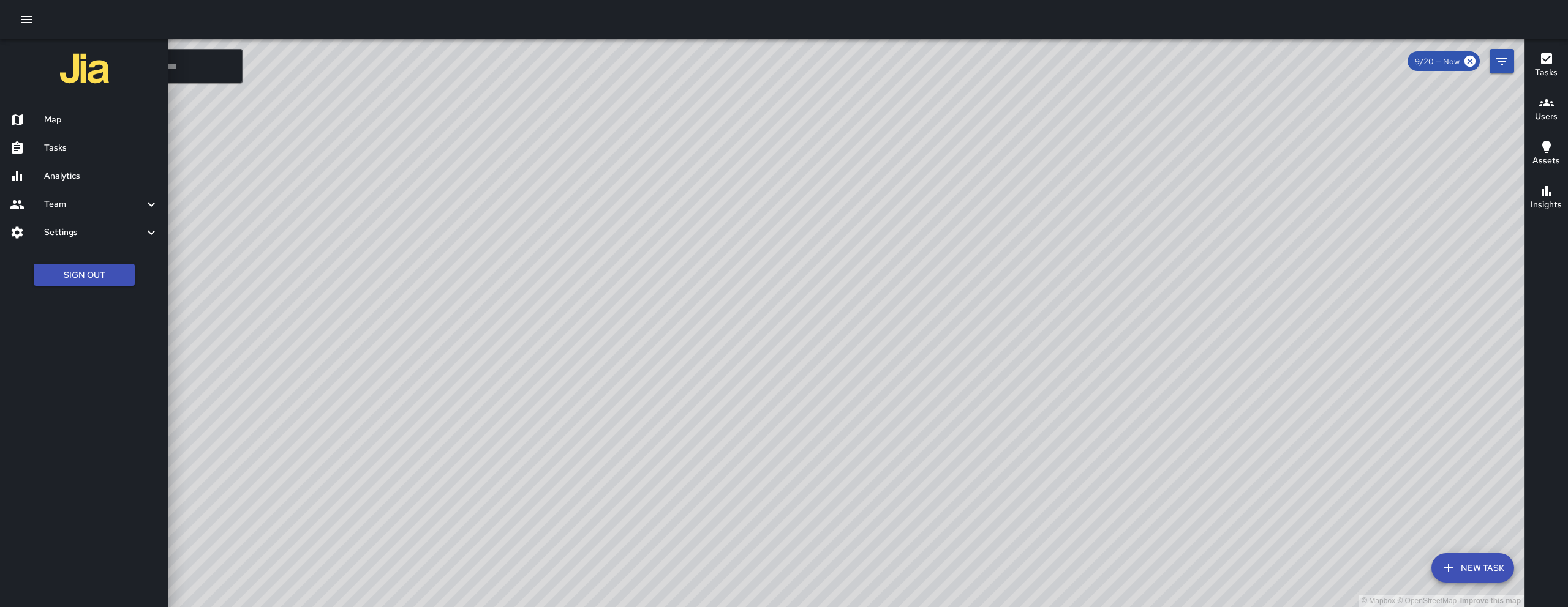
click at [93, 152] on h6 "Tasks" at bounding box center [101, 148] width 115 height 13
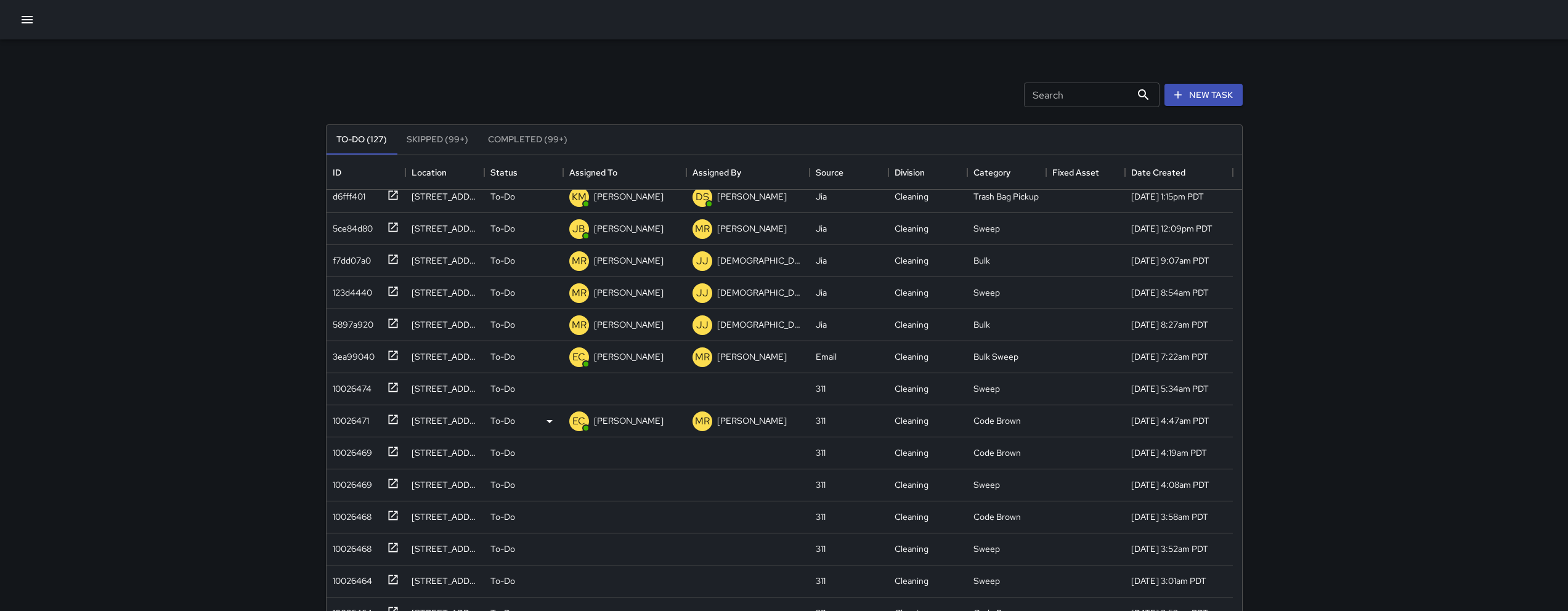
scroll to position [16, 0]
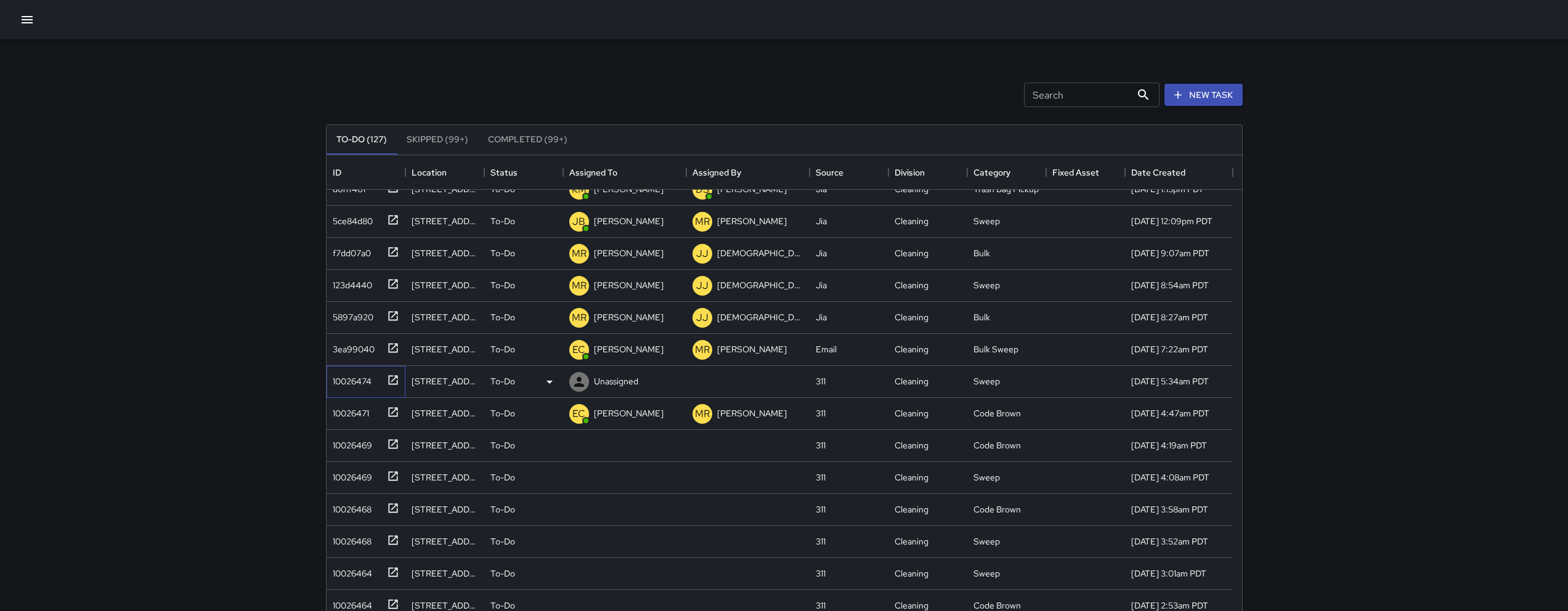
click at [362, 376] on div "10026474" at bounding box center [350, 379] width 44 height 18
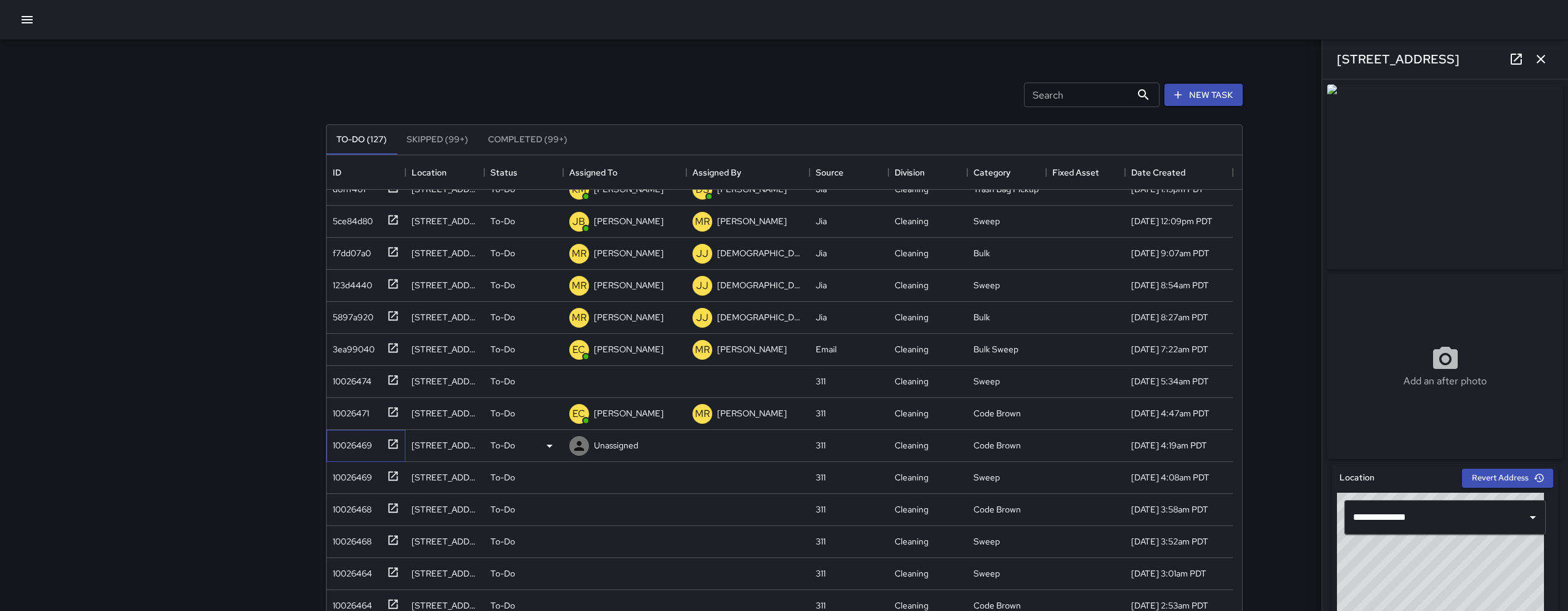
click at [342, 445] on div "10026469" at bounding box center [350, 443] width 45 height 18
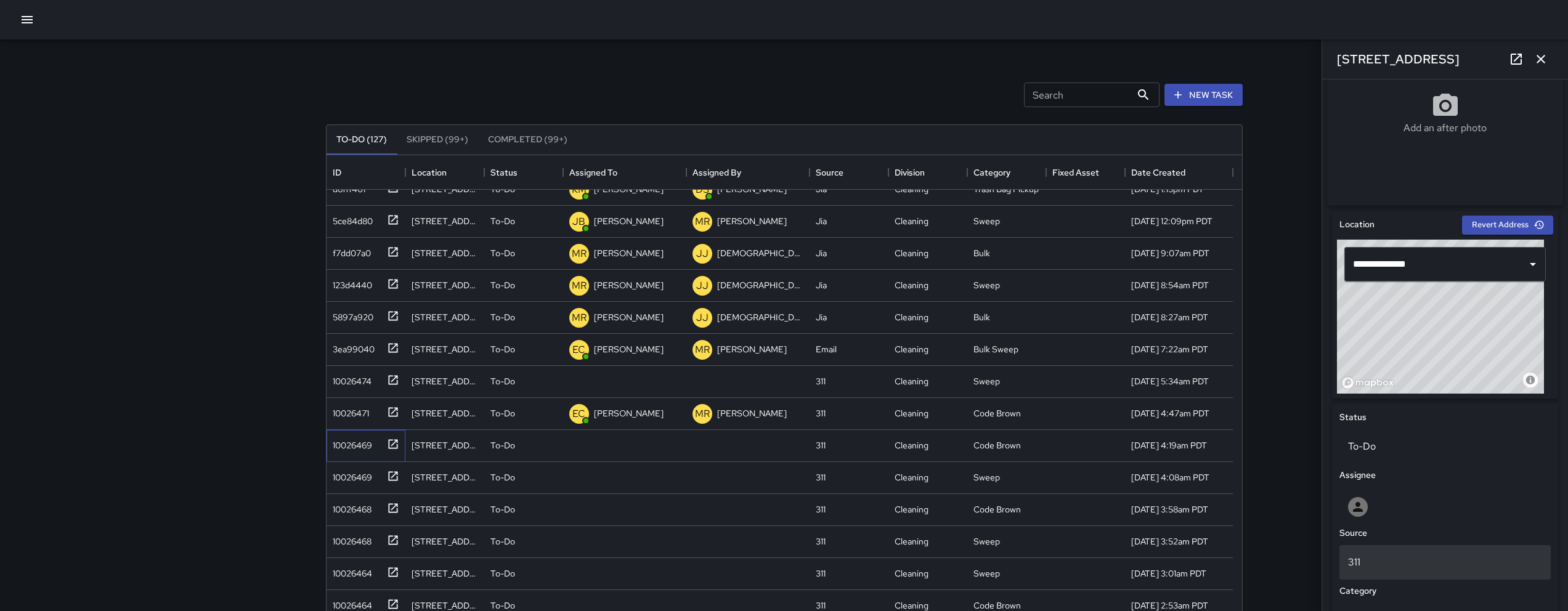
scroll to position [267, 0]
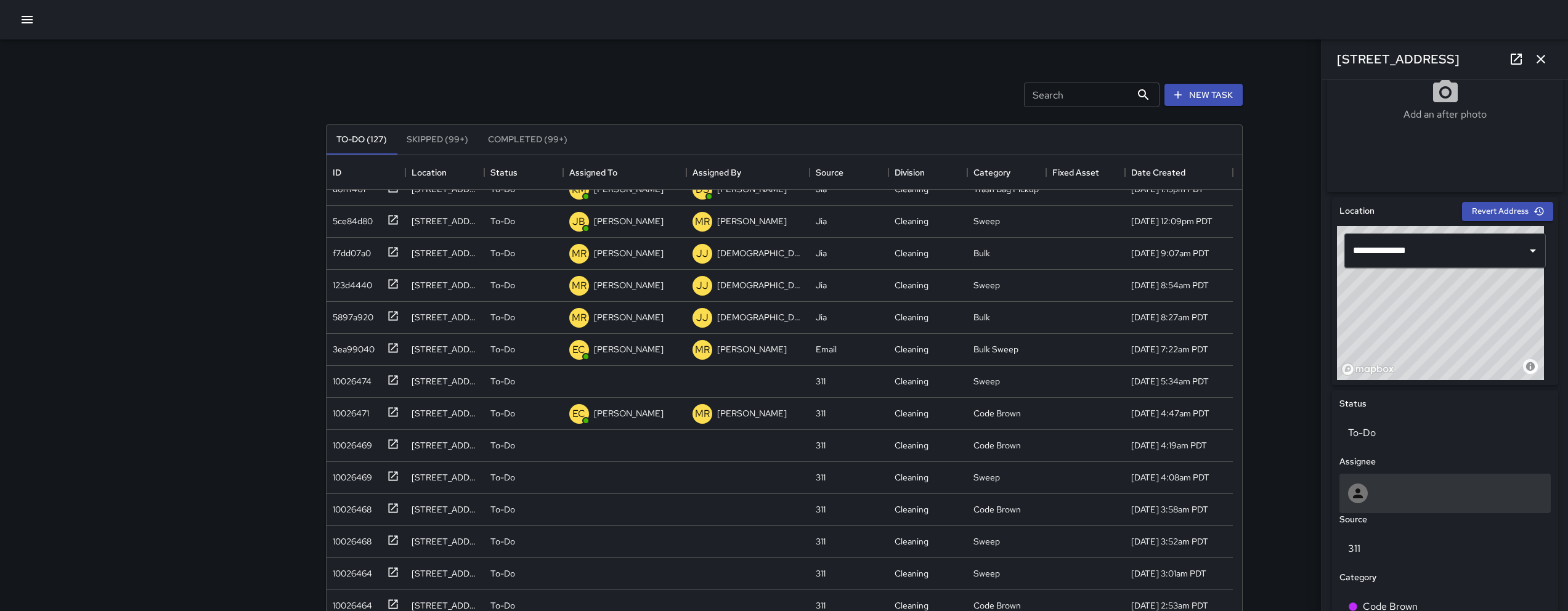
click at [1407, 513] on div at bounding box center [1445, 494] width 211 height 40
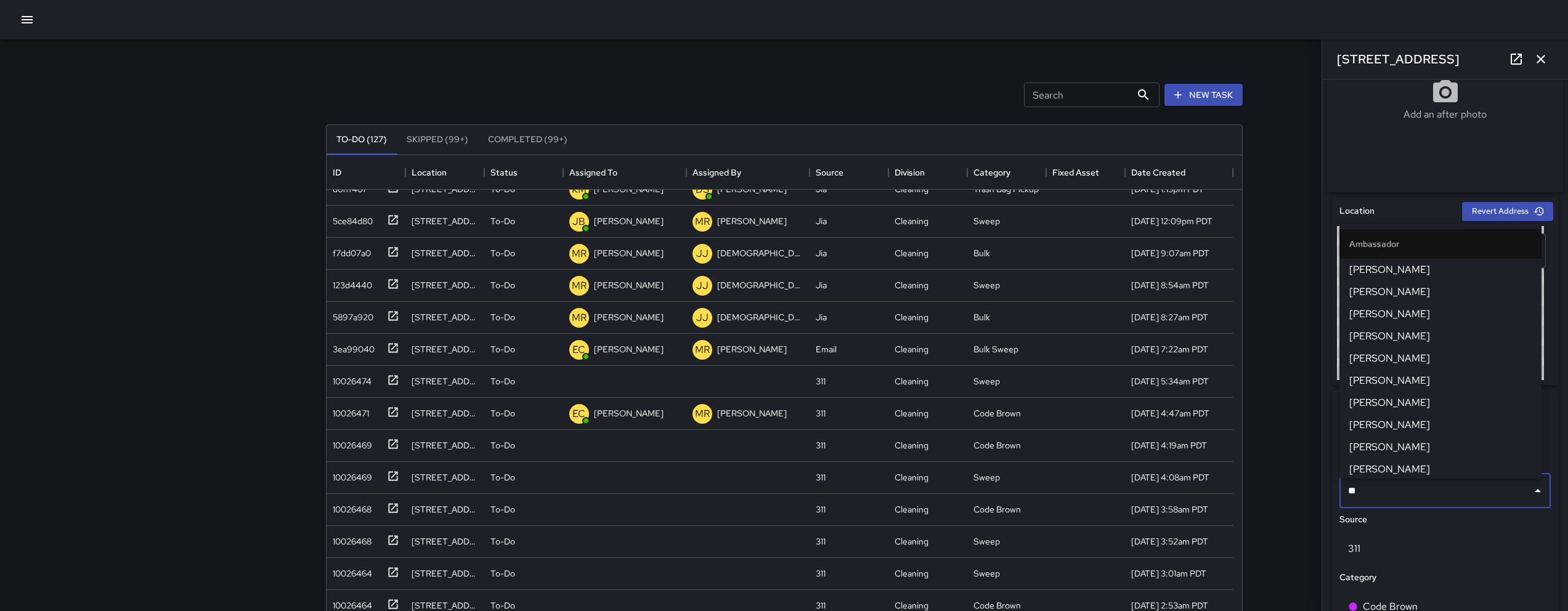
type input "***"
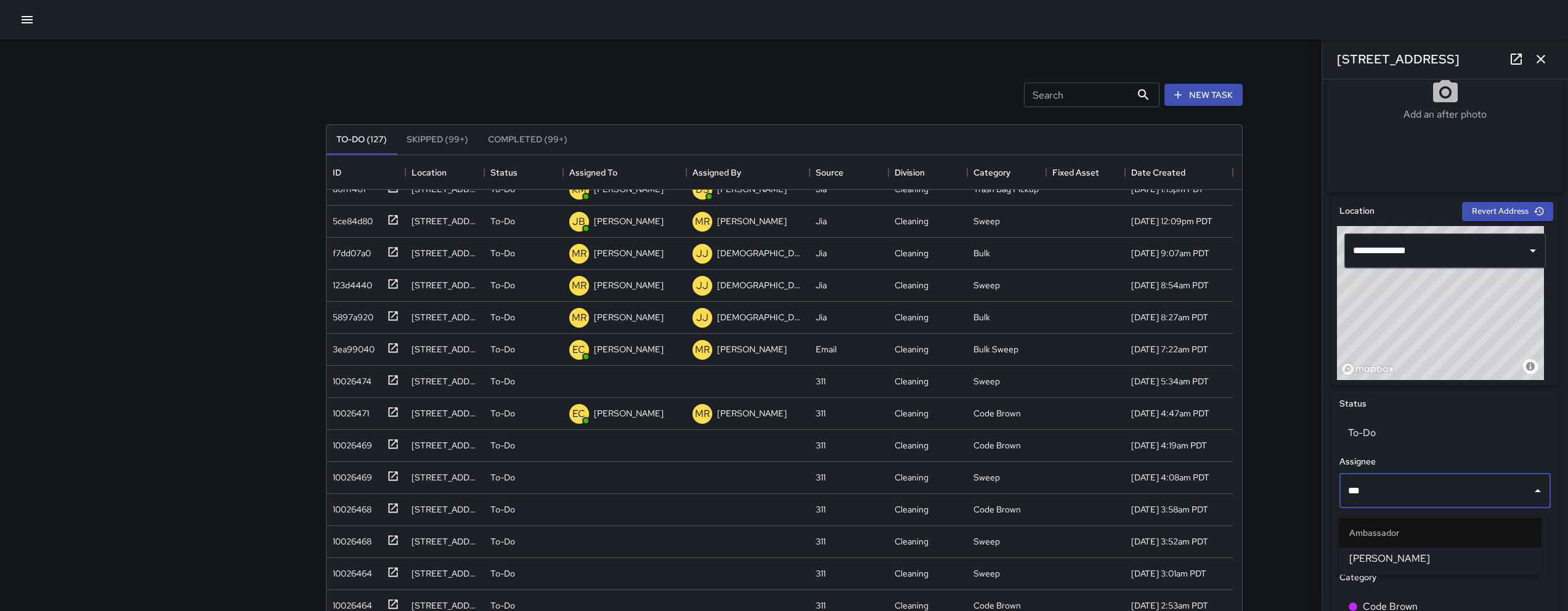
click at [1407, 558] on span "[PERSON_NAME]" at bounding box center [1440, 558] width 182 height 15
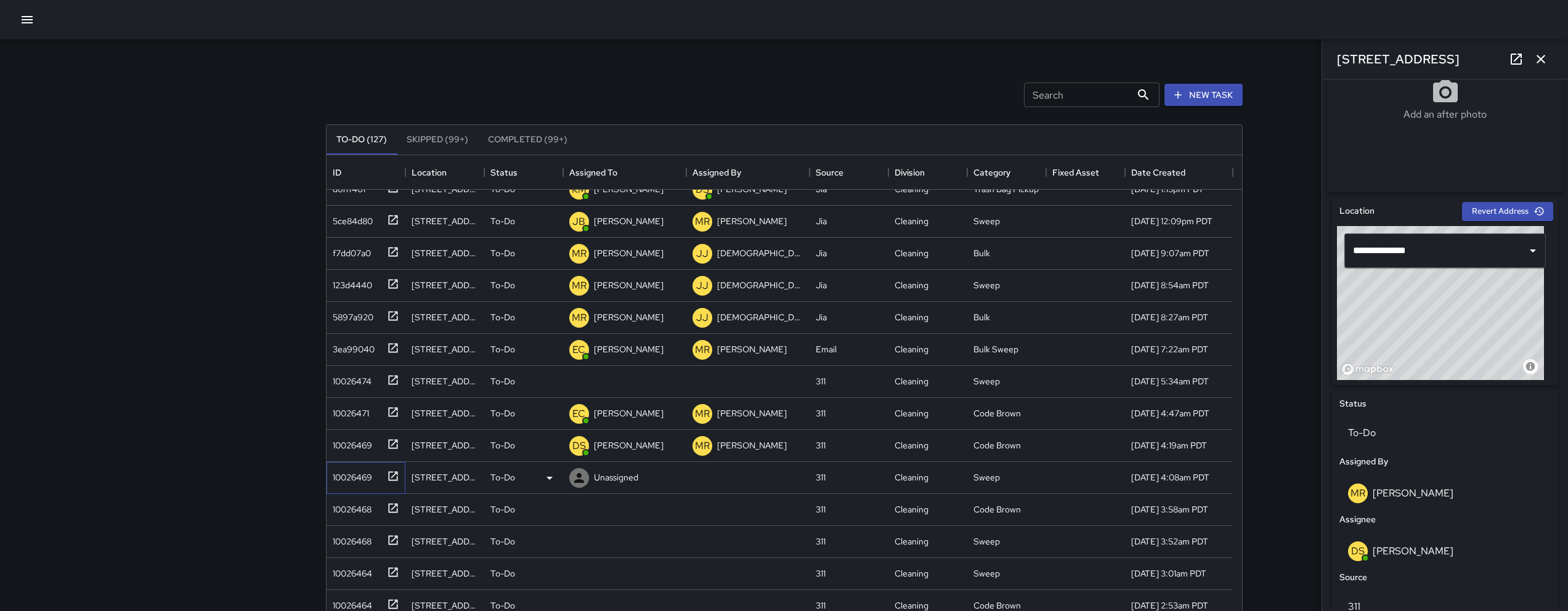
click at [376, 477] on div "10026469" at bounding box center [364, 476] width 72 height 21
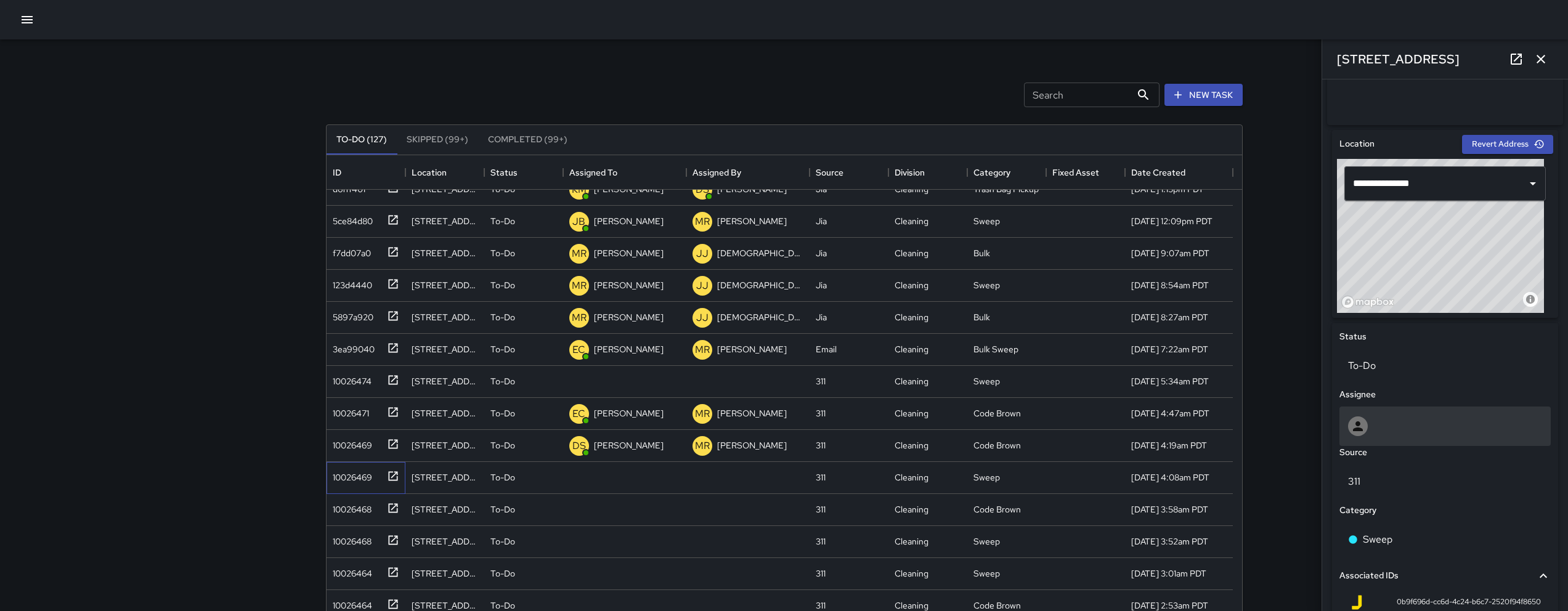
scroll to position [352, 0]
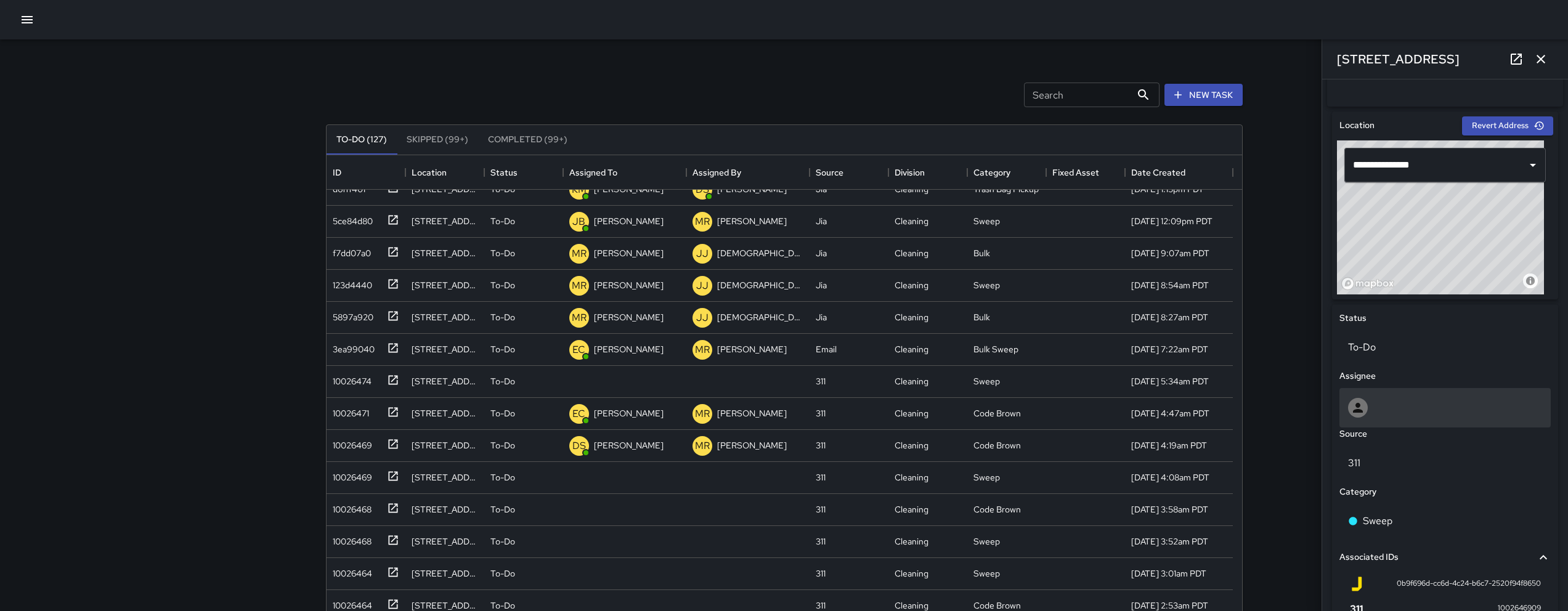
click at [1414, 417] on div at bounding box center [1445, 408] width 194 height 20
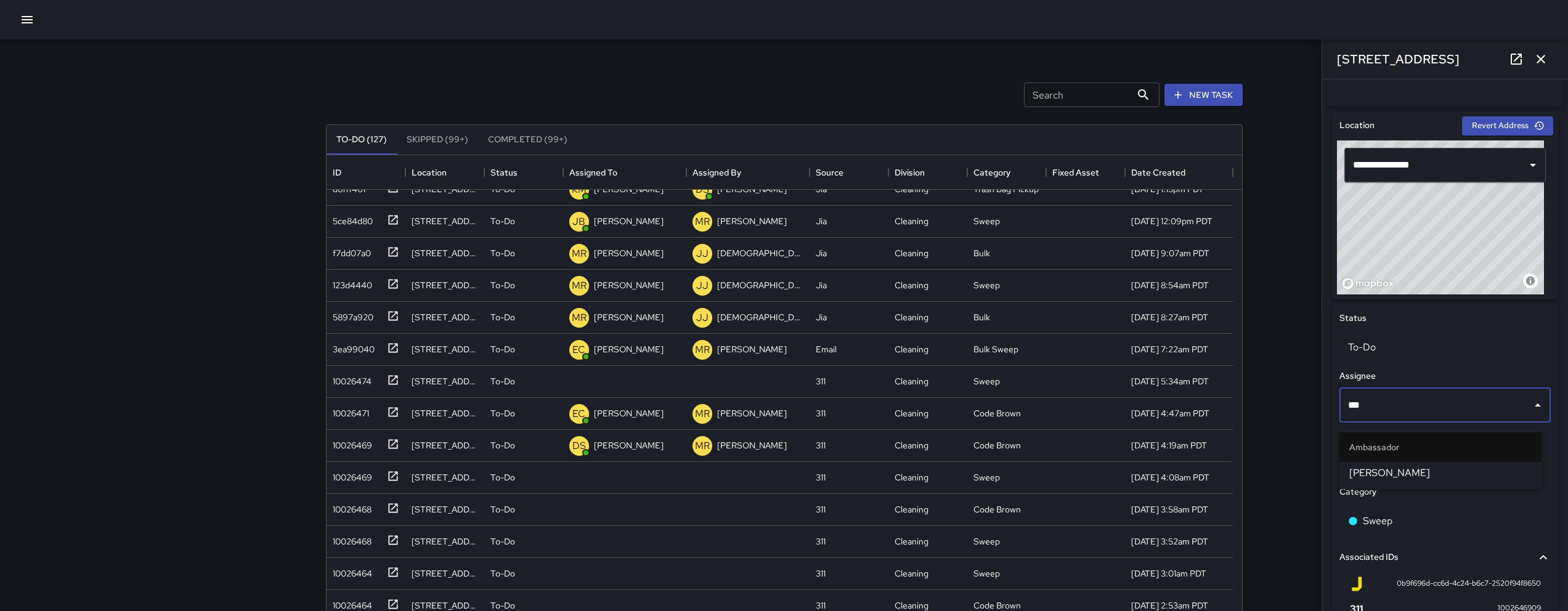
type input "****"
click at [1468, 474] on span "[PERSON_NAME]" at bounding box center [1440, 473] width 182 height 15
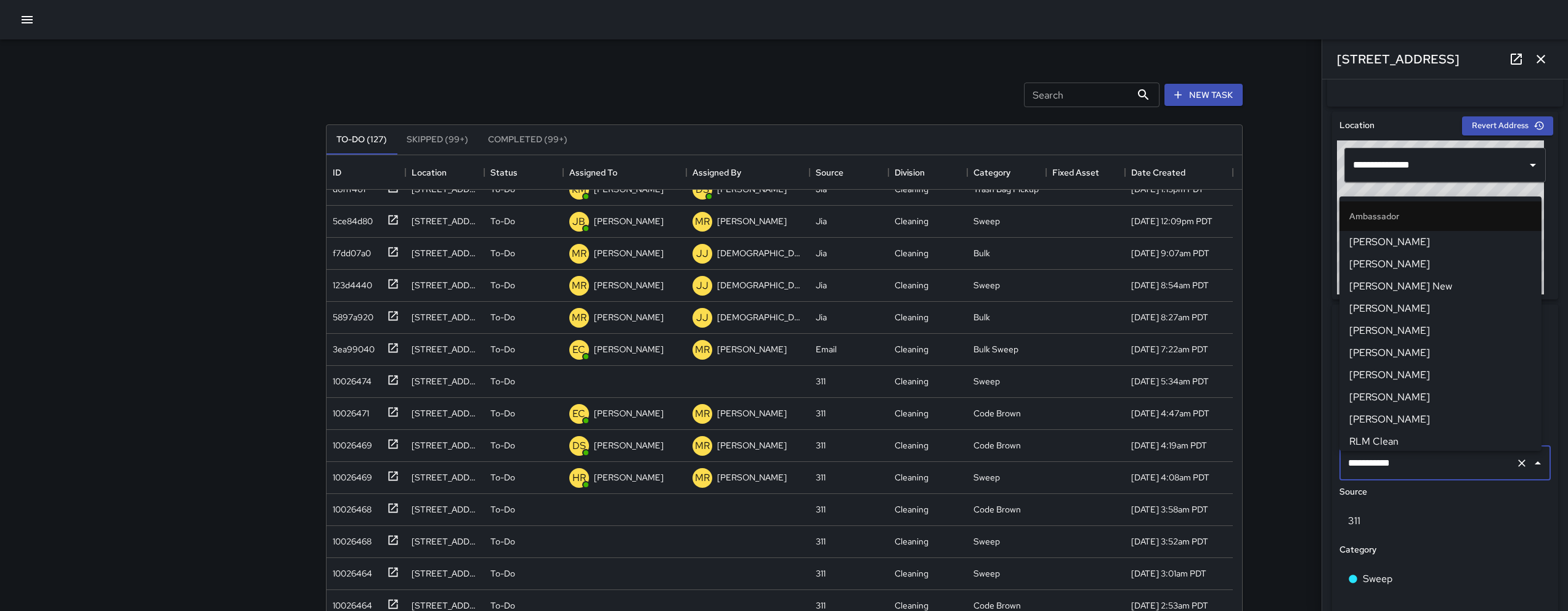
scroll to position [468, 0]
click at [361, 509] on div "10026468" at bounding box center [350, 507] width 44 height 18
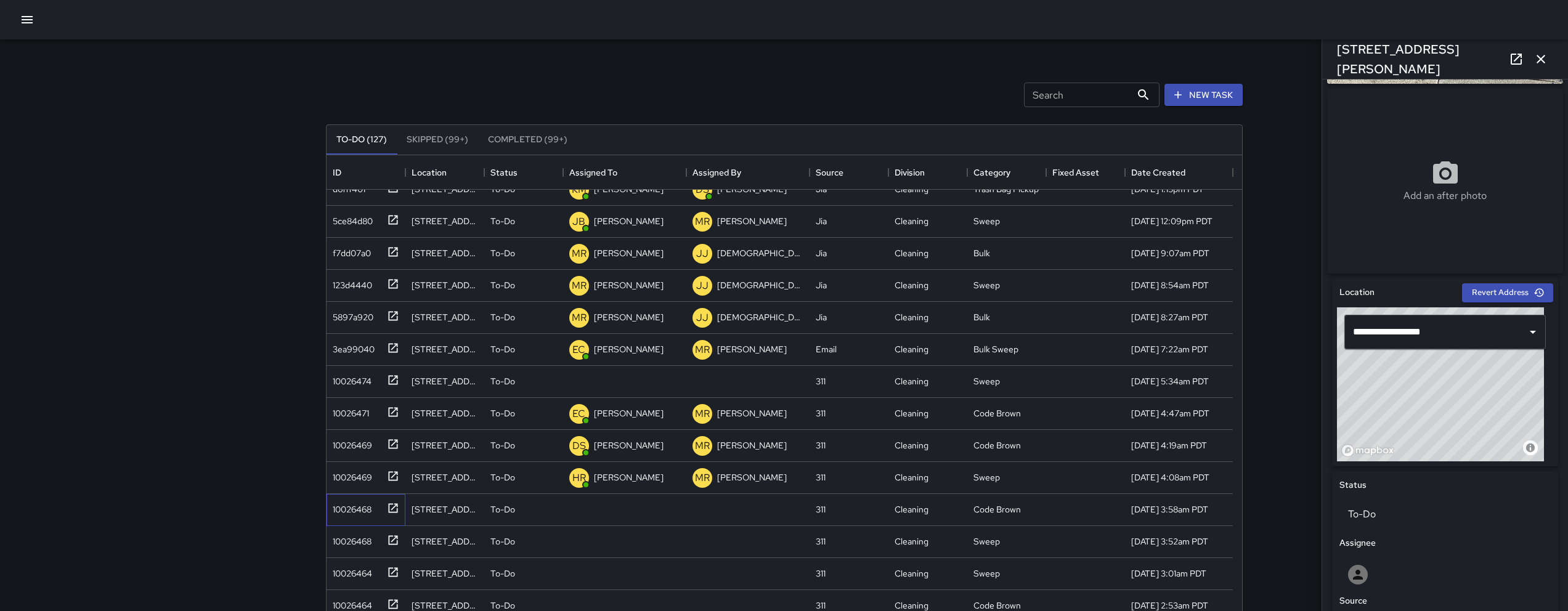
scroll to position [192, 0]
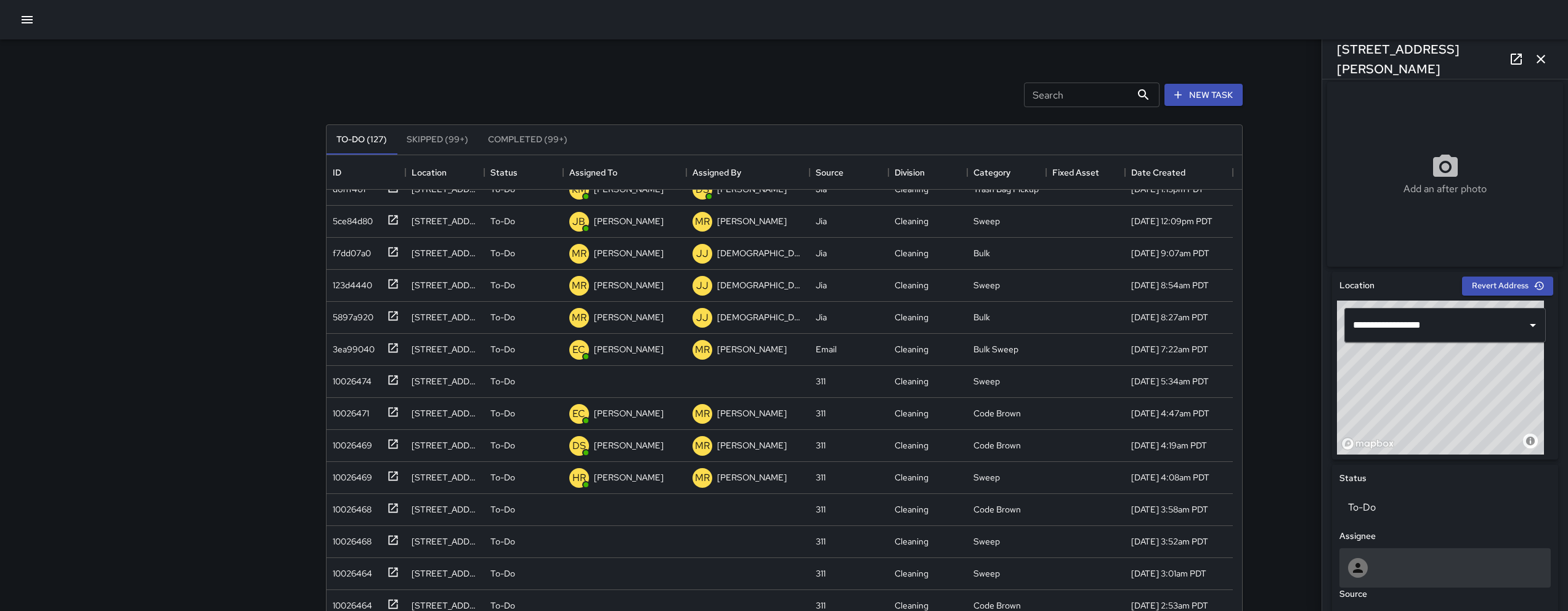
click at [1386, 571] on div at bounding box center [1445, 568] width 194 height 20
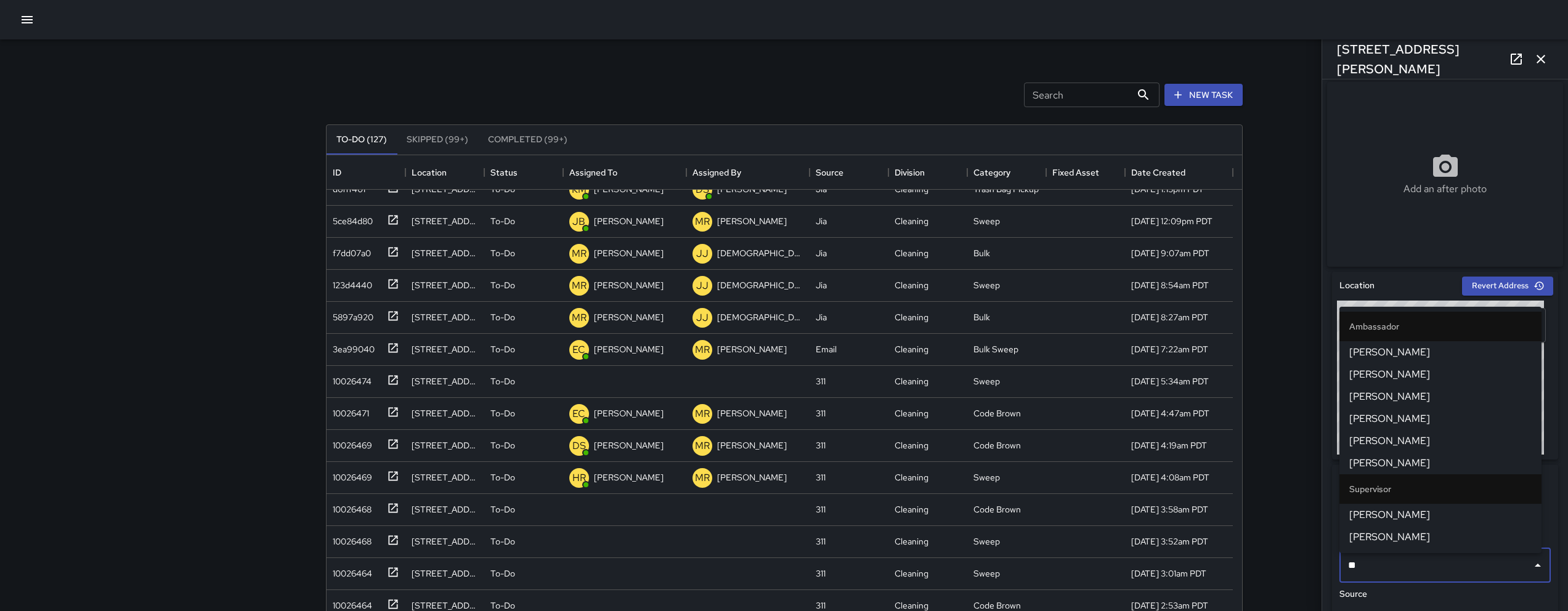
type input "***"
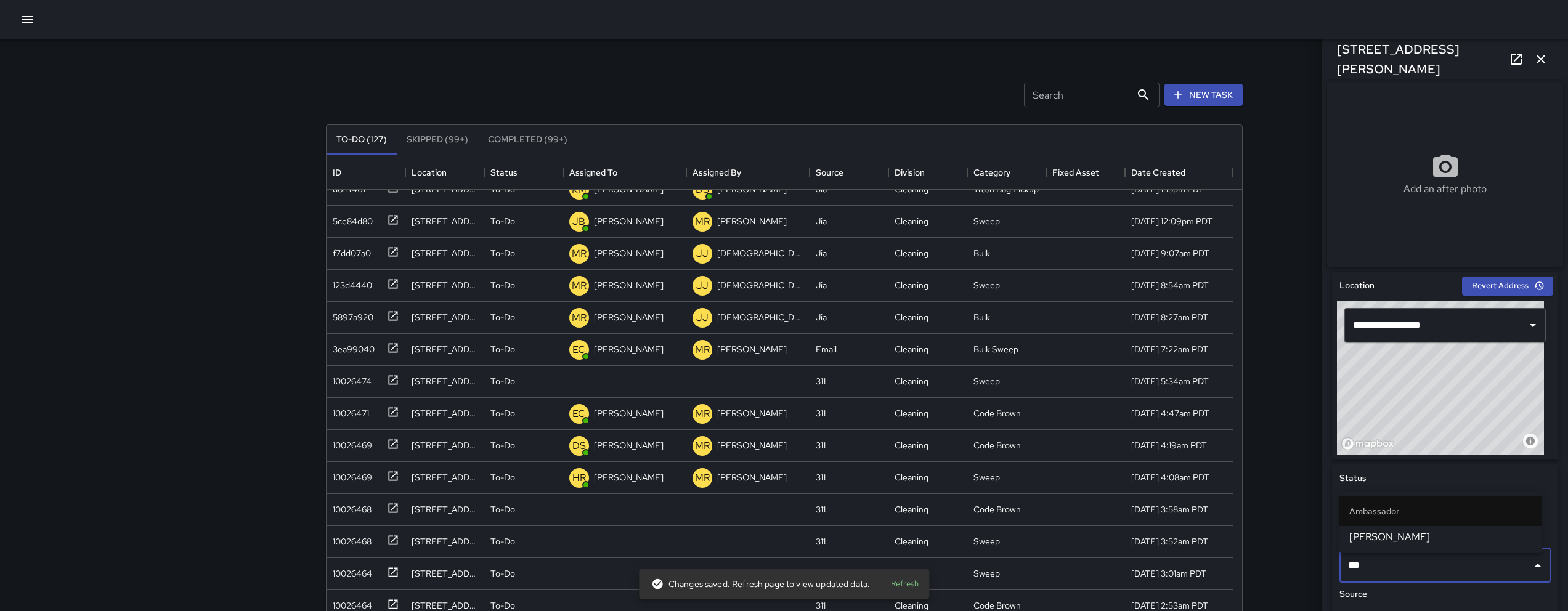
click at [1381, 542] on span "[PERSON_NAME]" at bounding box center [1440, 537] width 182 height 15
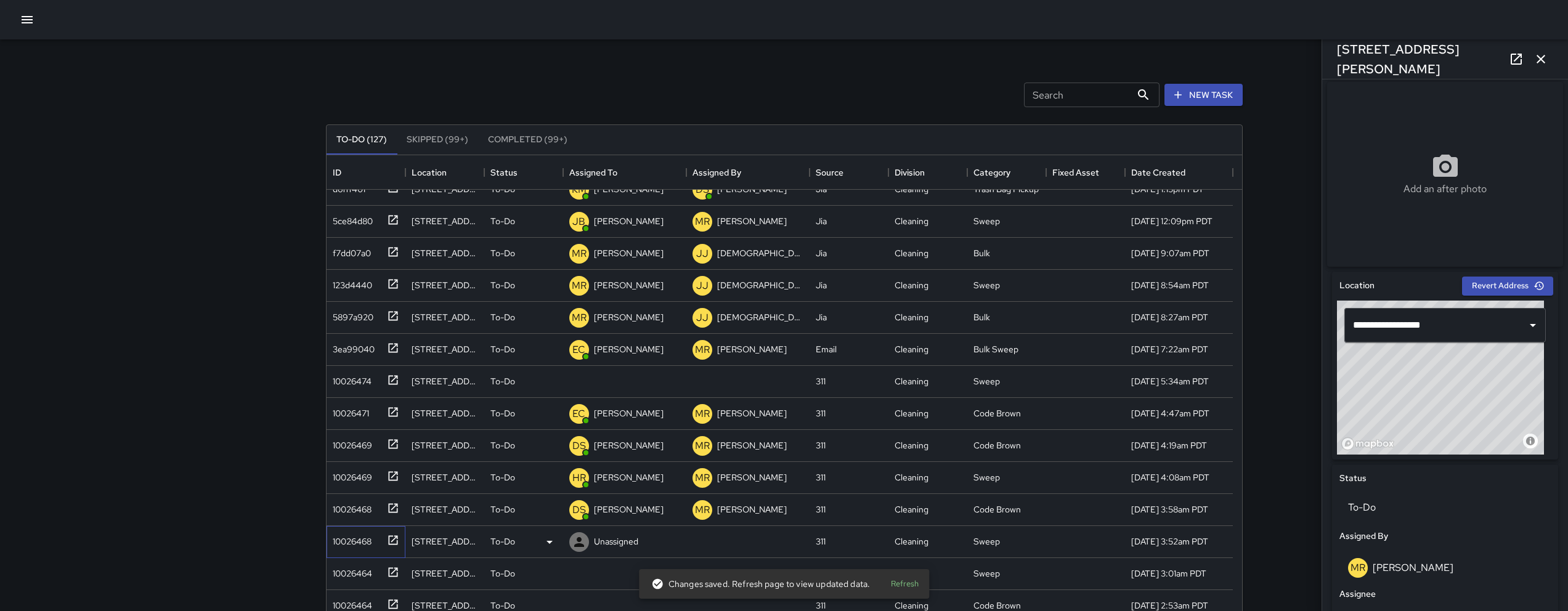
click at [336, 540] on div "10026468" at bounding box center [350, 539] width 44 height 18
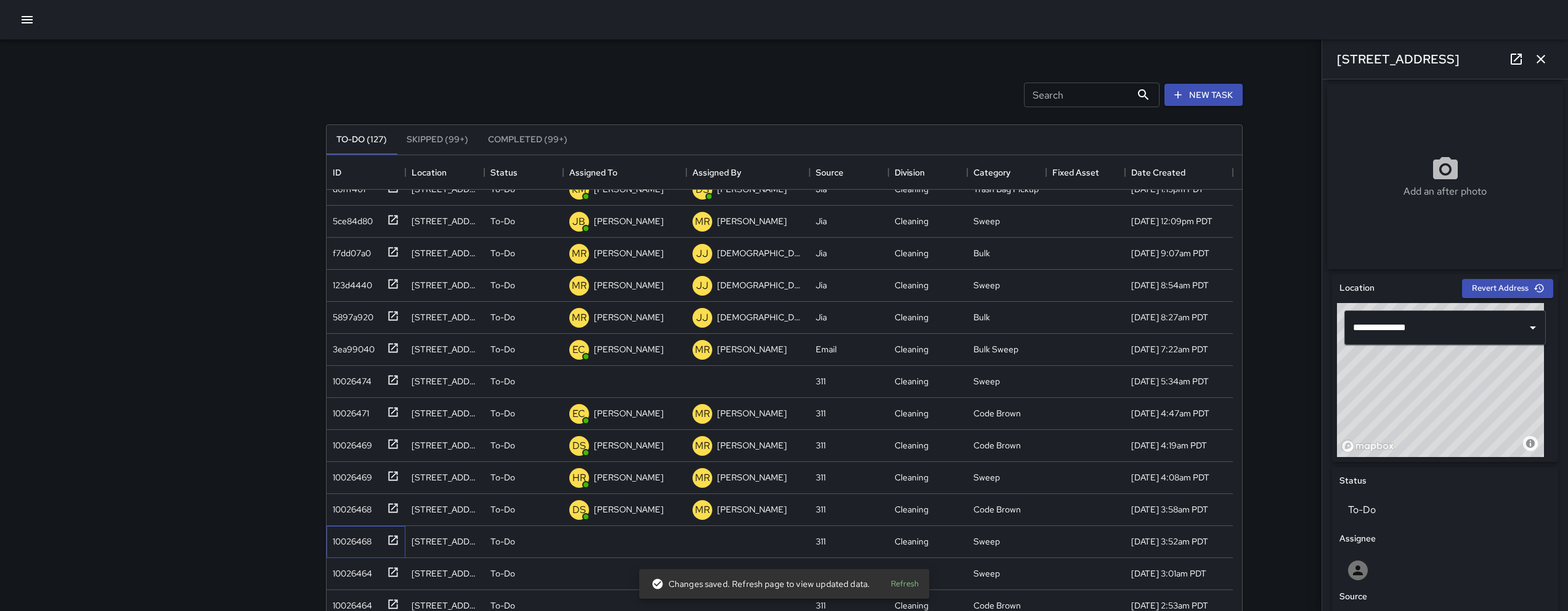
scroll to position [228, 0]
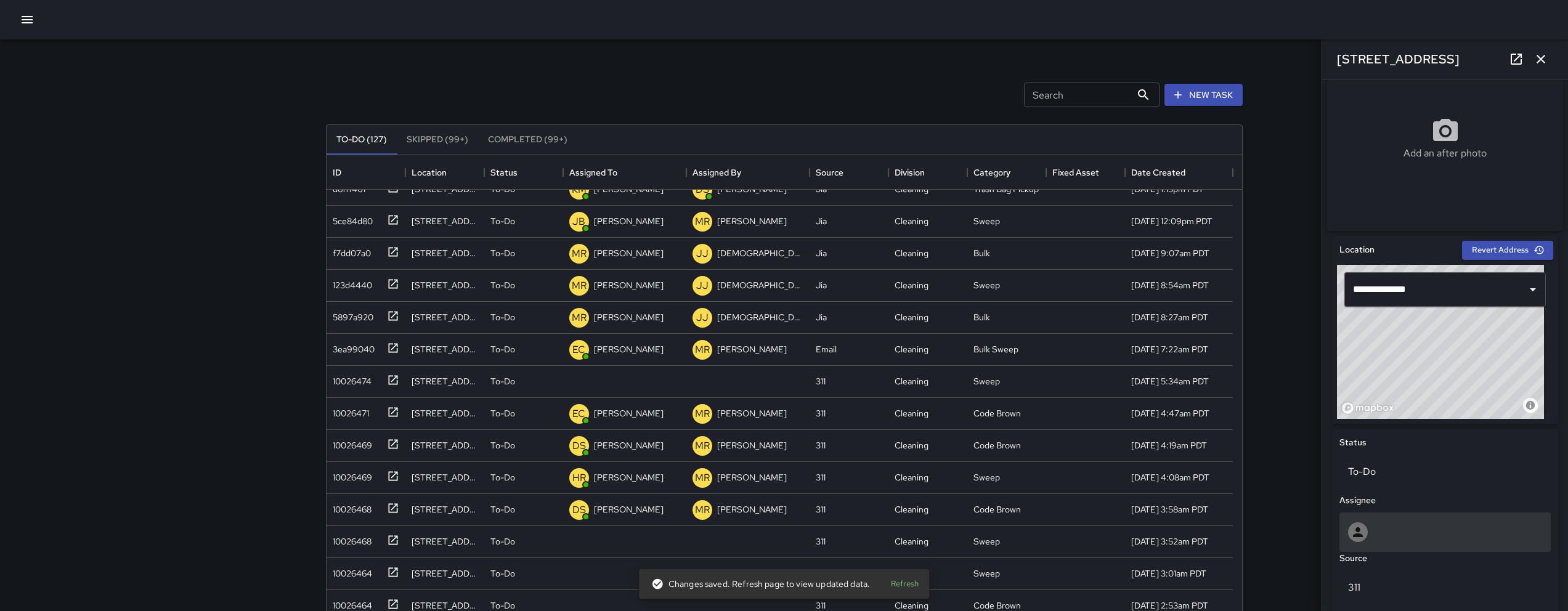
click at [1416, 528] on div at bounding box center [1445, 532] width 194 height 20
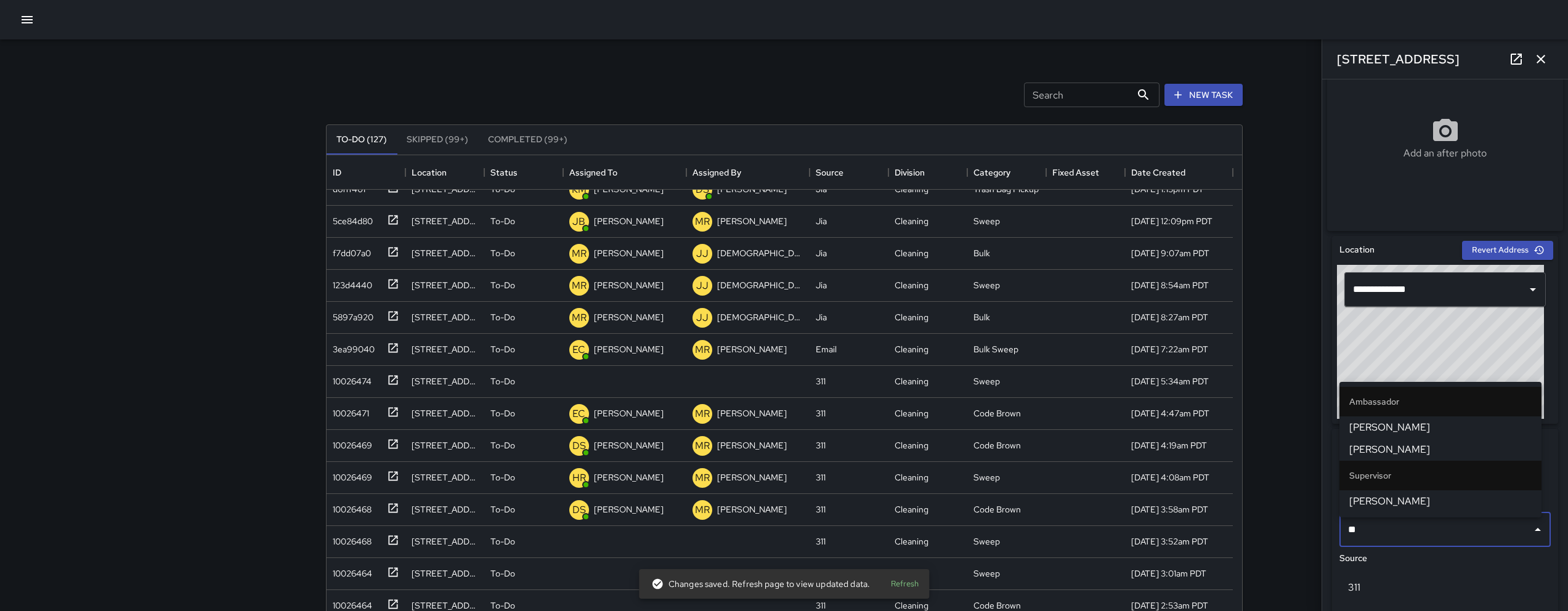
type input "***"
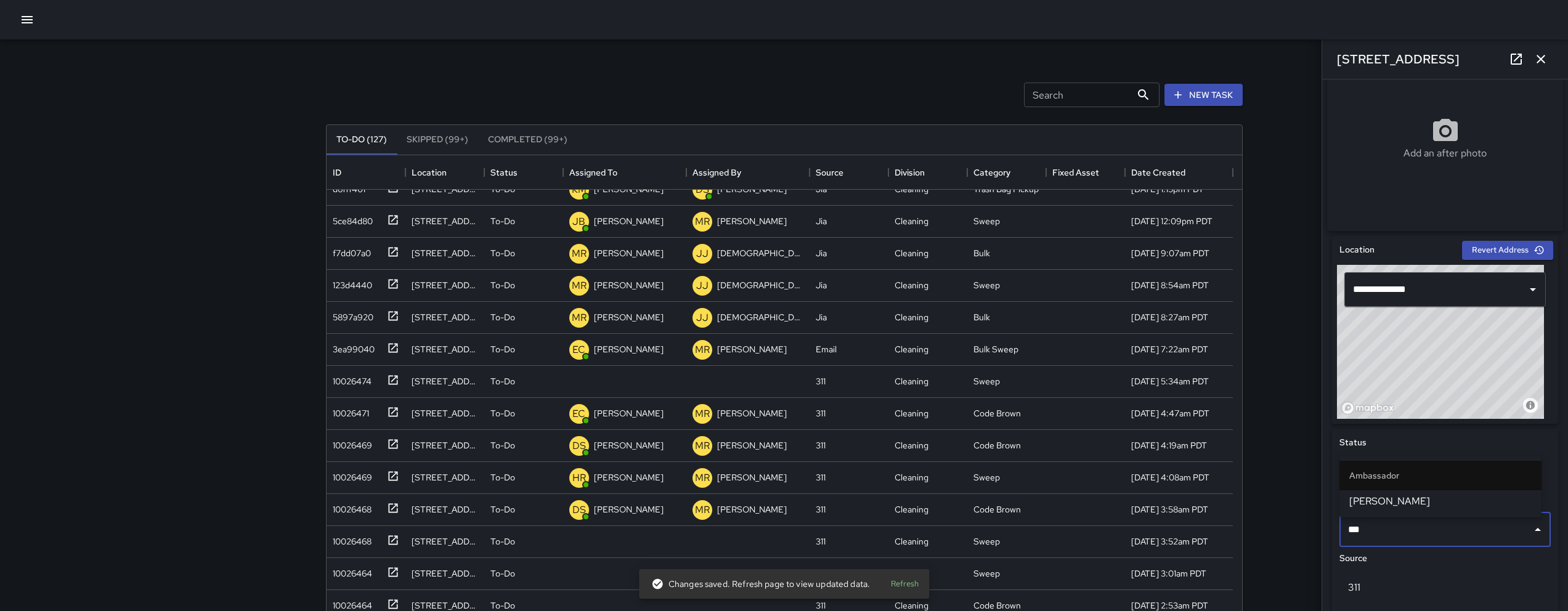
click at [1432, 494] on span "[PERSON_NAME]" at bounding box center [1440, 501] width 182 height 15
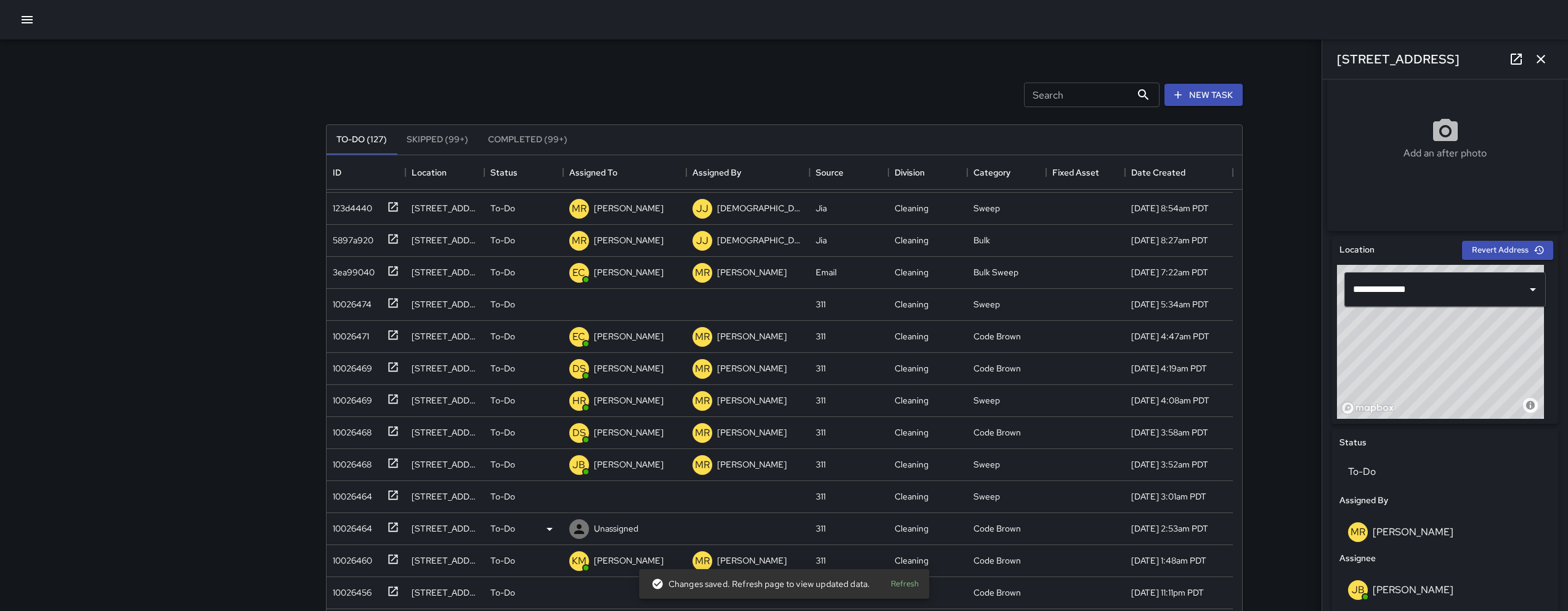
scroll to position [101, 0]
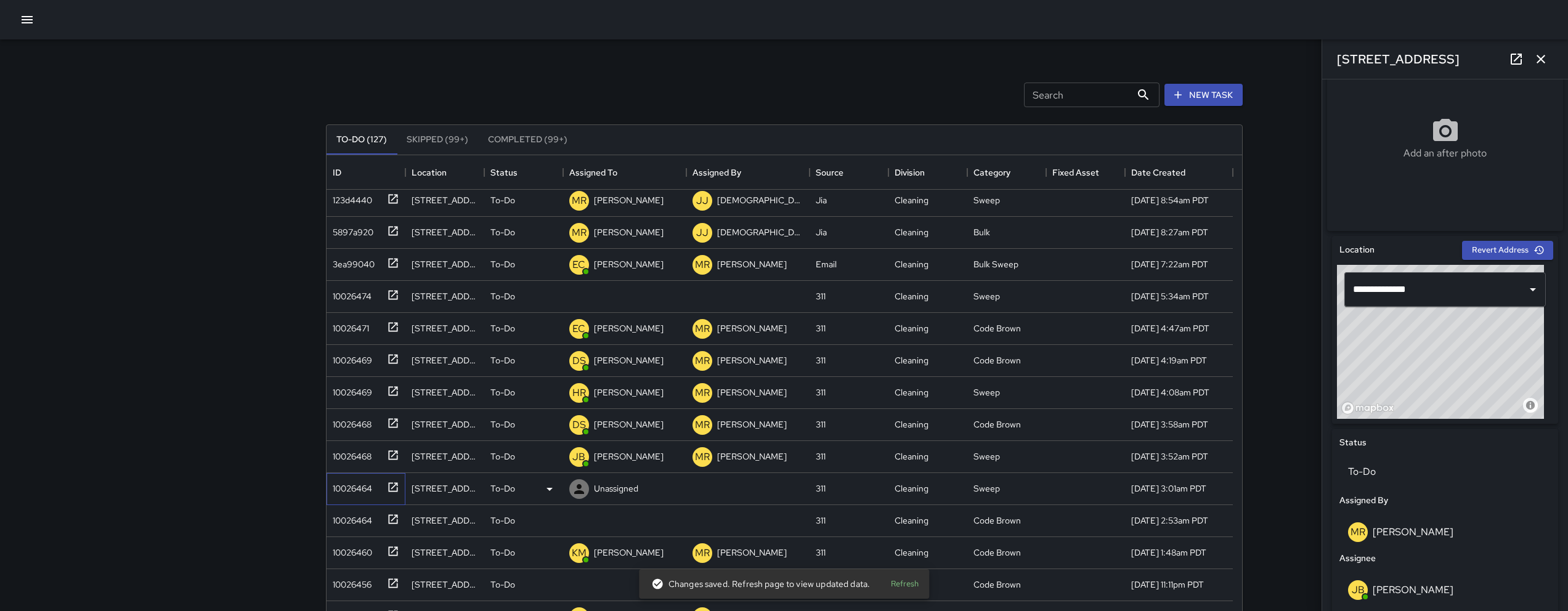
click at [357, 496] on div "10026464" at bounding box center [366, 489] width 79 height 32
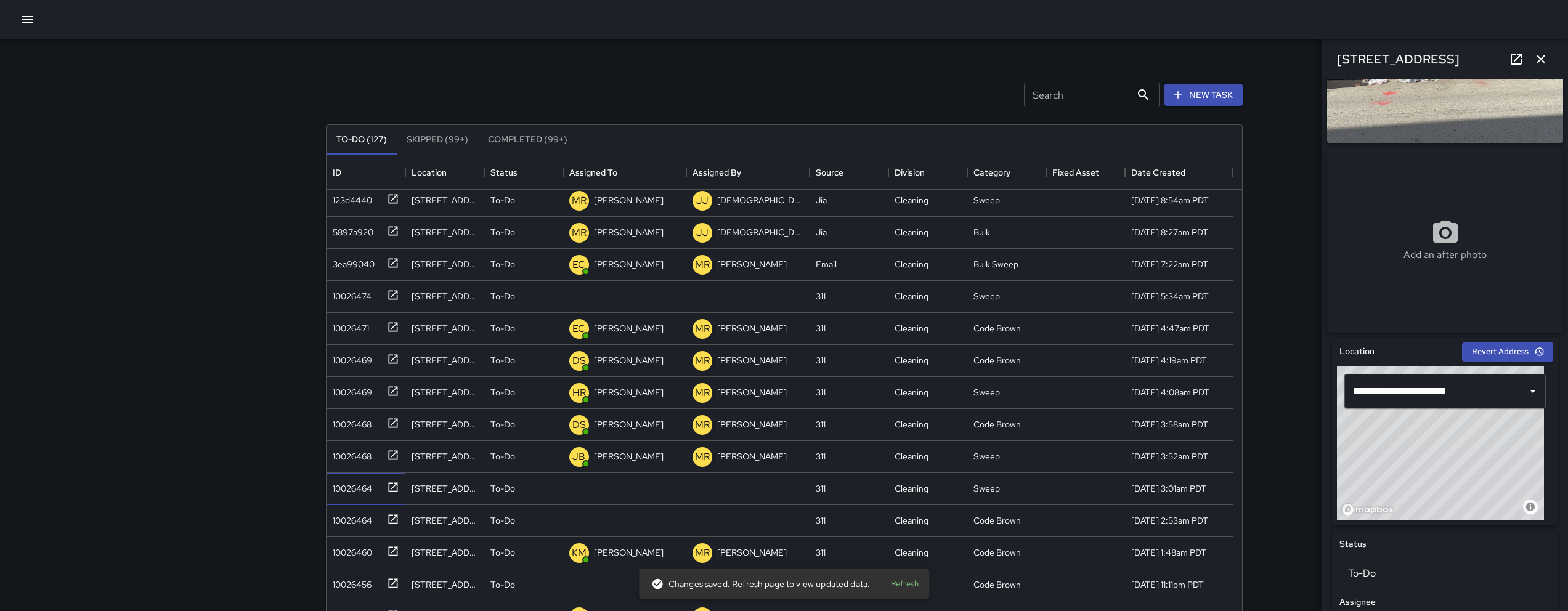
scroll to position [263, 0]
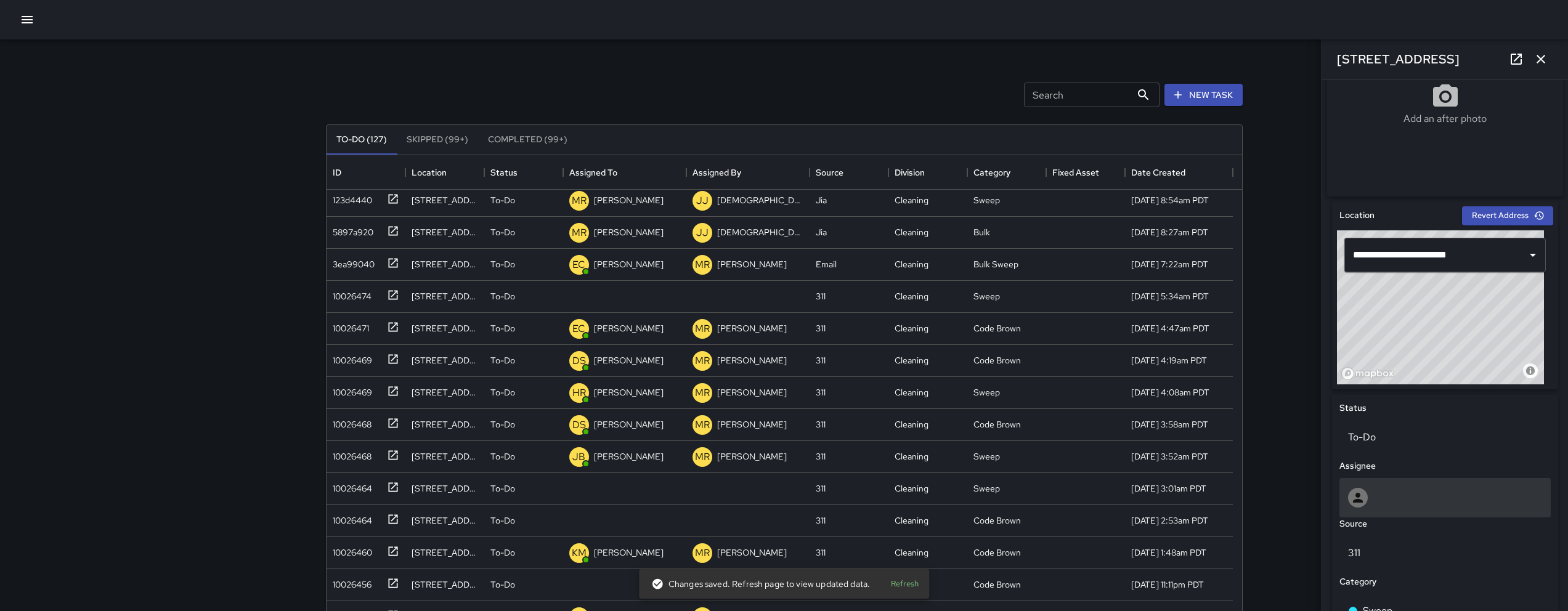
click at [1435, 506] on div at bounding box center [1445, 498] width 194 height 20
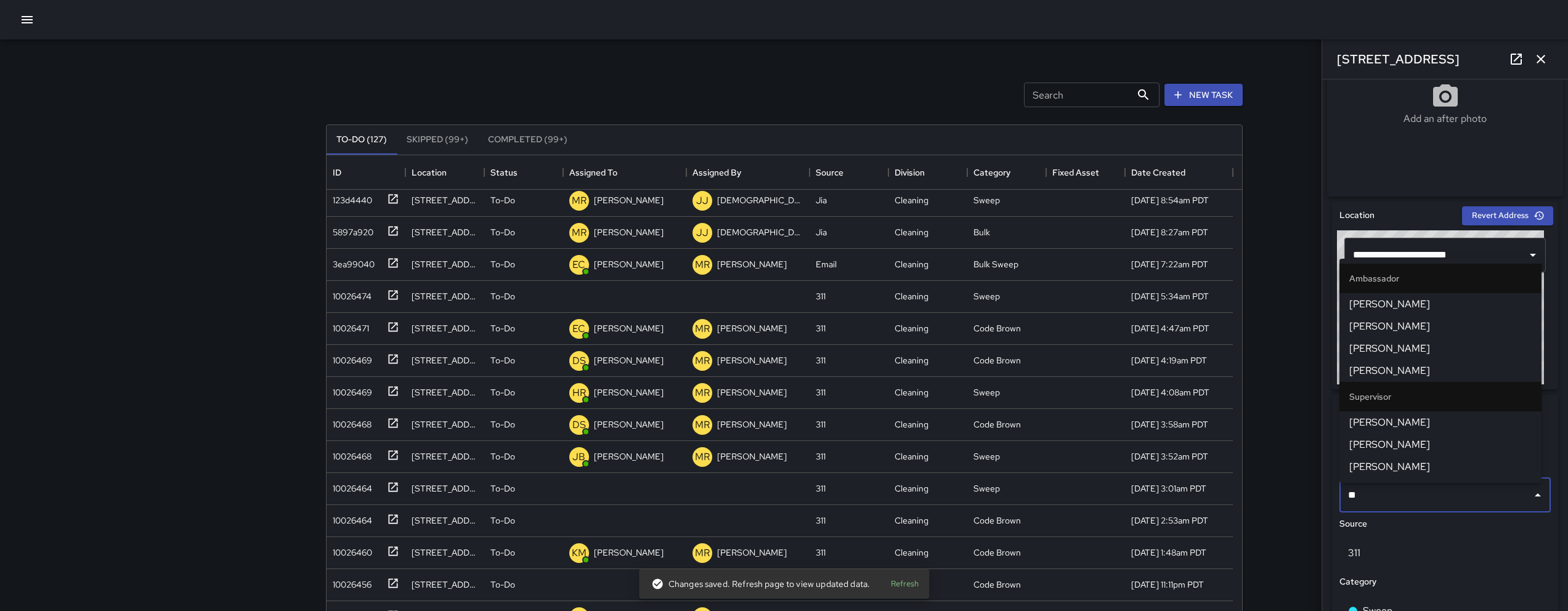
type input "***"
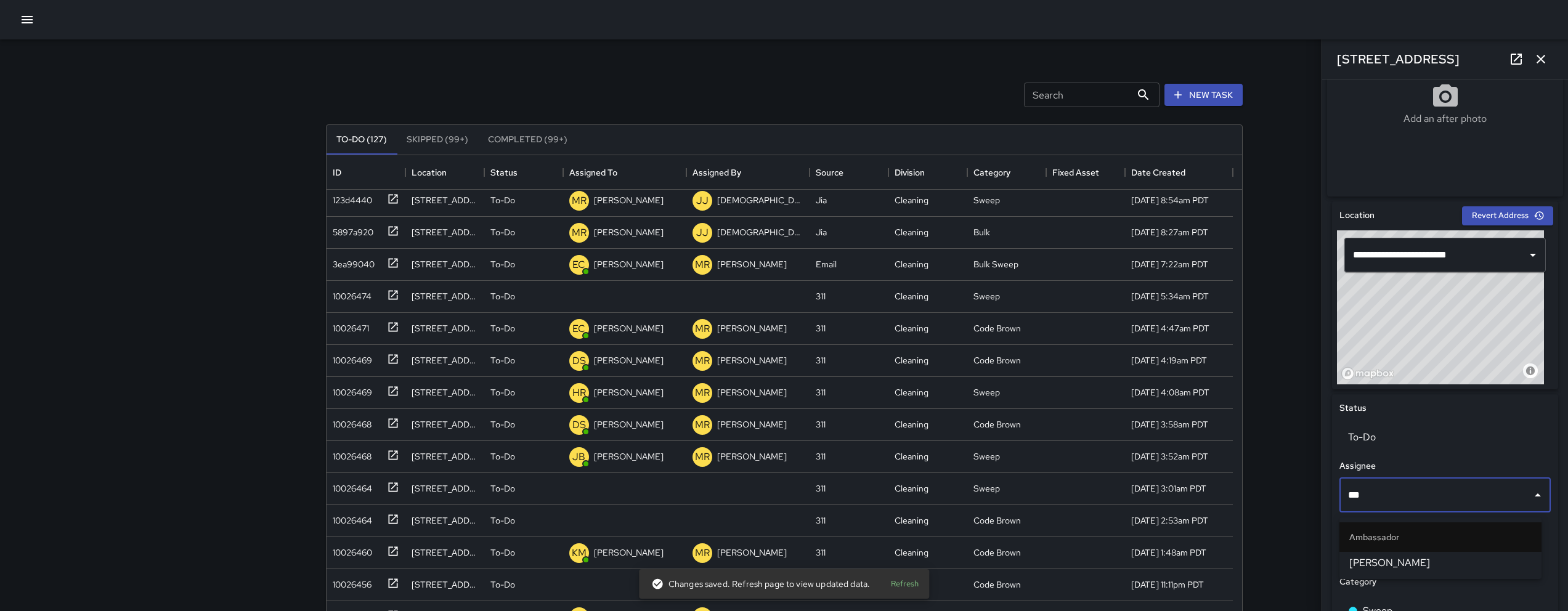
click at [1391, 557] on span "[PERSON_NAME]" at bounding box center [1440, 563] width 182 height 15
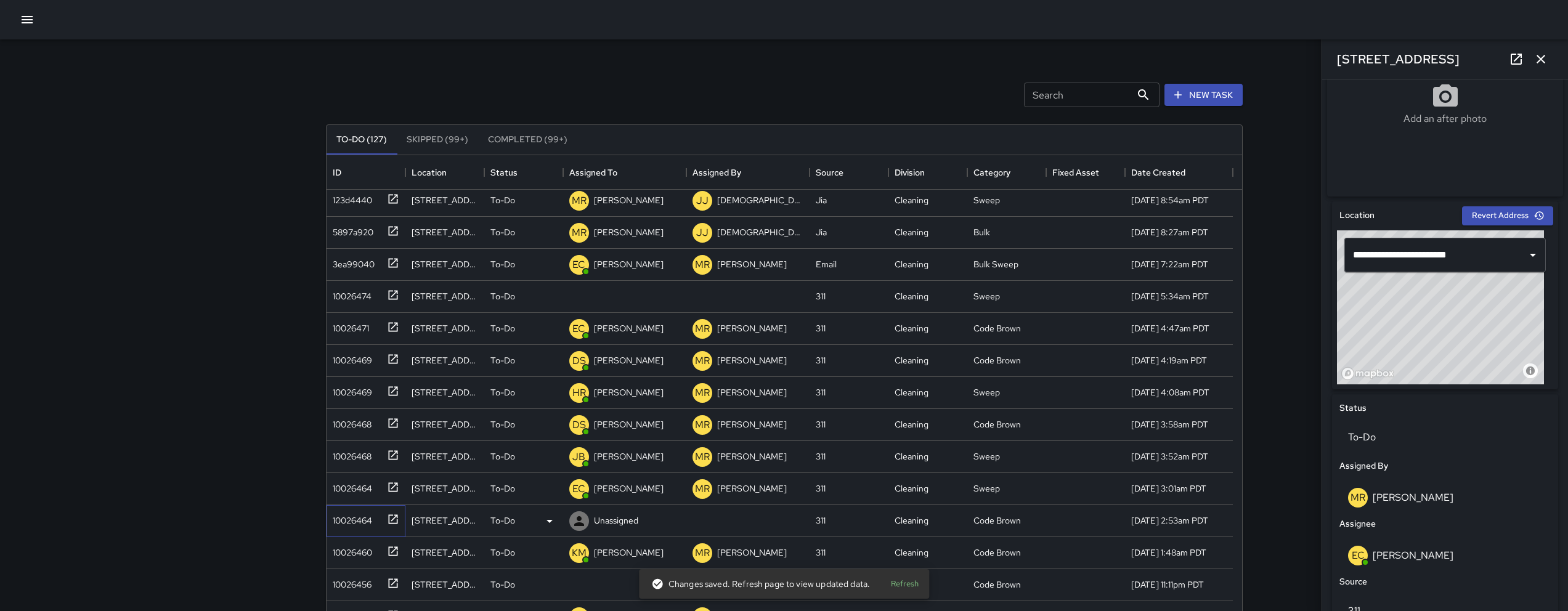
click at [350, 521] on div "10026464" at bounding box center [350, 519] width 45 height 18
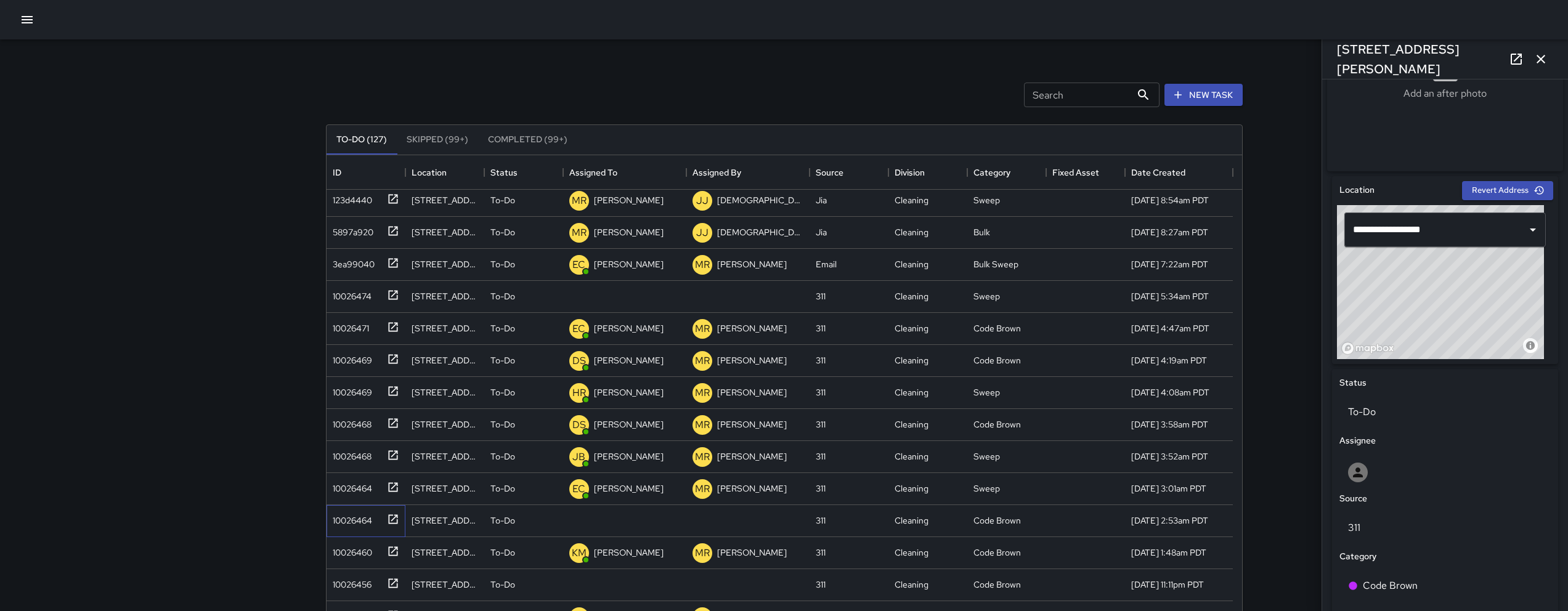
scroll to position [227, 0]
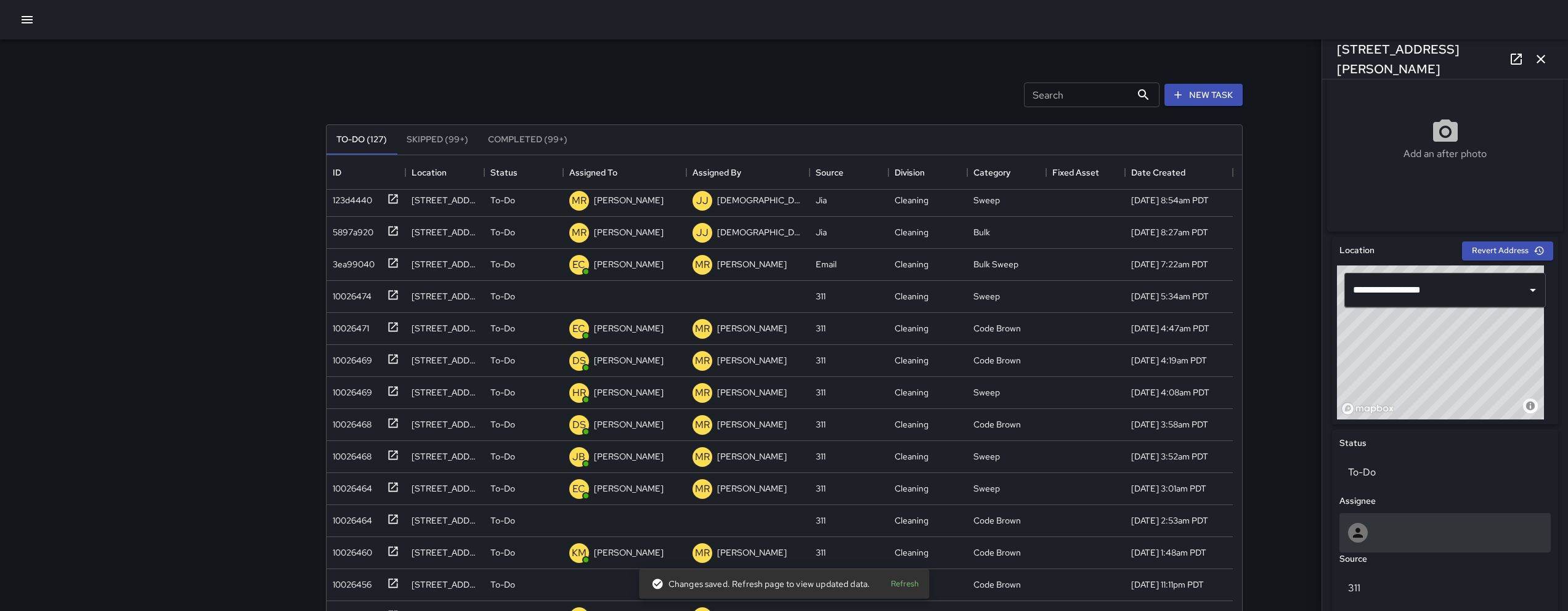
click at [1427, 539] on div at bounding box center [1445, 533] width 194 height 20
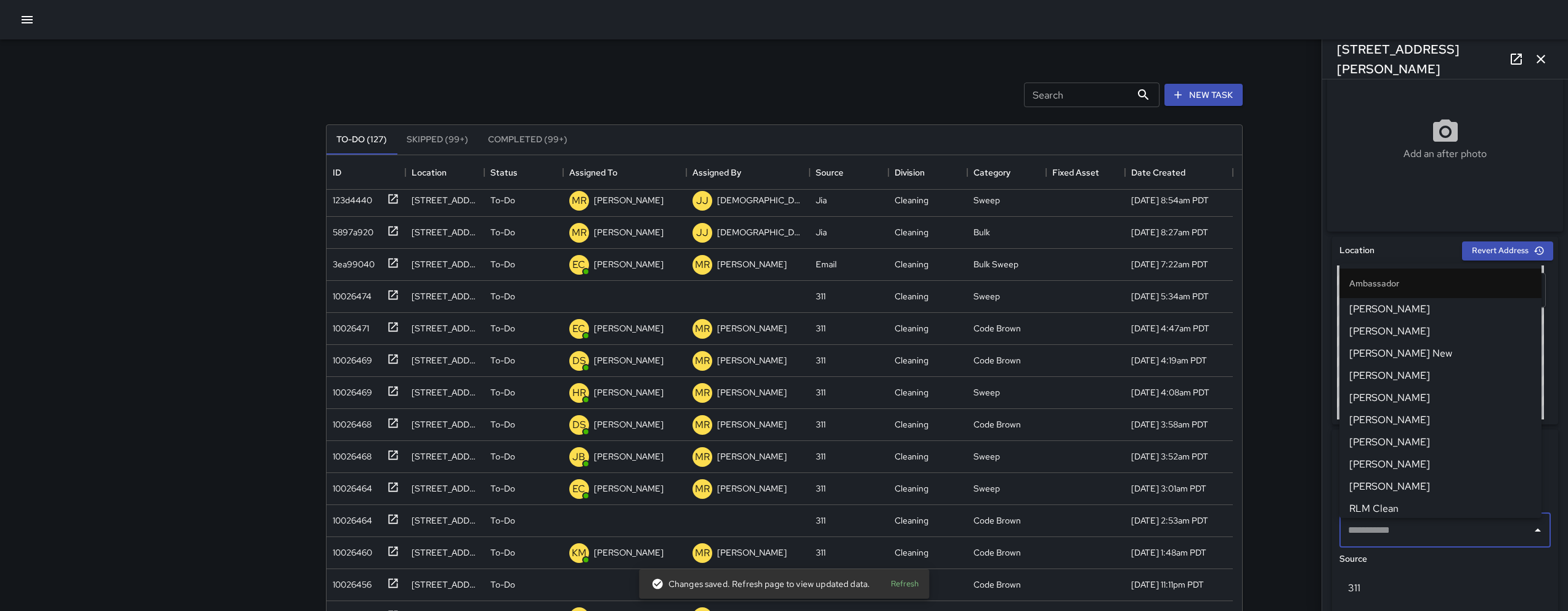
type input "*"
type input "***"
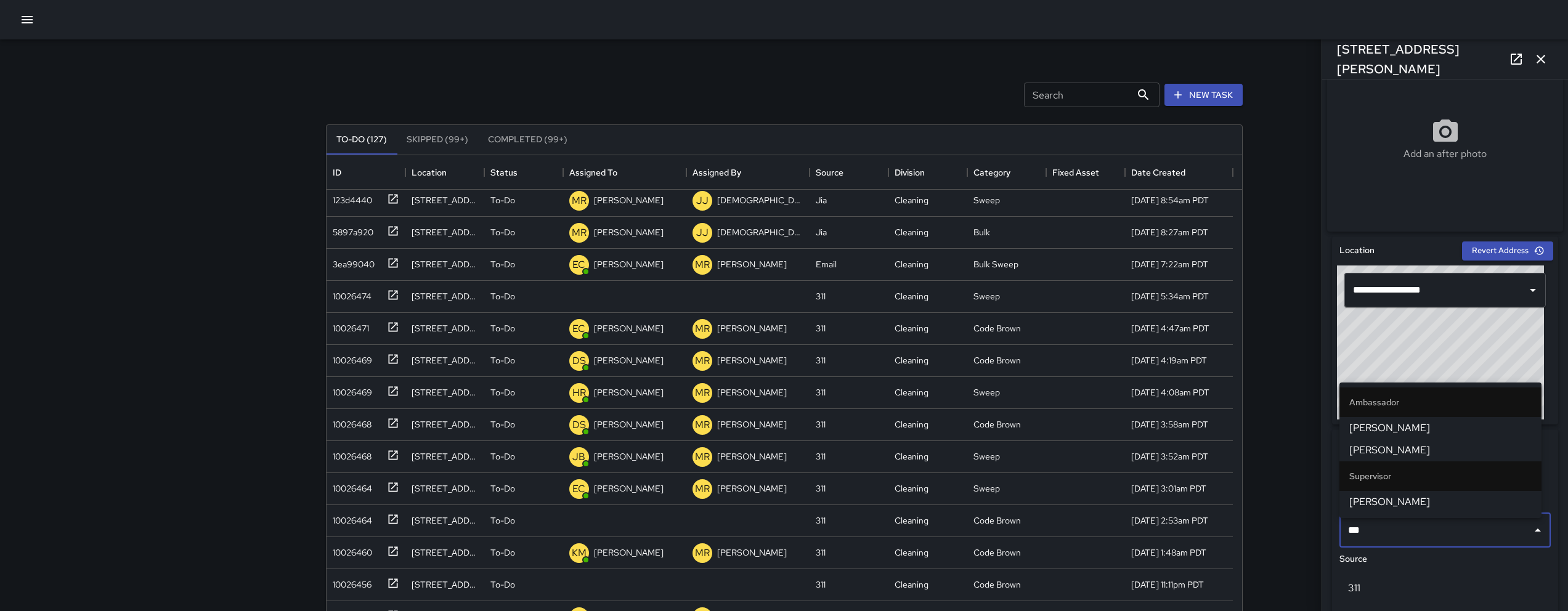
click at [1410, 507] on span "[PERSON_NAME]" at bounding box center [1440, 502] width 182 height 15
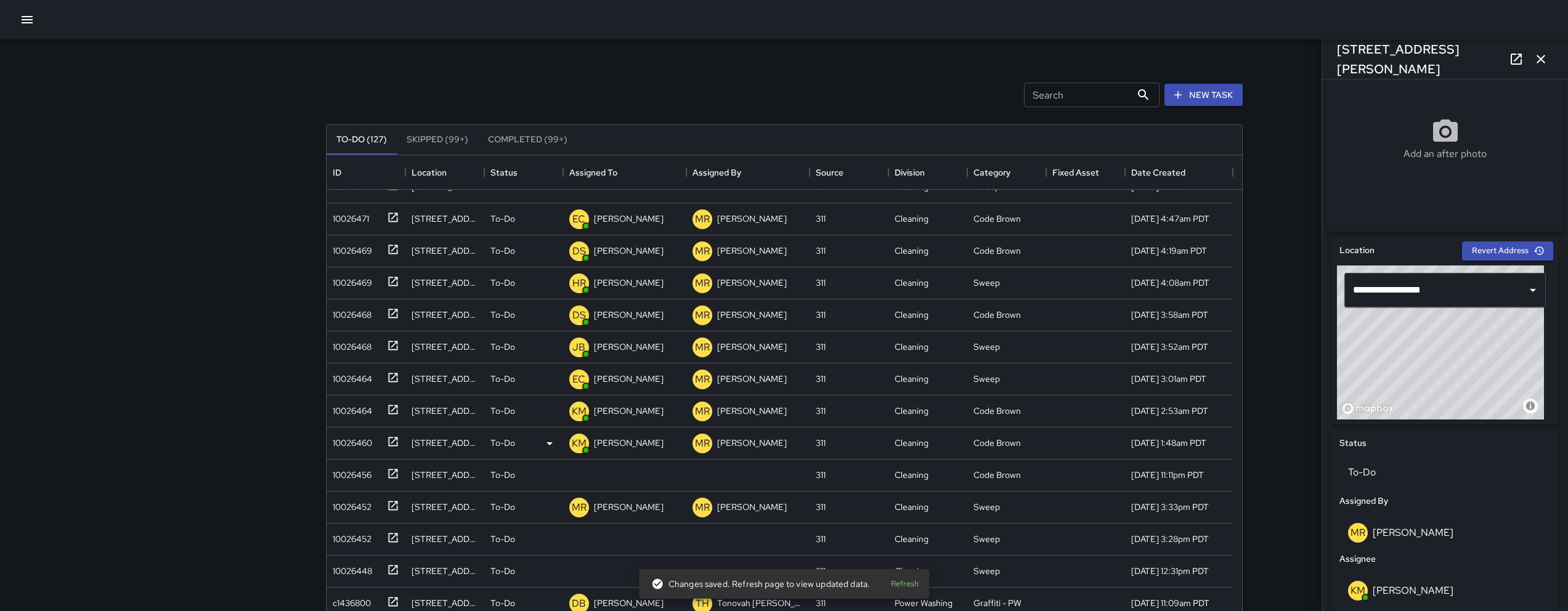
scroll to position [211, 0]
click at [338, 463] on div "10026456" at bounding box center [364, 472] width 72 height 21
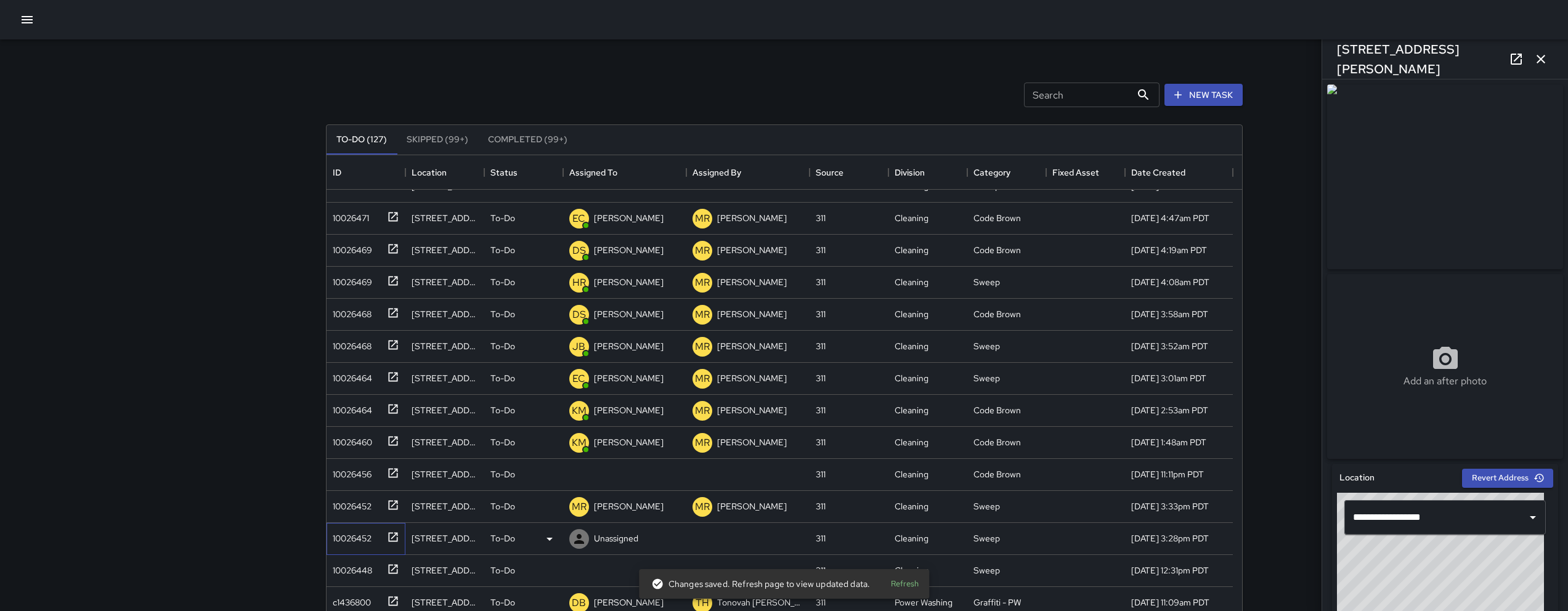
click at [344, 527] on div "10026452" at bounding box center [364, 537] width 72 height 21
click at [348, 560] on div "10026448" at bounding box center [350, 568] width 45 height 18
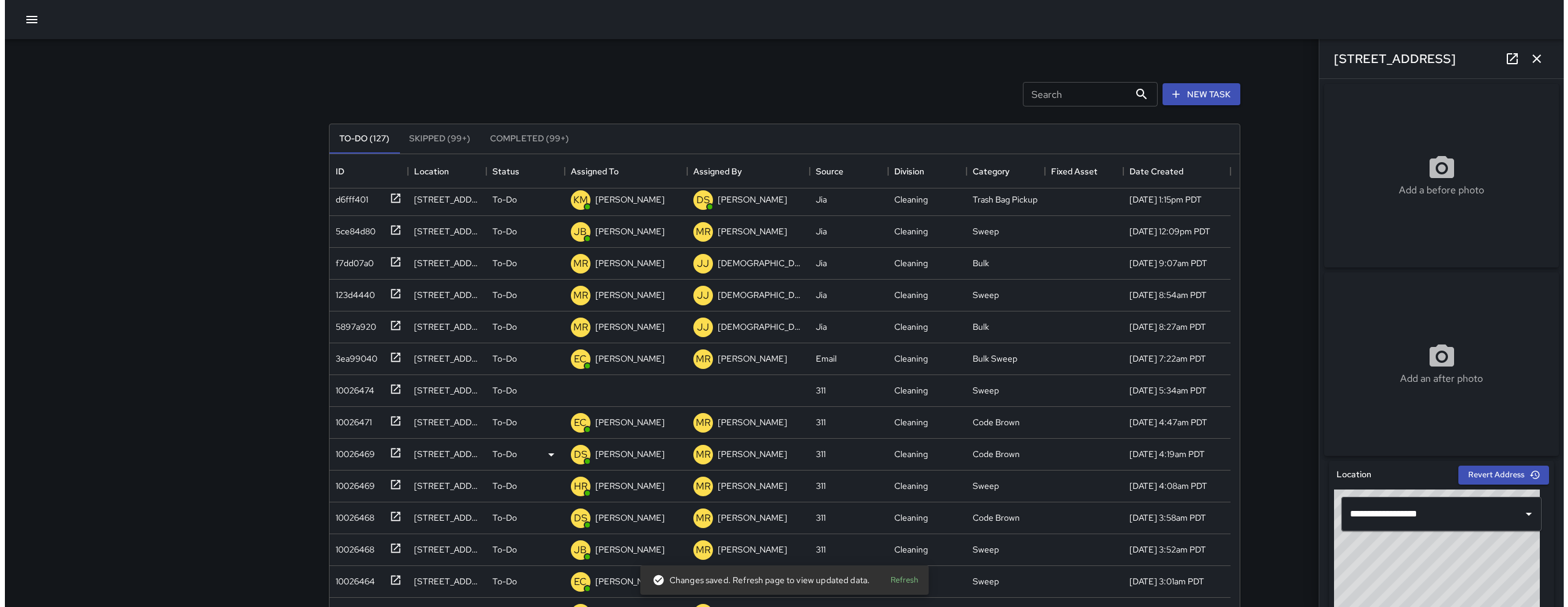
scroll to position [0, 0]
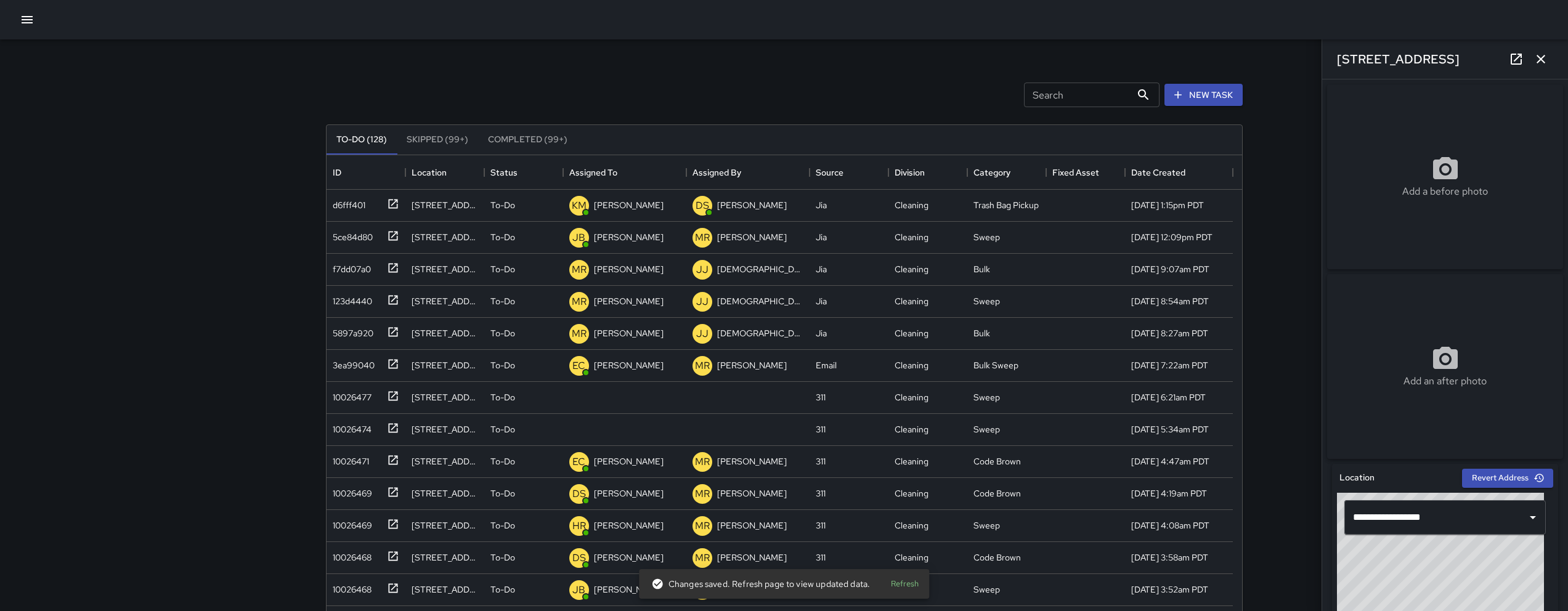
click at [32, 18] on icon "button" at bounding box center [27, 19] width 15 height 15
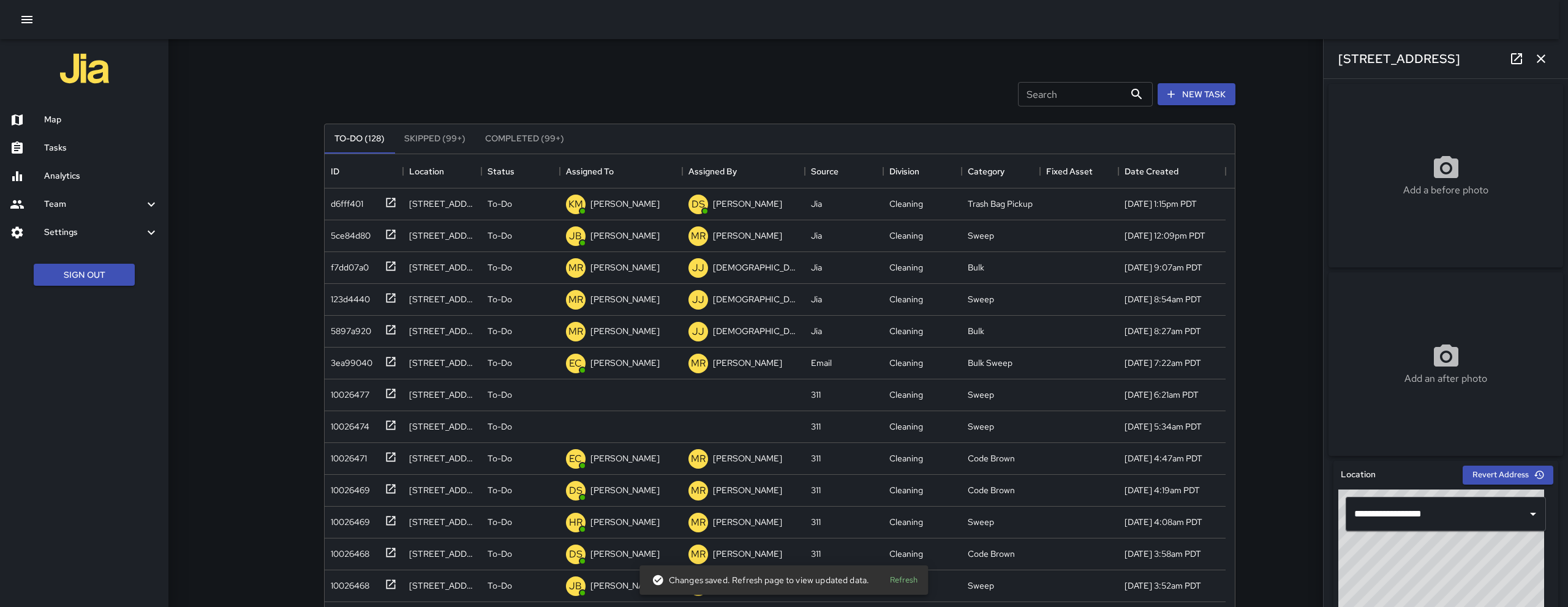
click at [77, 118] on h6 "Map" at bounding box center [101, 120] width 115 height 13
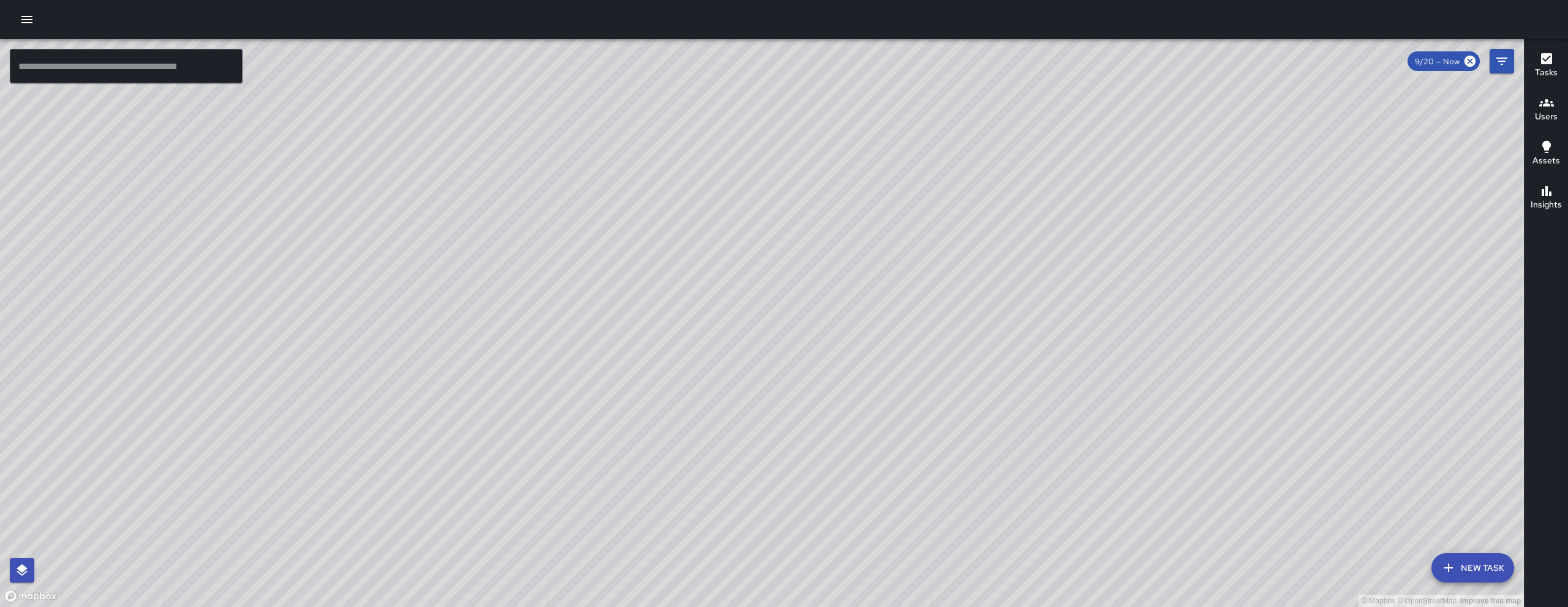
click at [763, 398] on div "© Mapbox © OpenStreetMap Improve this map" at bounding box center [762, 324] width 1524 height 568
drag, startPoint x: 691, startPoint y: 350, endPoint x: 674, endPoint y: 346, distance: 17.5
click at [674, 346] on div "© Mapbox © OpenStreetMap Improve this map" at bounding box center [762, 324] width 1524 height 568
click at [878, 364] on div "© Mapbox © OpenStreetMap Improve this map" at bounding box center [762, 324] width 1524 height 568
drag, startPoint x: 862, startPoint y: 363, endPoint x: 821, endPoint y: 376, distance: 43.0
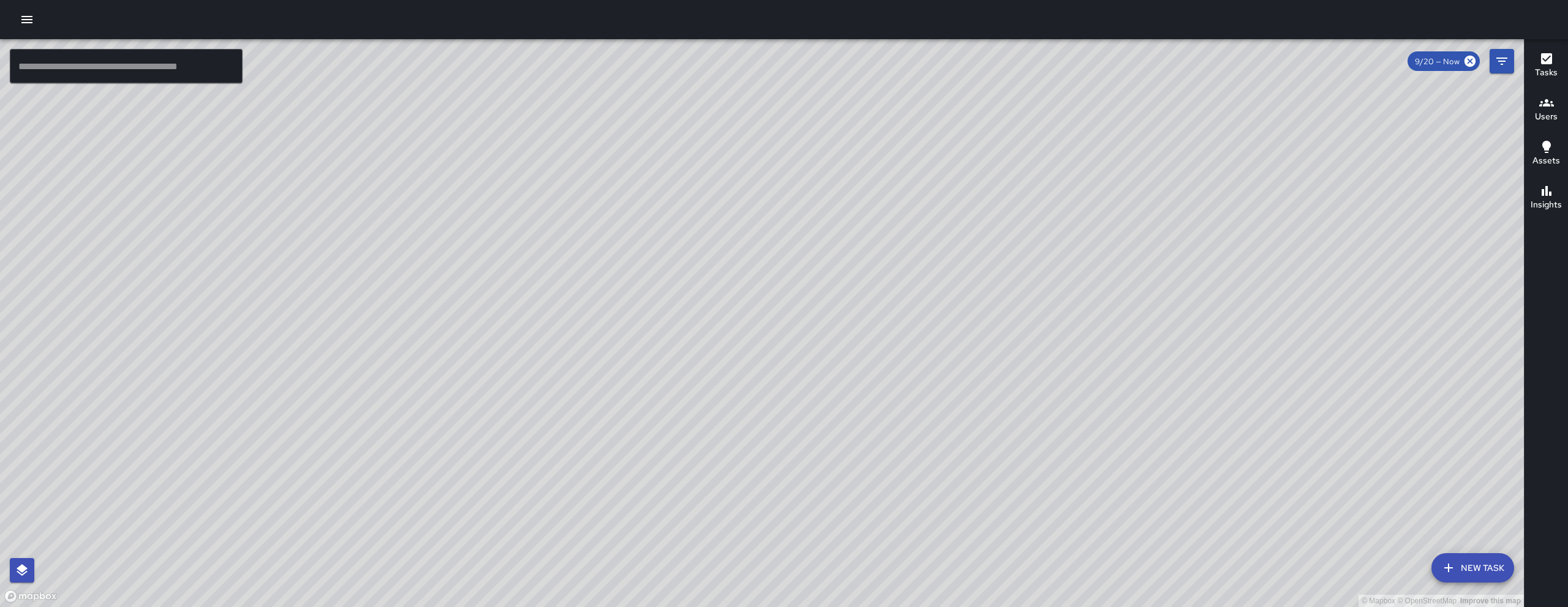
click at [827, 378] on div "© Mapbox © OpenStreetMap Improve this map" at bounding box center [762, 324] width 1524 height 568
click at [822, 377] on div "© Mapbox © OpenStreetMap Improve this map" at bounding box center [762, 324] width 1524 height 568
drag, startPoint x: 1113, startPoint y: 470, endPoint x: 923, endPoint y: 371, distance: 214.2
click at [927, 375] on div "© Mapbox © OpenStreetMap Improve this map" at bounding box center [762, 324] width 1524 height 568
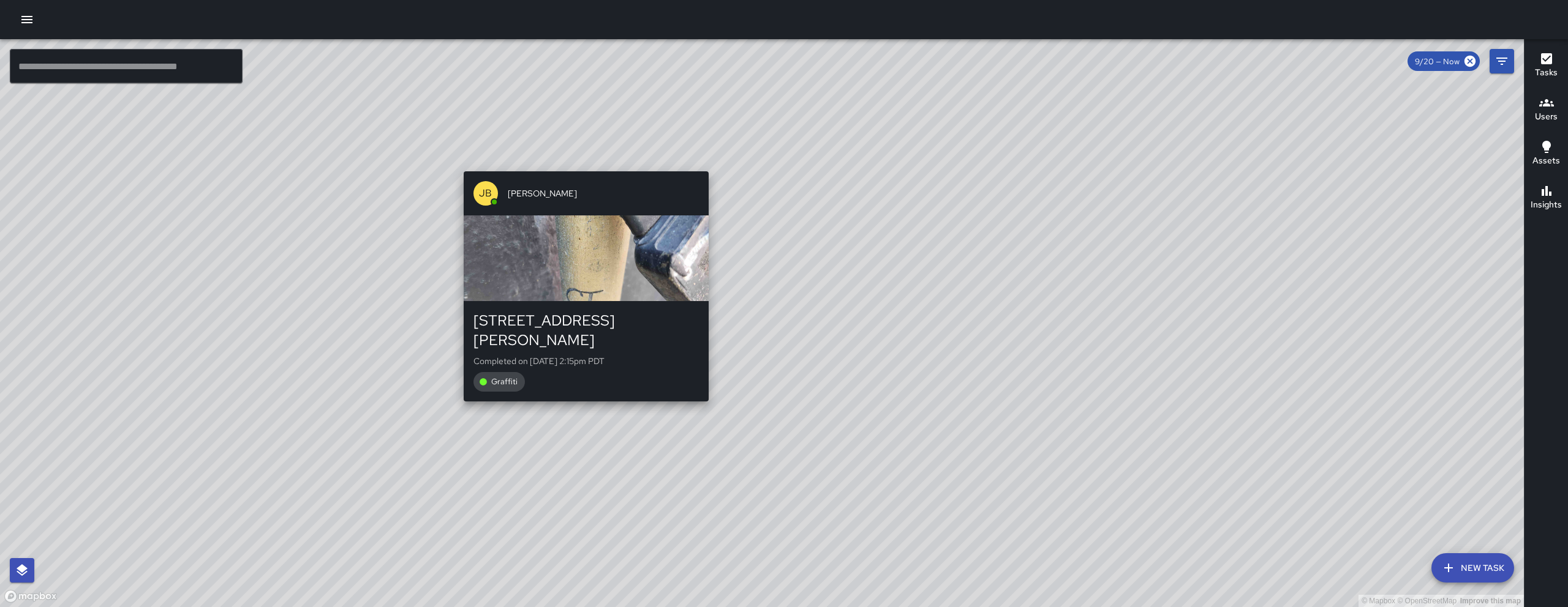
click at [583, 169] on div "JB Joe Bankhead 1177 Howard Street Completed on 9/20/2025, 2:15pm PDT Graffiti" at bounding box center [586, 286] width 255 height 240
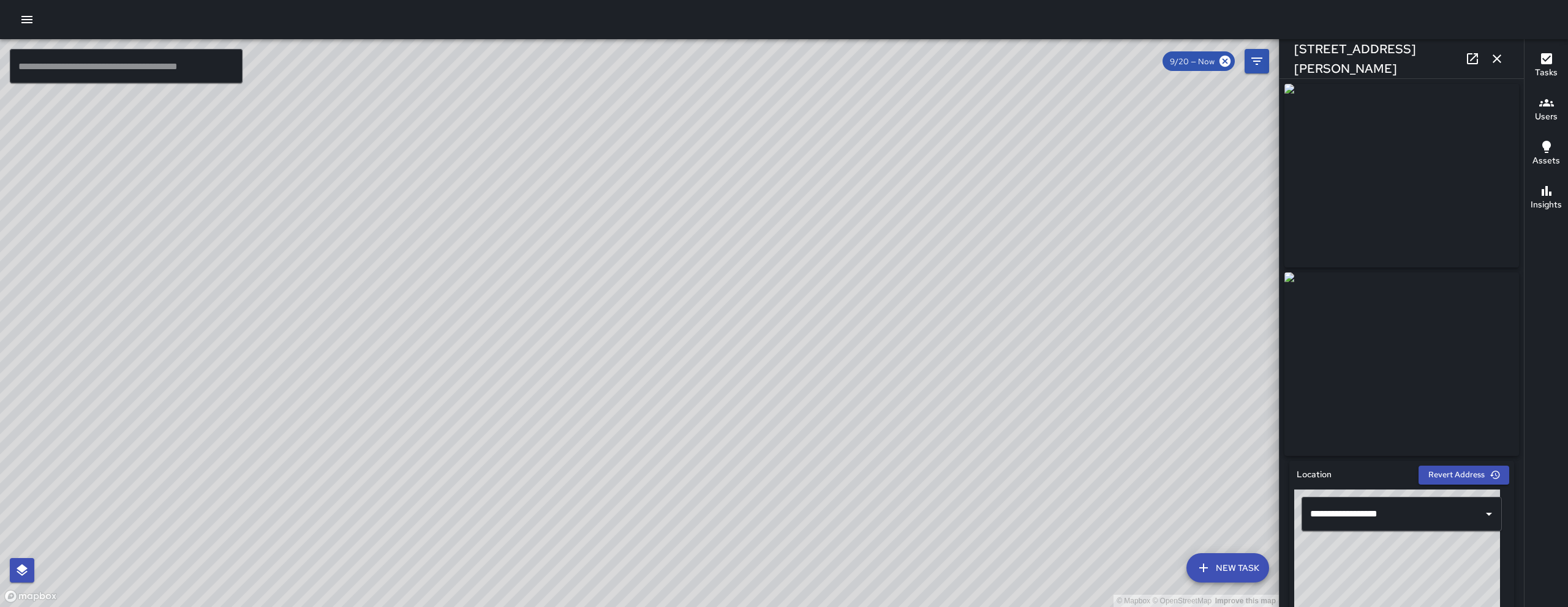
click at [1506, 54] on button "button" at bounding box center [1497, 59] width 25 height 25
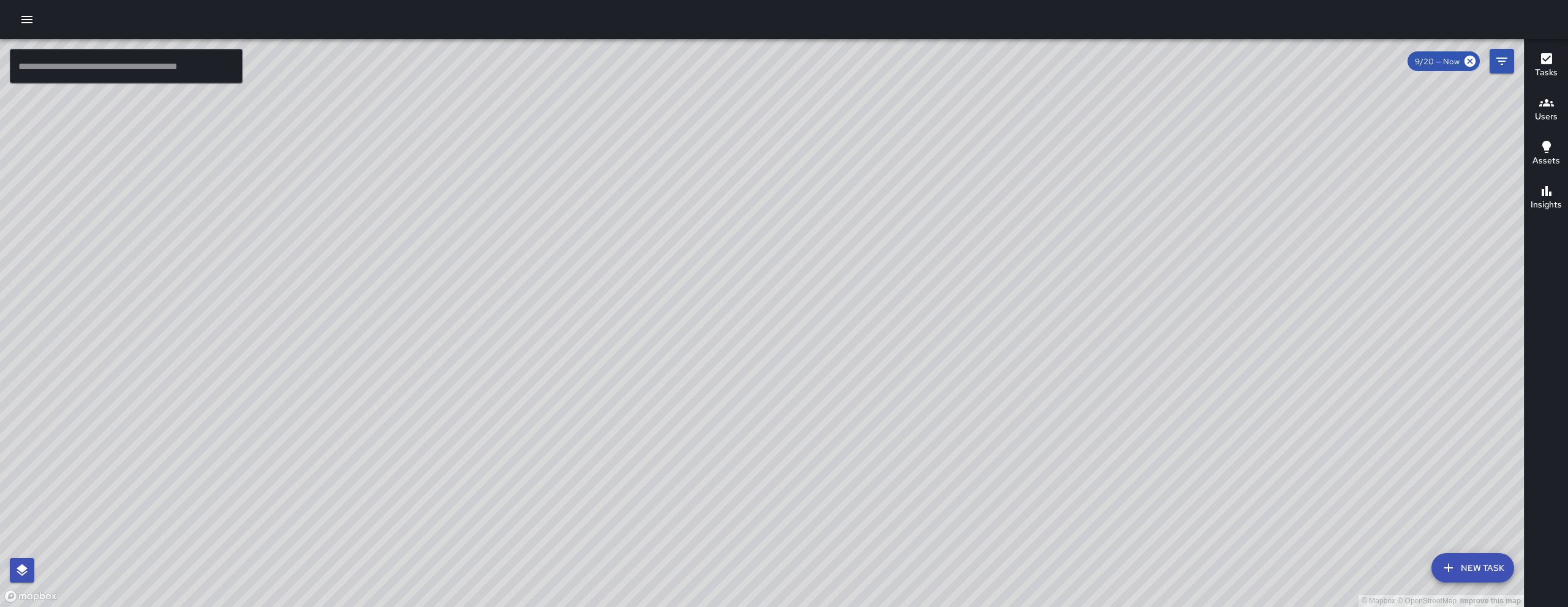
drag, startPoint x: 1117, startPoint y: 449, endPoint x: 1048, endPoint y: 313, distance: 152.5
click at [1048, 313] on div "© Mapbox © OpenStreetMap Improve this map" at bounding box center [762, 324] width 1524 height 568
drag, startPoint x: 892, startPoint y: 412, endPoint x: 797, endPoint y: 358, distance: 109.3
click at [797, 358] on div "© Mapbox © OpenStreetMap Improve this map" at bounding box center [762, 324] width 1524 height 568
drag, startPoint x: 816, startPoint y: 377, endPoint x: 843, endPoint y: 361, distance: 31.4
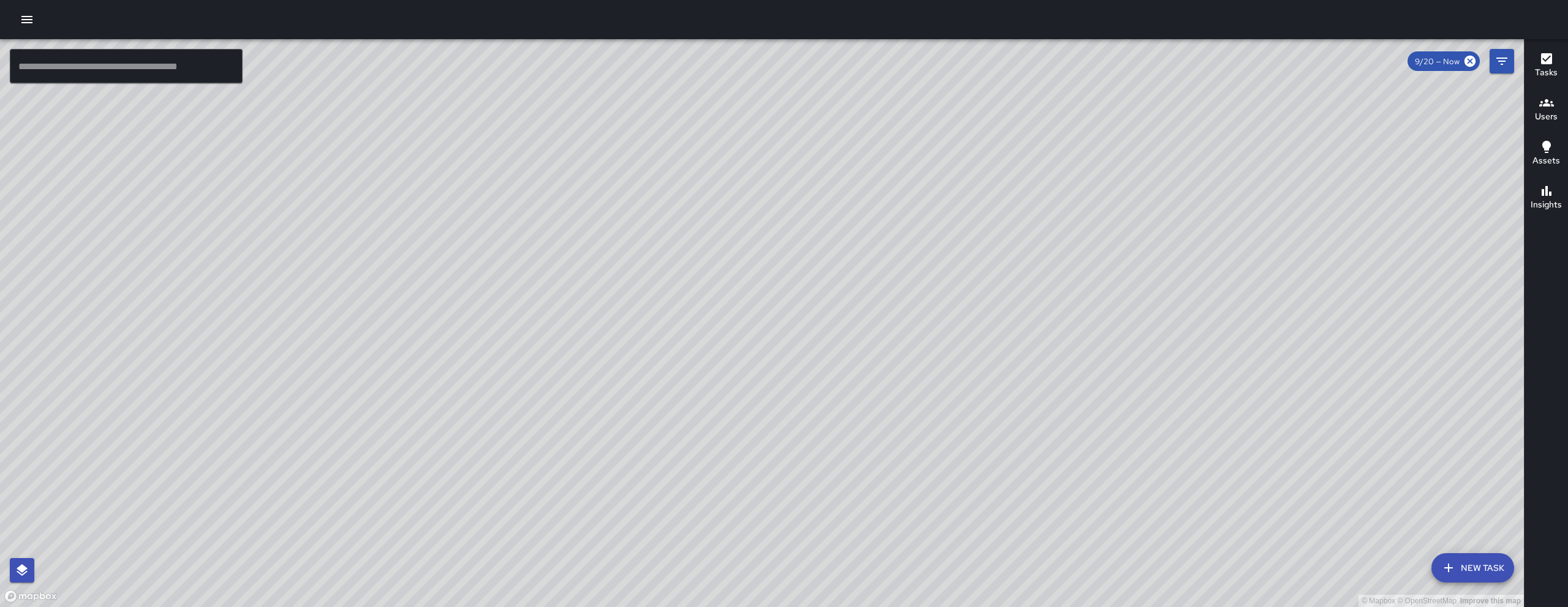
click at [817, 377] on div "© Mapbox © OpenStreetMap Improve this map" at bounding box center [762, 324] width 1524 height 568
click at [843, 362] on div "© Mapbox © OpenStreetMap Improve this map" at bounding box center [762, 324] width 1524 height 568
click at [843, 361] on div "© Mapbox © OpenStreetMap Improve this map" at bounding box center [762, 324] width 1524 height 568
drag, startPoint x: 823, startPoint y: 391, endPoint x: 787, endPoint y: 401, distance: 37.4
click at [805, 405] on div "© Mapbox © OpenStreetMap Improve this map" at bounding box center [762, 324] width 1524 height 568
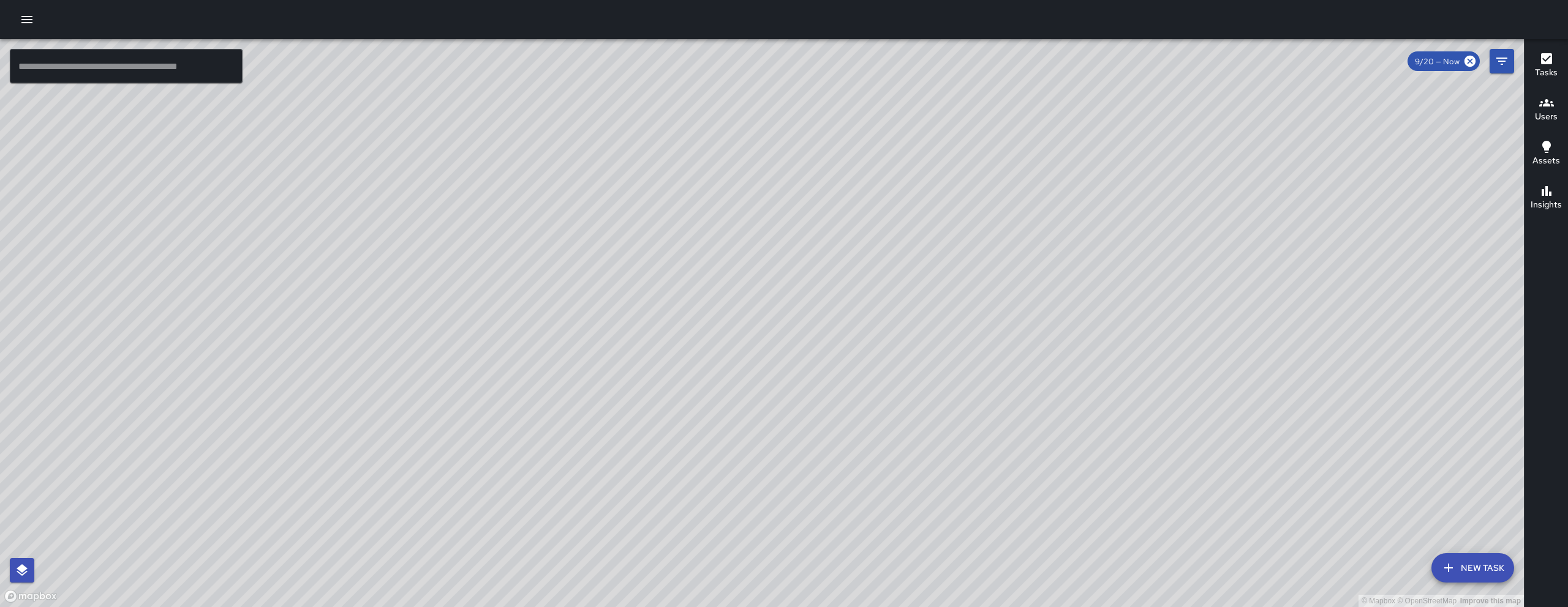
click at [792, 404] on div "© Mapbox © OpenStreetMap Improve this map" at bounding box center [762, 324] width 1524 height 568
drag, startPoint x: 771, startPoint y: 399, endPoint x: 727, endPoint y: 356, distance: 61.5
click at [727, 356] on div "© Mapbox © OpenStreetMap Improve this map" at bounding box center [762, 324] width 1524 height 568
drag, startPoint x: 734, startPoint y: 362, endPoint x: 791, endPoint y: 412, distance: 75.8
click at [791, 412] on div "© Mapbox © OpenStreetMap Improve this map" at bounding box center [762, 324] width 1524 height 568
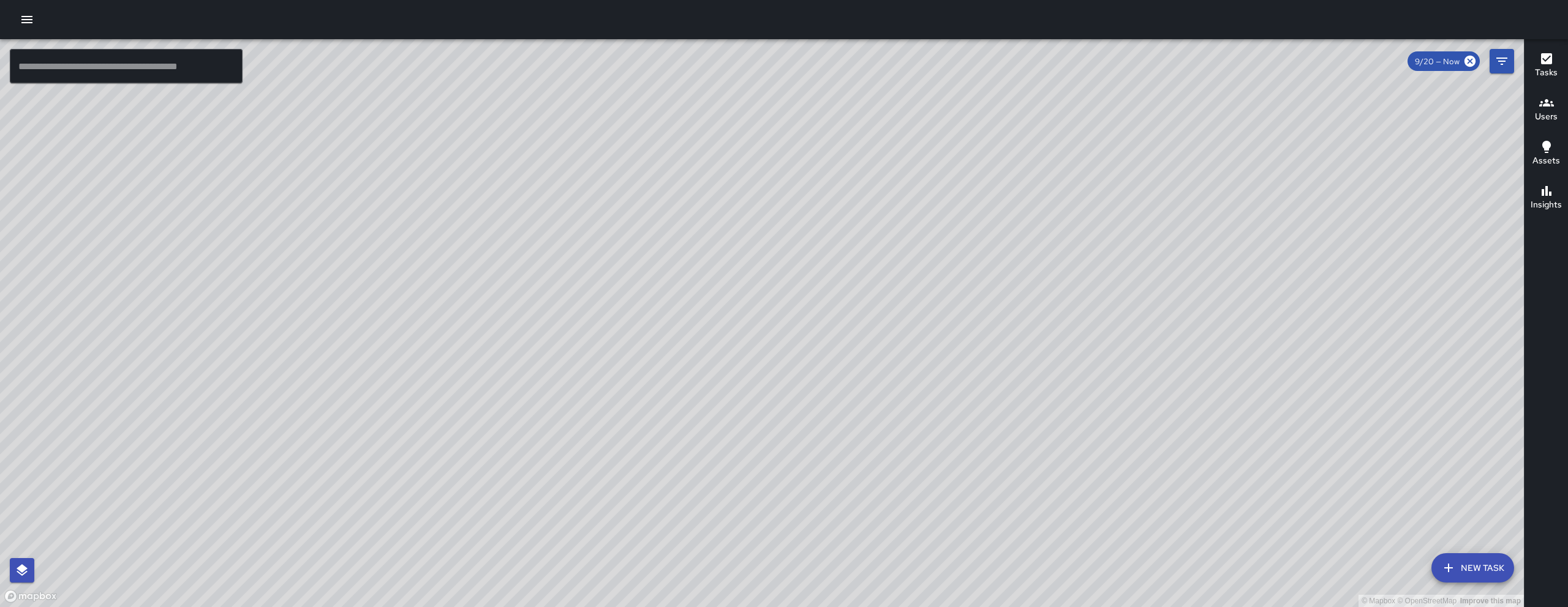
drag, startPoint x: 811, startPoint y: 286, endPoint x: 758, endPoint y: 248, distance: 65.2
click at [758, 248] on div "© Mapbox © OpenStreetMap Improve this map" at bounding box center [762, 324] width 1524 height 568
drag, startPoint x: 850, startPoint y: 324, endPoint x: 795, endPoint y: 414, distance: 105.5
click at [795, 414] on div "© Mapbox © OpenStreetMap Improve this map" at bounding box center [762, 324] width 1524 height 568
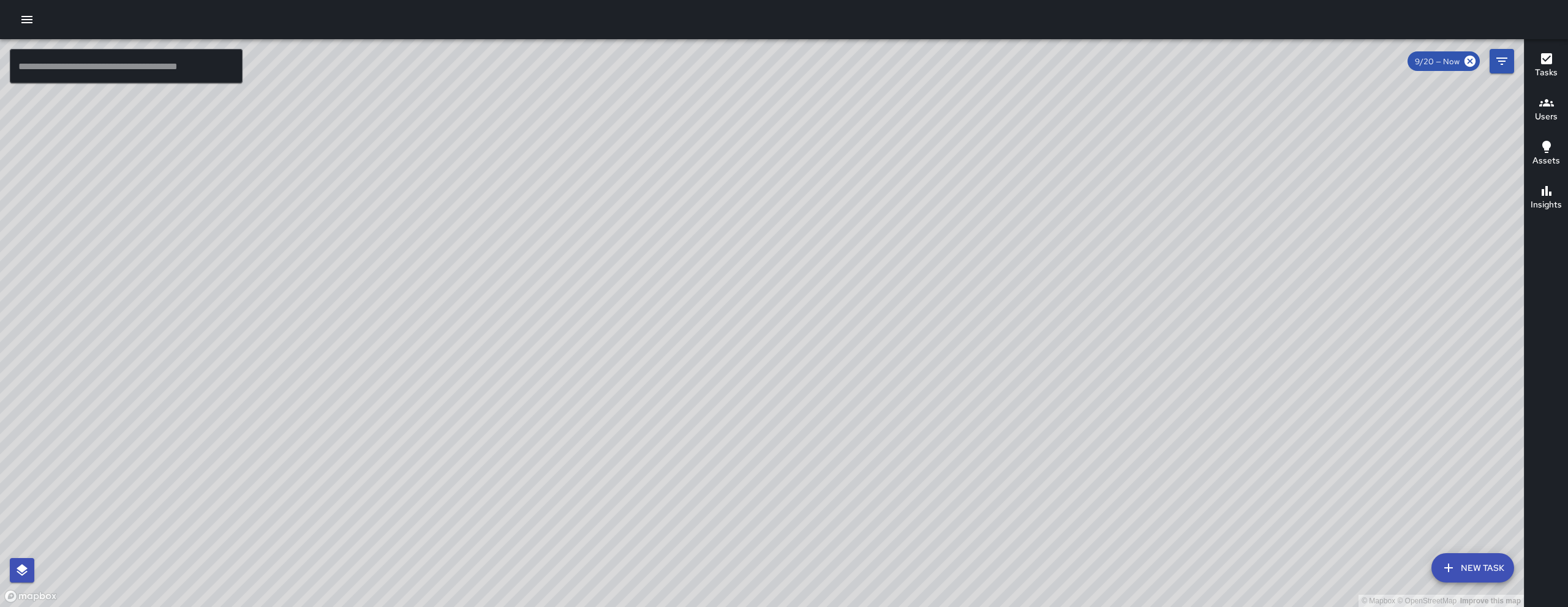
click at [795, 414] on div "© Mapbox © OpenStreetMap Improve this map" at bounding box center [762, 324] width 1524 height 568
drag, startPoint x: 808, startPoint y: 397, endPoint x: 808, endPoint y: 387, distance: 10.0
click at [808, 387] on div "© Mapbox © OpenStreetMap Improve this map" at bounding box center [762, 324] width 1524 height 568
click at [709, 396] on div "© Mapbox © OpenStreetMap Improve this map" at bounding box center [762, 324] width 1524 height 568
drag, startPoint x: 727, startPoint y: 441, endPoint x: 705, endPoint y: 336, distance: 107.3
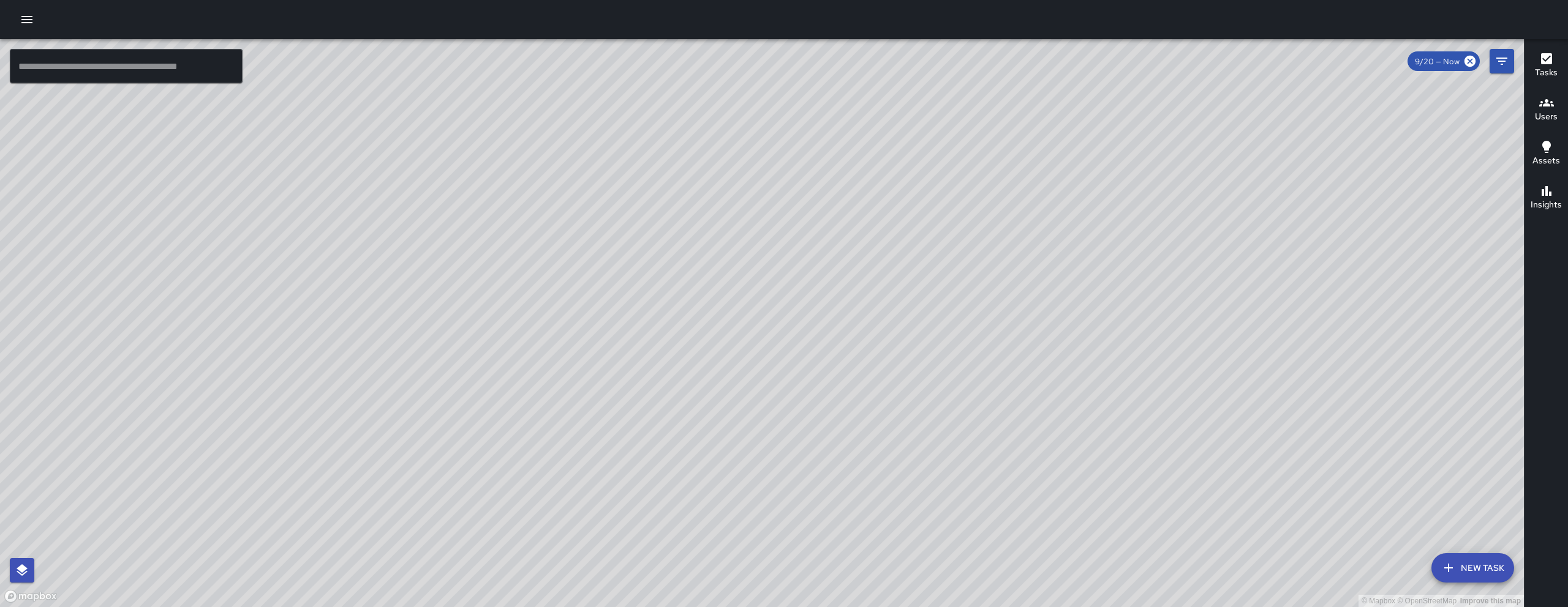
click at [705, 336] on div "© Mapbox © OpenStreetMap Improve this map" at bounding box center [762, 324] width 1524 height 568
drag, startPoint x: 708, startPoint y: 348, endPoint x: 719, endPoint y: 413, distance: 65.9
click at [720, 414] on div "© Mapbox © OpenStreetMap Improve this map" at bounding box center [762, 324] width 1524 height 568
drag, startPoint x: 718, startPoint y: 412, endPoint x: 707, endPoint y: 400, distance: 16.3
click at [707, 400] on div "© Mapbox © OpenStreetMap Improve this map" at bounding box center [762, 324] width 1524 height 568
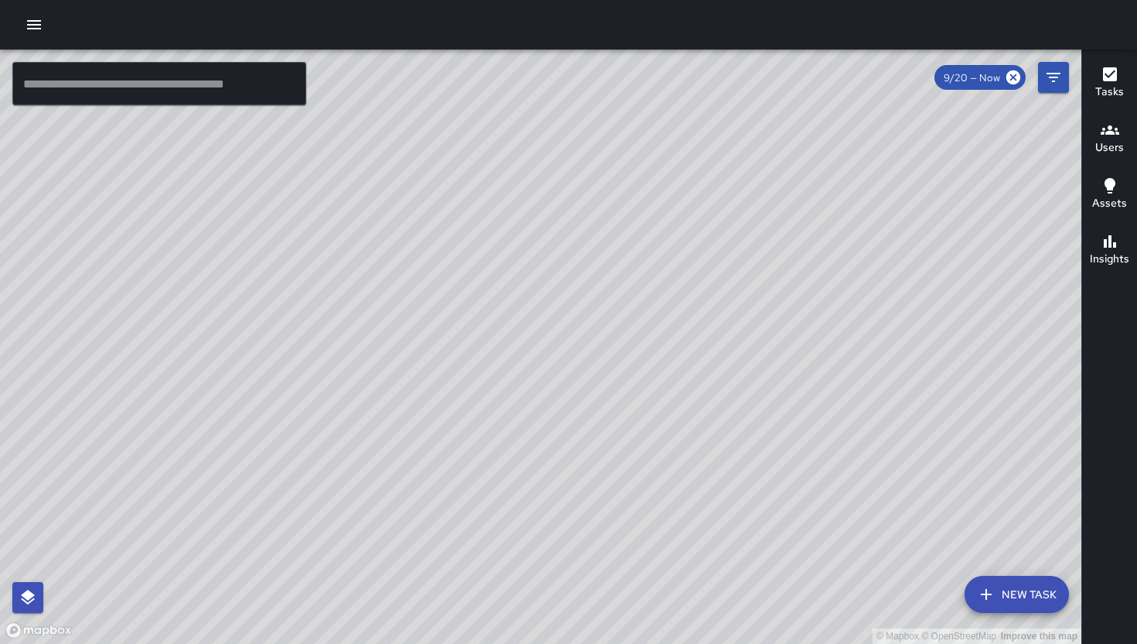
drag, startPoint x: 641, startPoint y: 460, endPoint x: 699, endPoint y: 506, distance: 73.2
click at [699, 506] on div "© Mapbox © OpenStreetMap Improve this map" at bounding box center [540, 347] width 1081 height 594
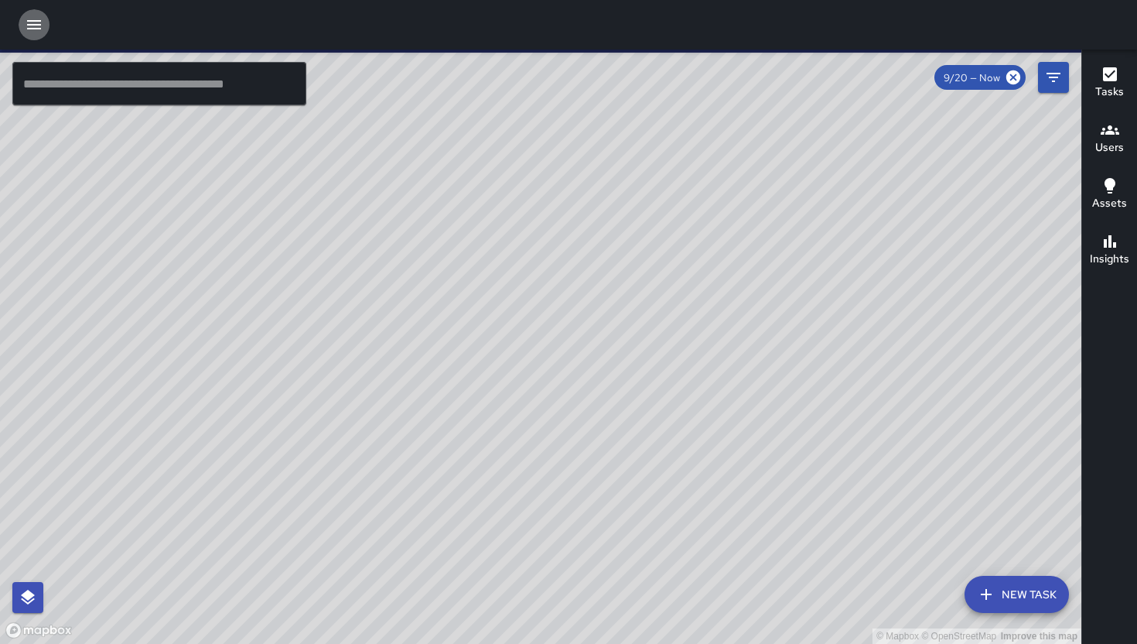
click at [34, 29] on icon "button" at bounding box center [34, 24] width 19 height 19
click at [33, 28] on icon "button" at bounding box center [34, 24] width 14 height 9
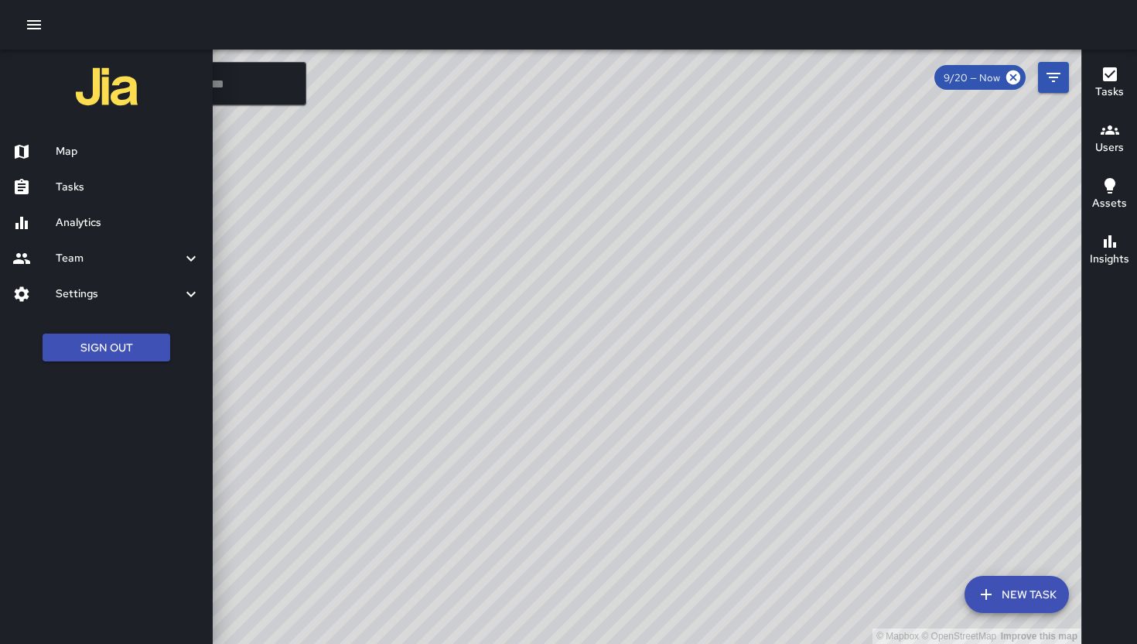
click at [98, 256] on h6 "Team" at bounding box center [119, 258] width 126 height 17
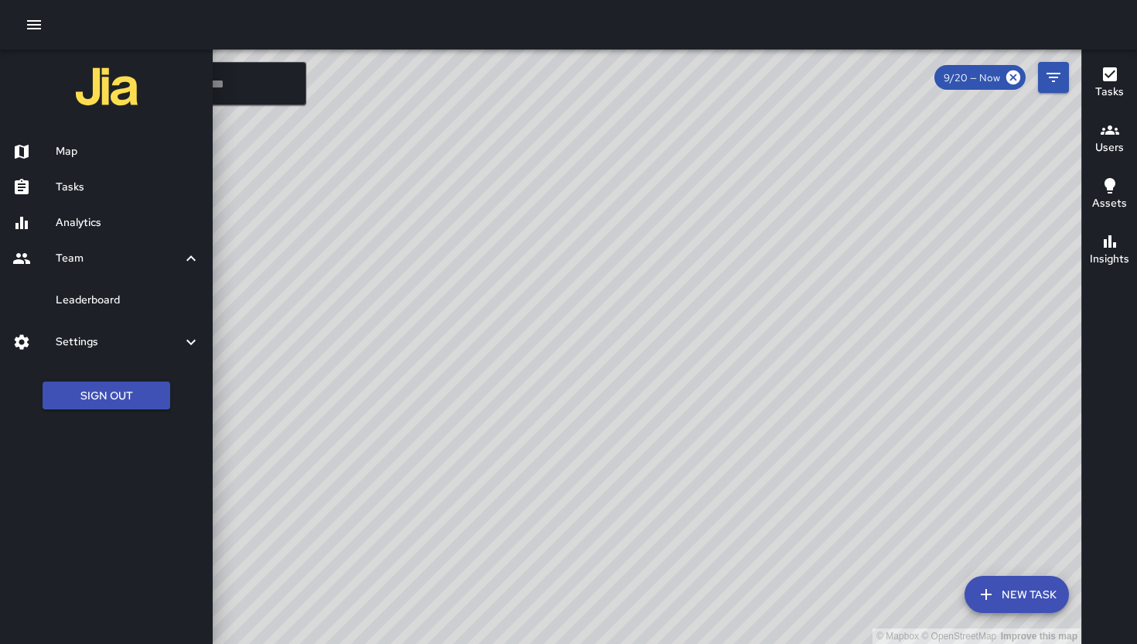
click at [133, 315] on div "Leaderboard" at bounding box center [106, 300] width 213 height 36
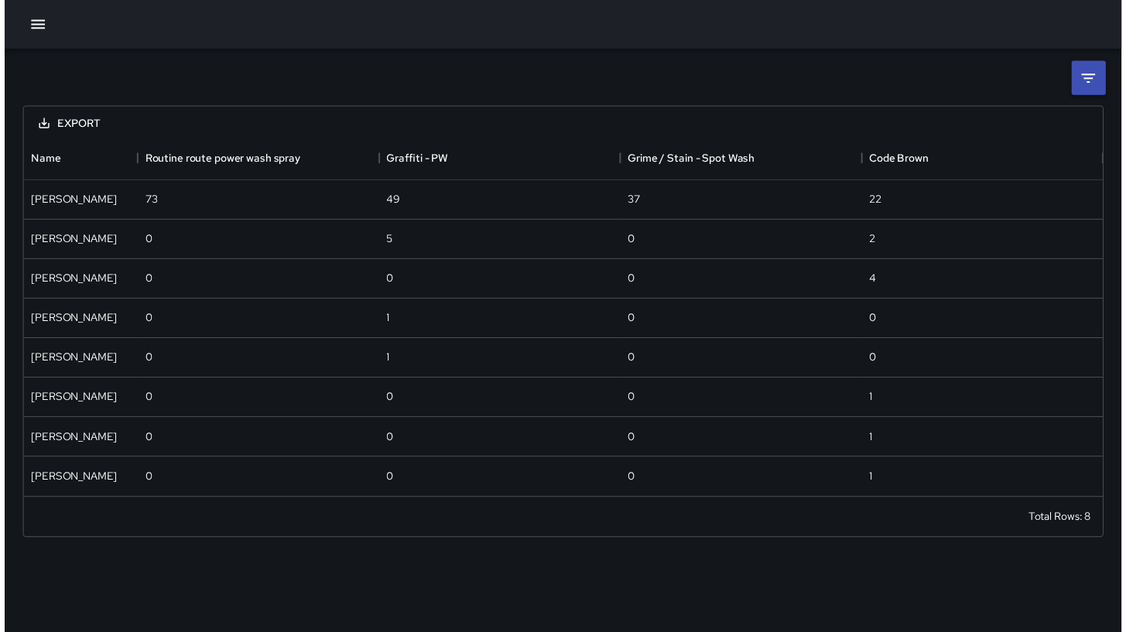
scroll to position [354, 1087]
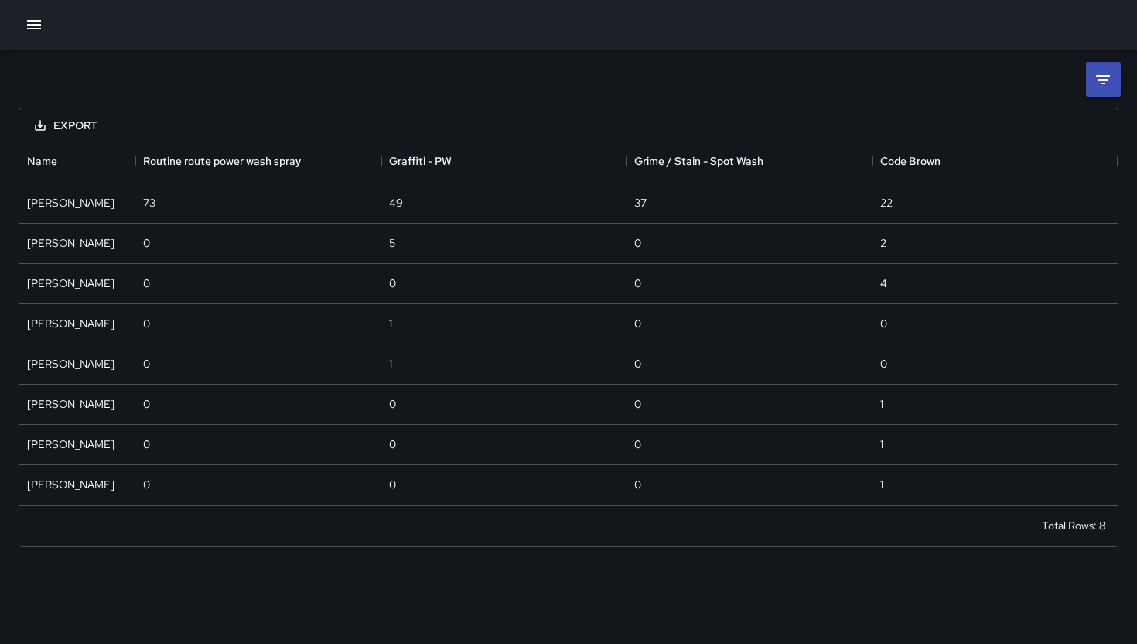
click at [1102, 116] on div "Export" at bounding box center [568, 124] width 1098 height 32
click at [1095, 80] on icon at bounding box center [1103, 79] width 19 height 19
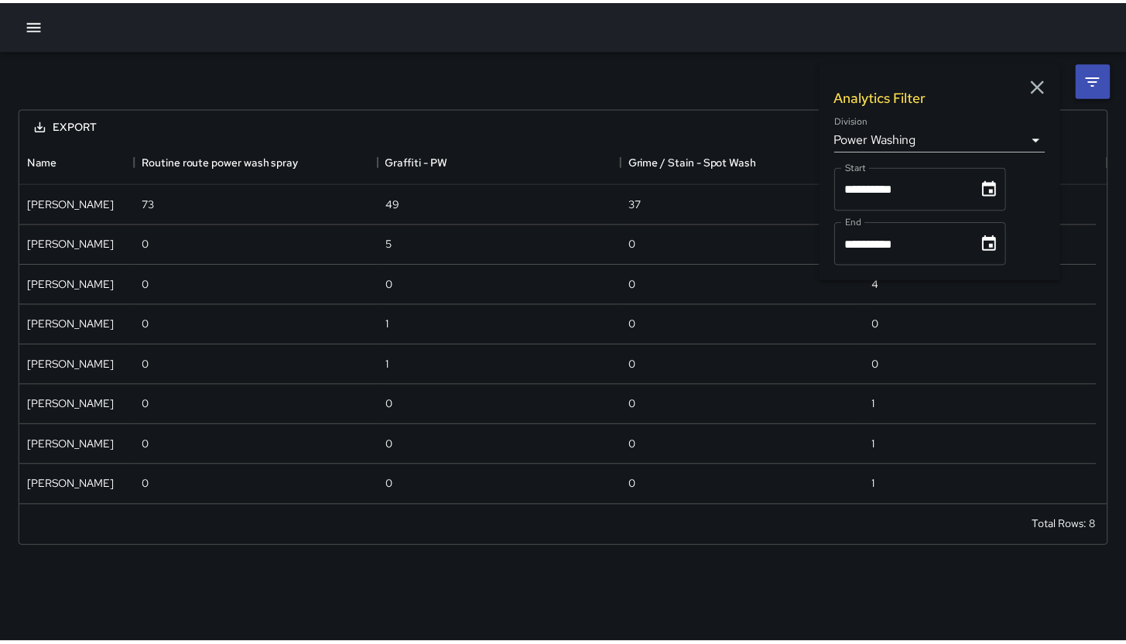
scroll to position [12, 12]
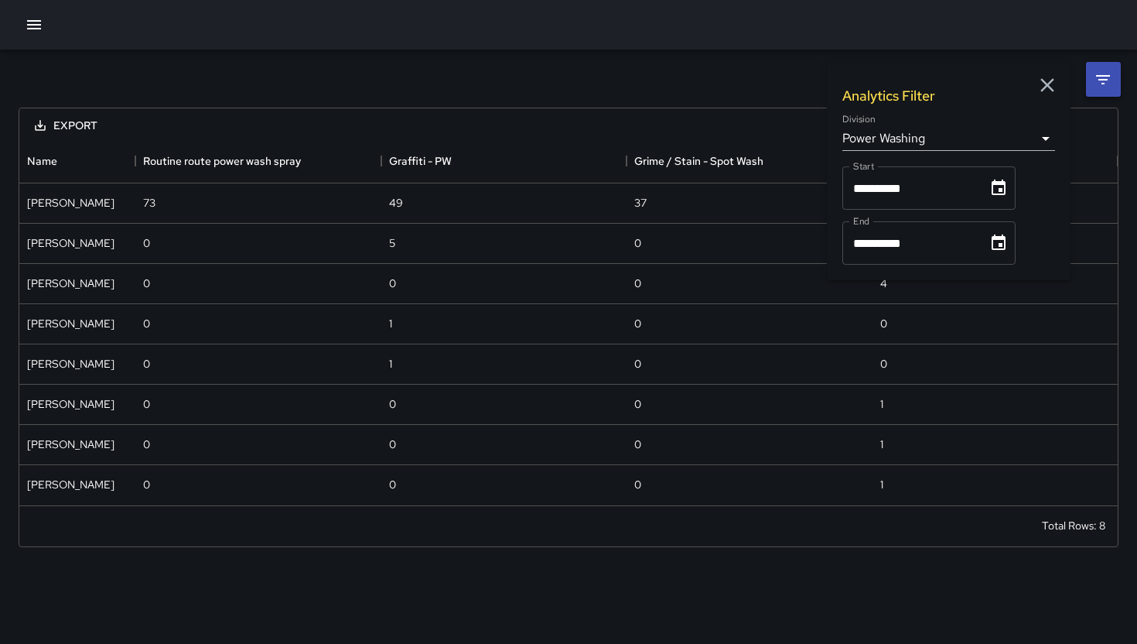
click at [921, 140] on body "**********" at bounding box center [568, 322] width 1137 height 644
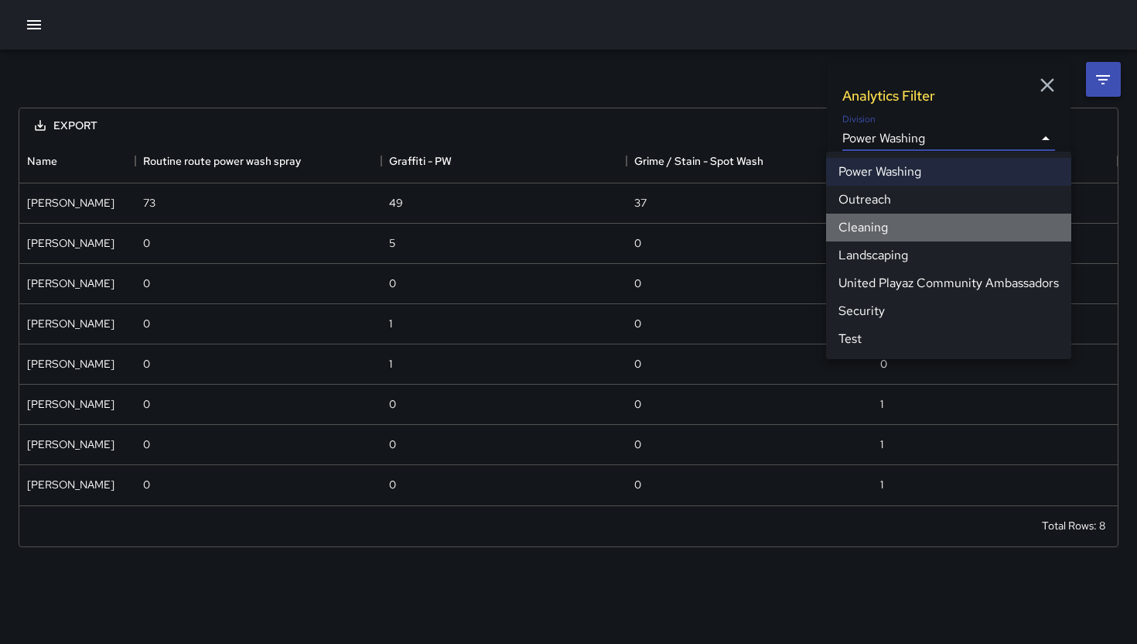
click at [890, 236] on li "Cleaning" at bounding box center [948, 228] width 245 height 28
type input "**********"
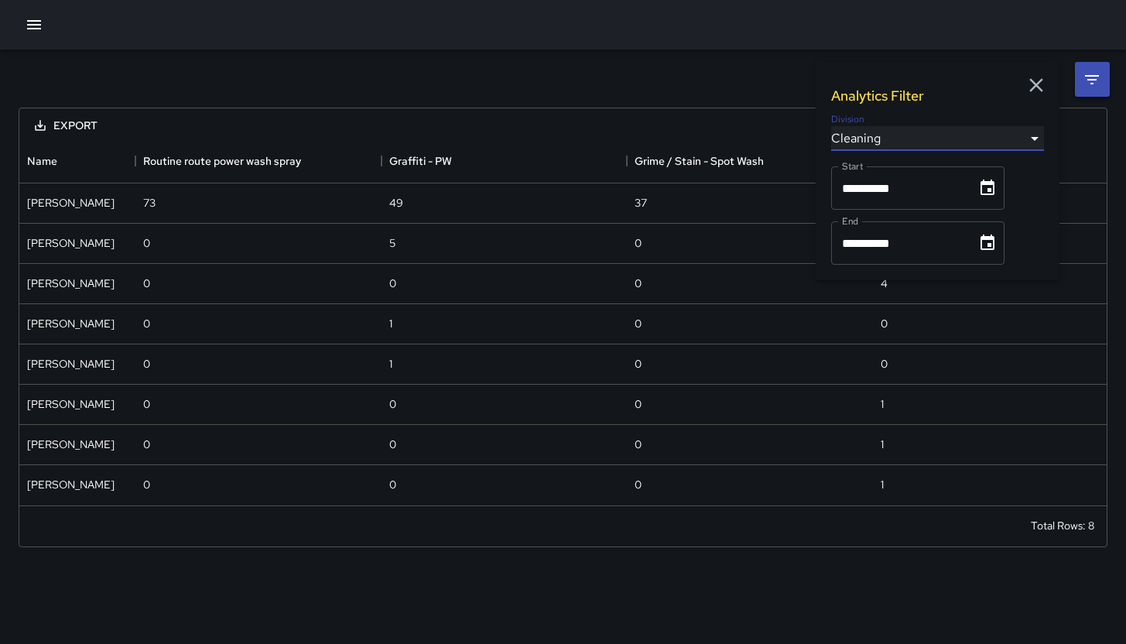
scroll to position [1129, 1075]
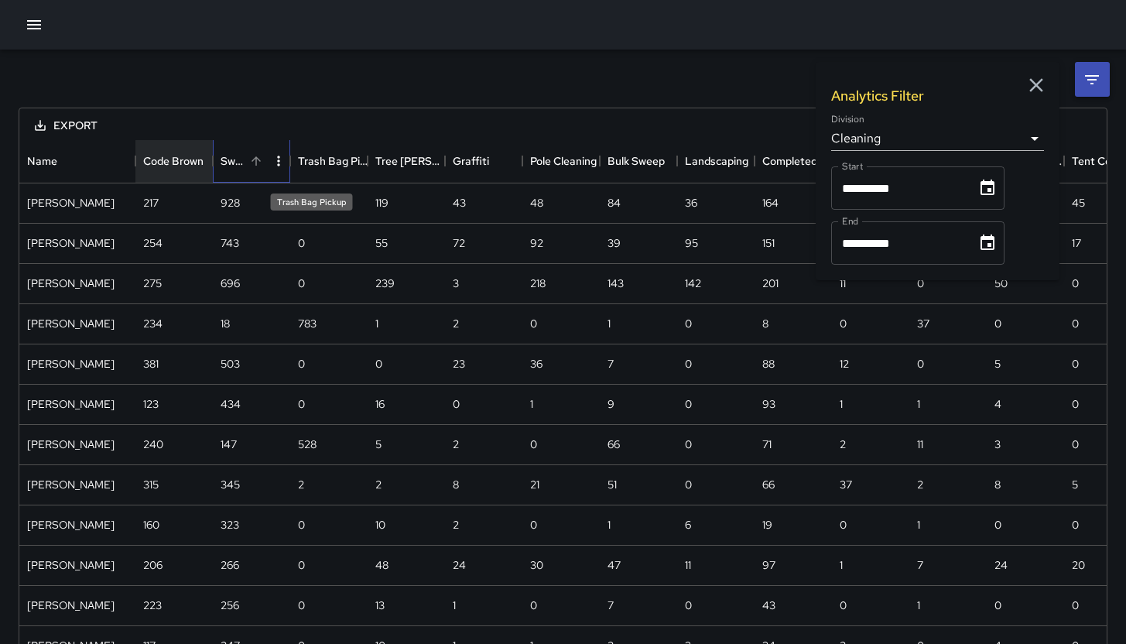
click at [220, 166] on div "Sweep" at bounding box center [232, 160] width 25 height 43
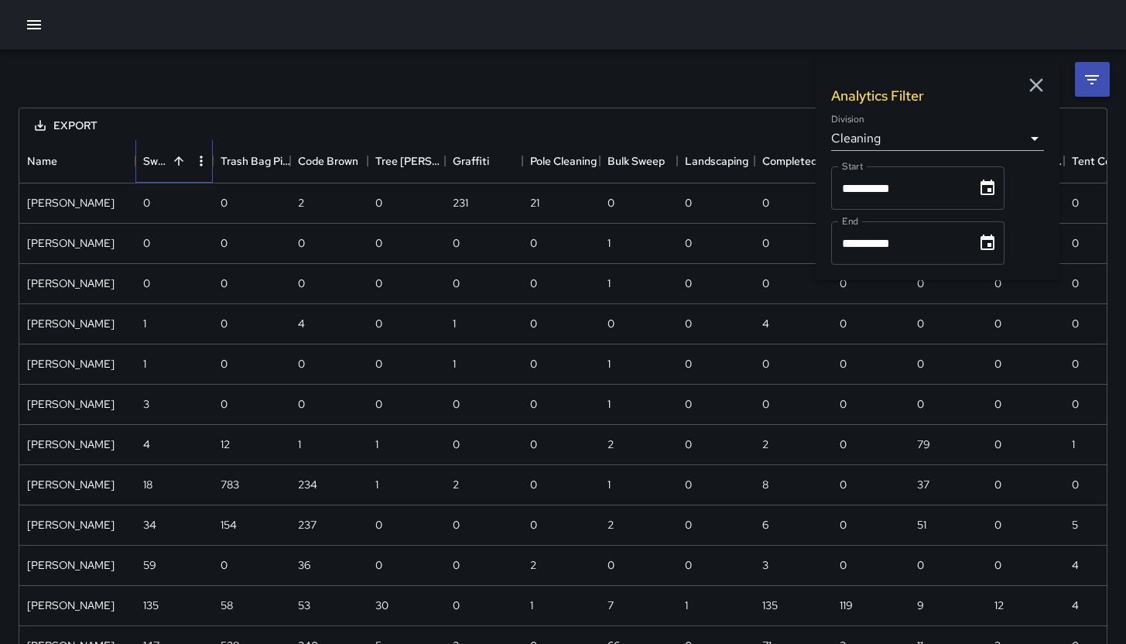
click at [159, 166] on div "Sweep" at bounding box center [155, 160] width 25 height 43
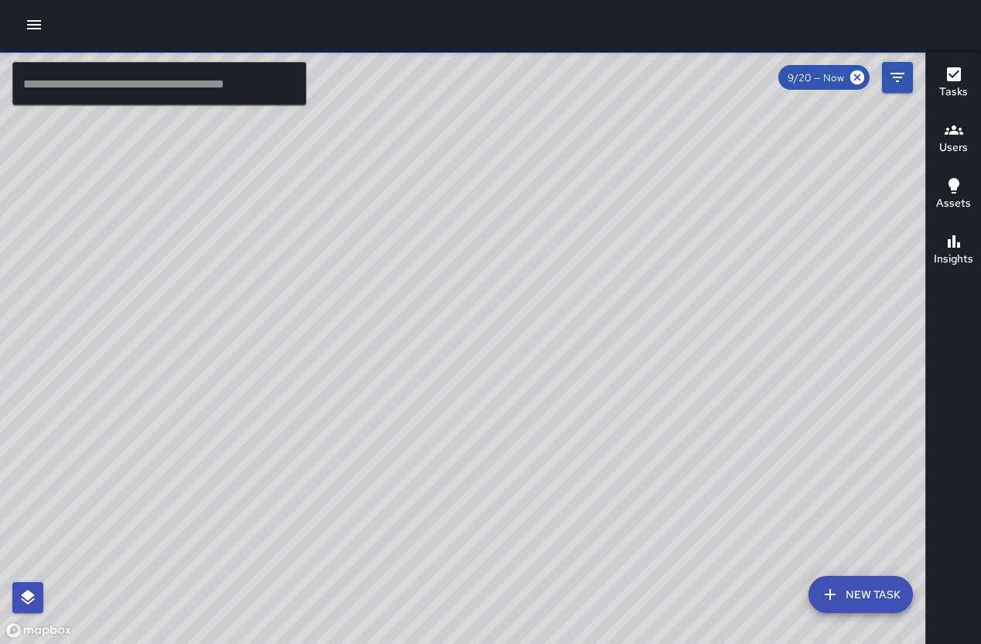
click at [38, 30] on icon "button" at bounding box center [34, 24] width 19 height 19
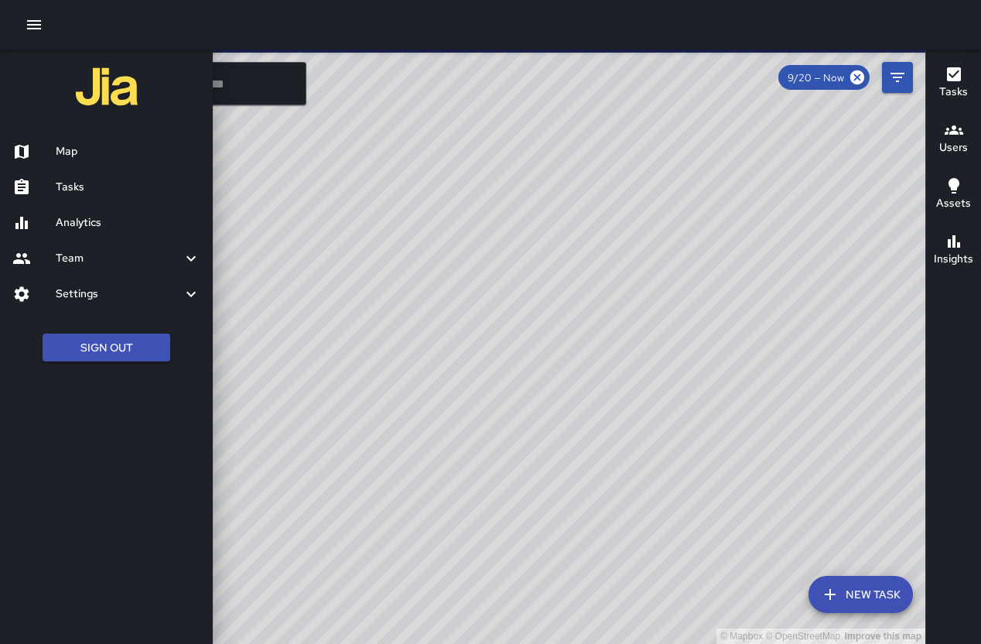
click at [88, 253] on h6 "Team" at bounding box center [119, 258] width 126 height 17
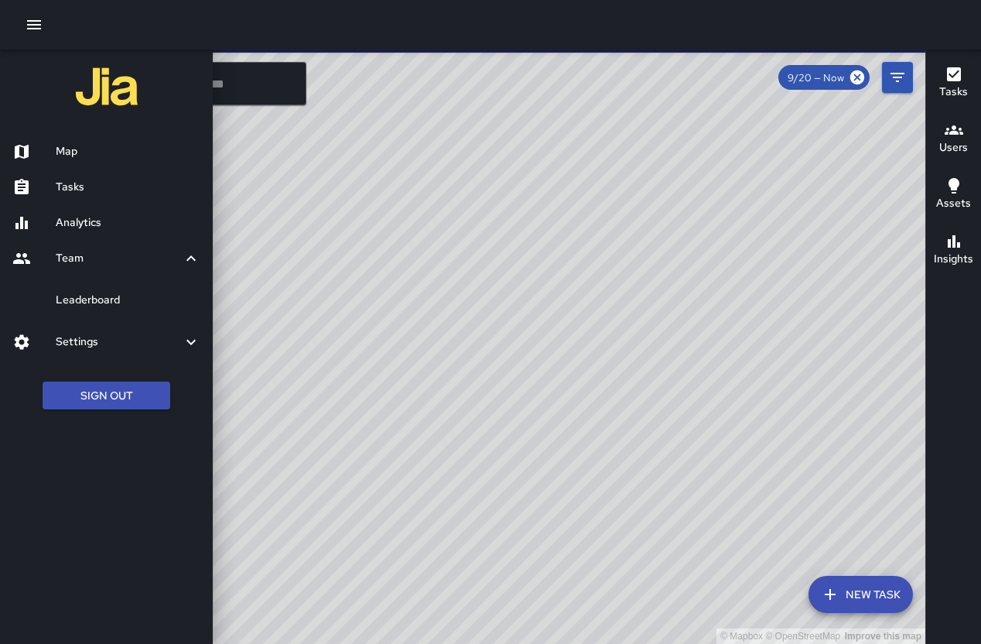
click at [120, 307] on h6 "Leaderboard" at bounding box center [128, 300] width 145 height 17
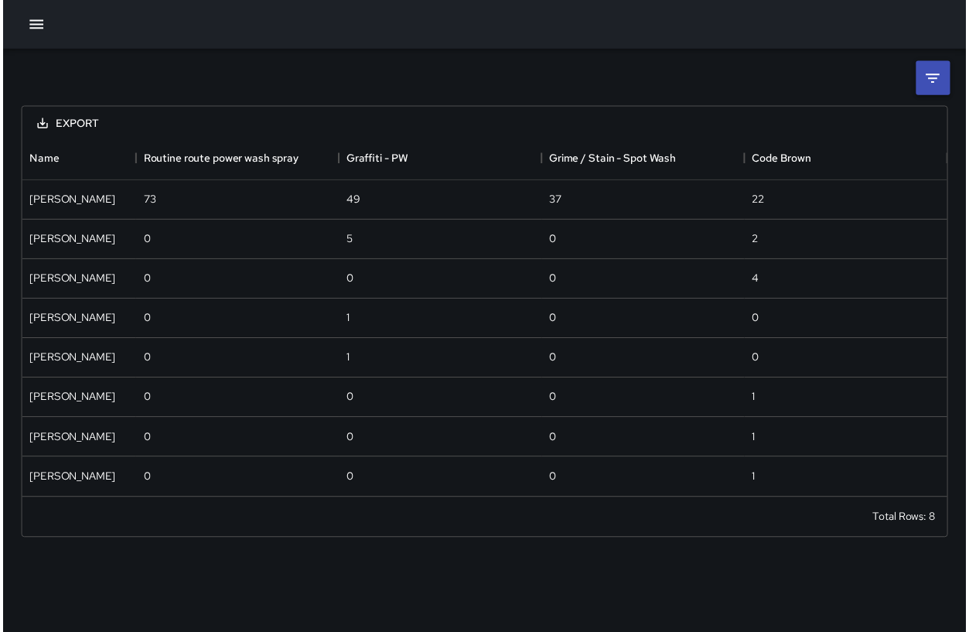
scroll to position [354, 931]
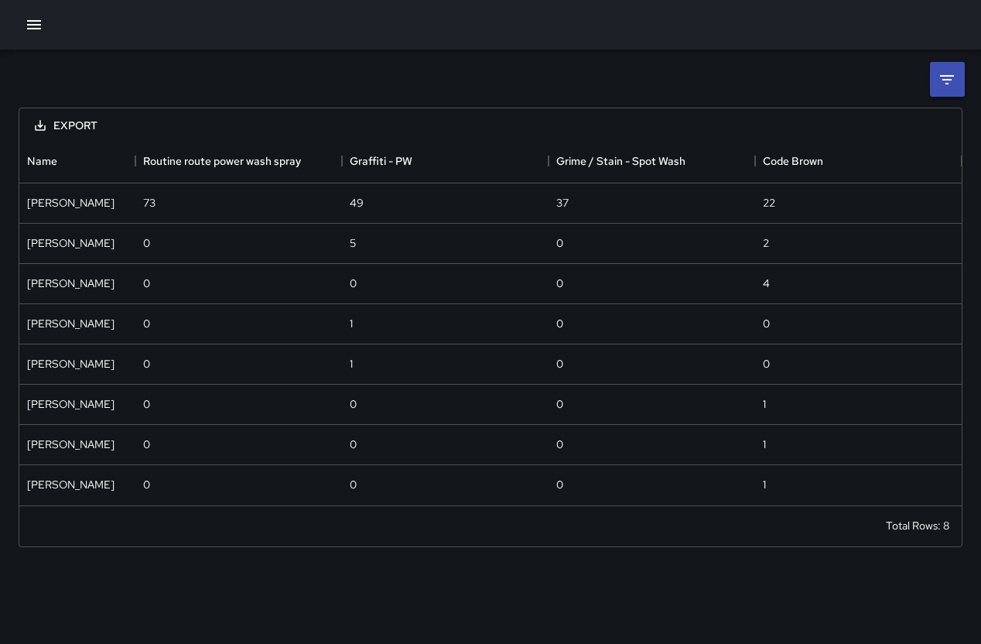
click at [953, 87] on icon at bounding box center [947, 79] width 19 height 19
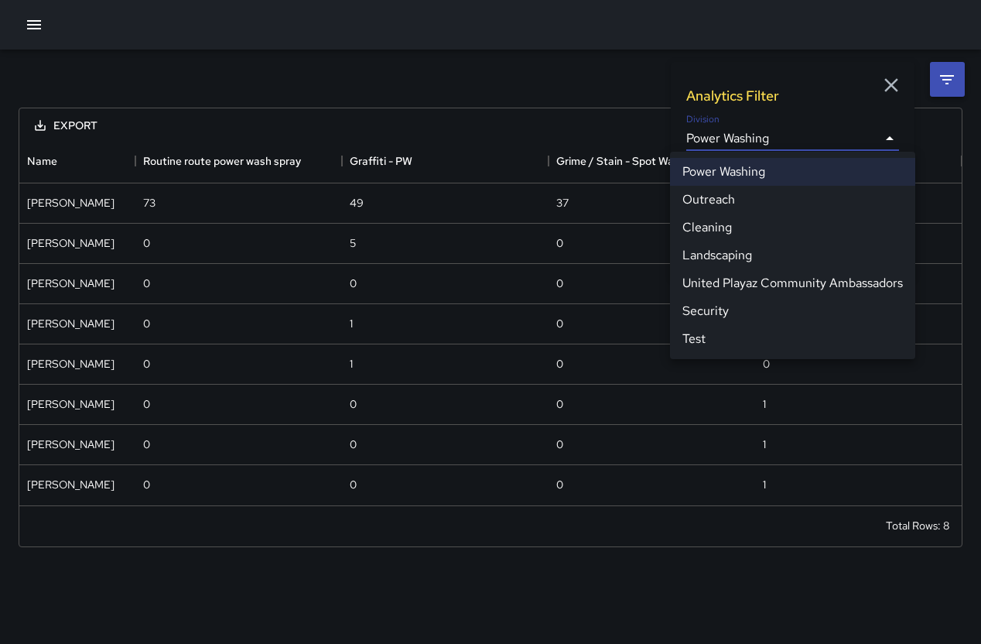
click at [759, 146] on body "**********" at bounding box center [490, 322] width 981 height 644
click at [742, 229] on li "Cleaning" at bounding box center [792, 228] width 245 height 28
type input "**********"
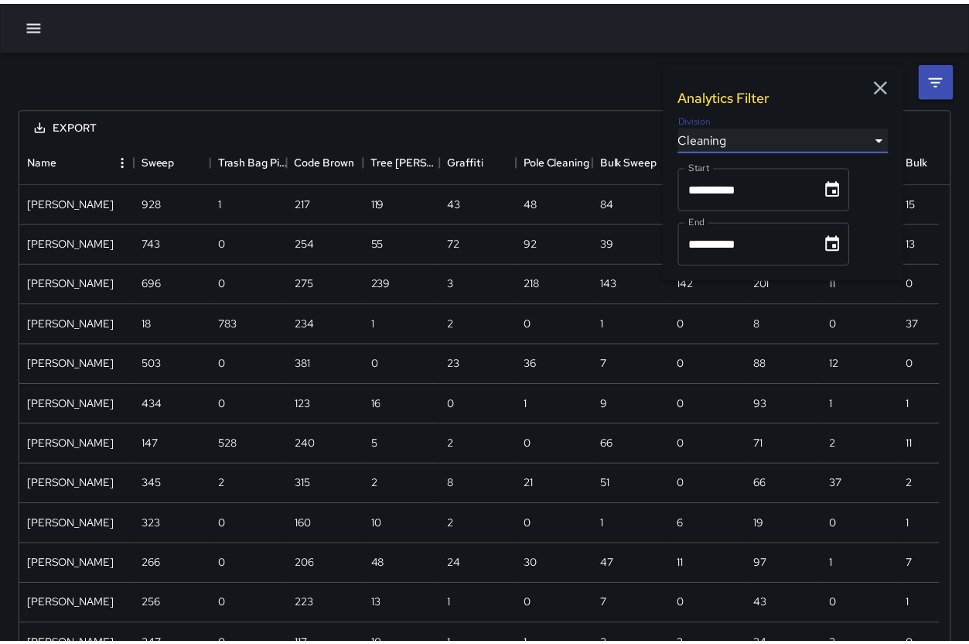
scroll to position [1129, 919]
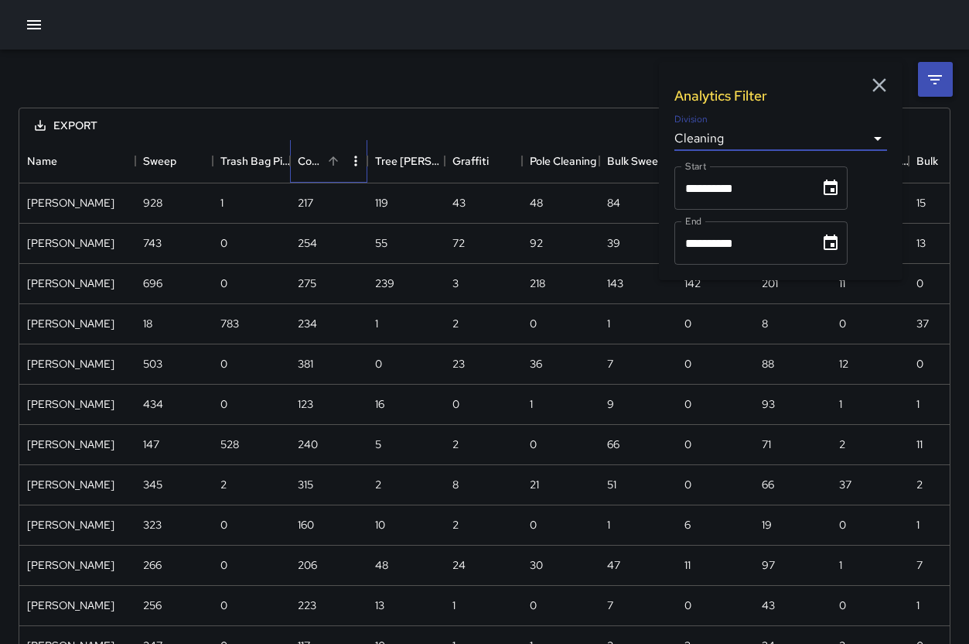
click at [316, 166] on div "Code Brown" at bounding box center [310, 160] width 25 height 43
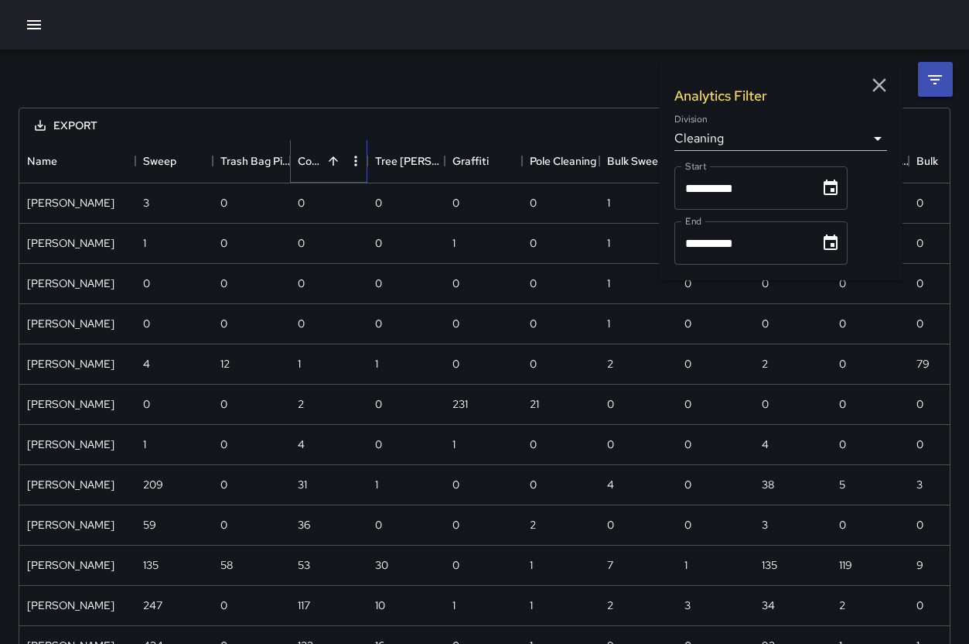
click at [316, 166] on div "Code Brown" at bounding box center [310, 160] width 25 height 43
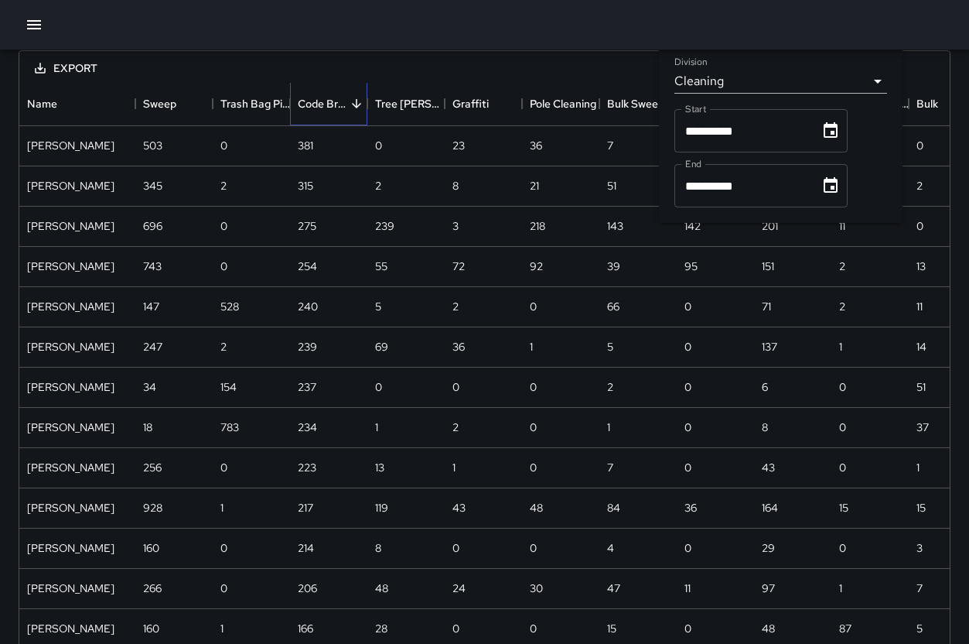
scroll to position [0, 0]
